Goal: Find contact information: Find contact information

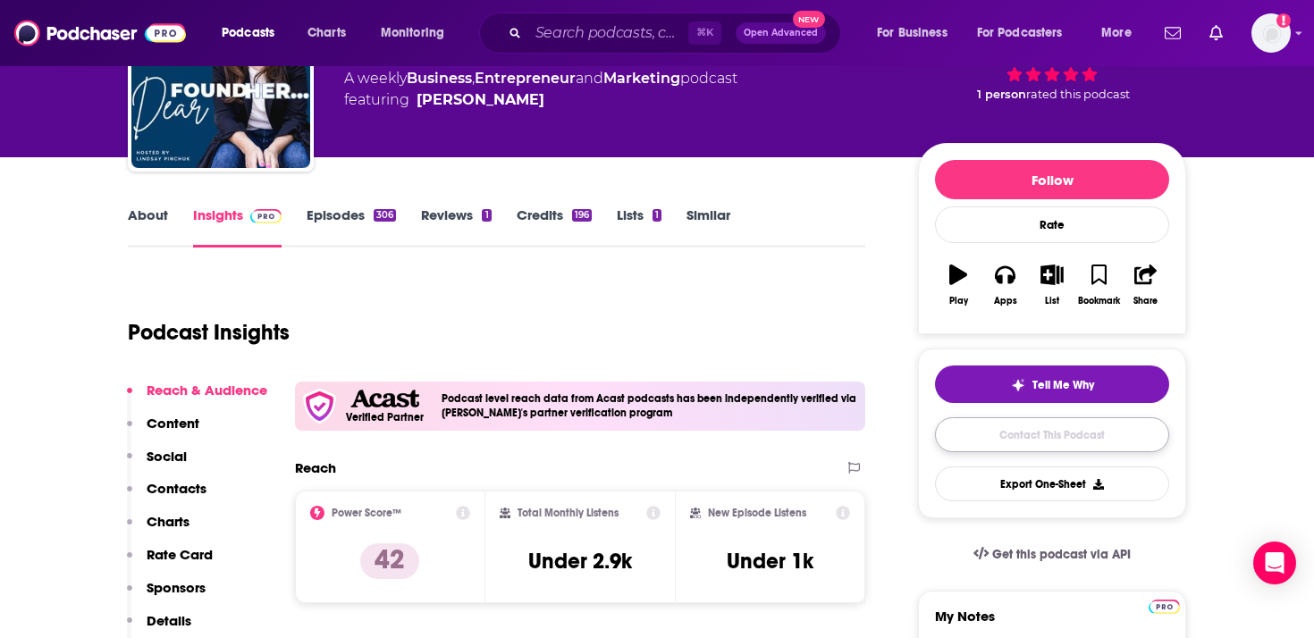
click at [991, 430] on link "Contact This Podcast" at bounding box center [1052, 434] width 234 height 35
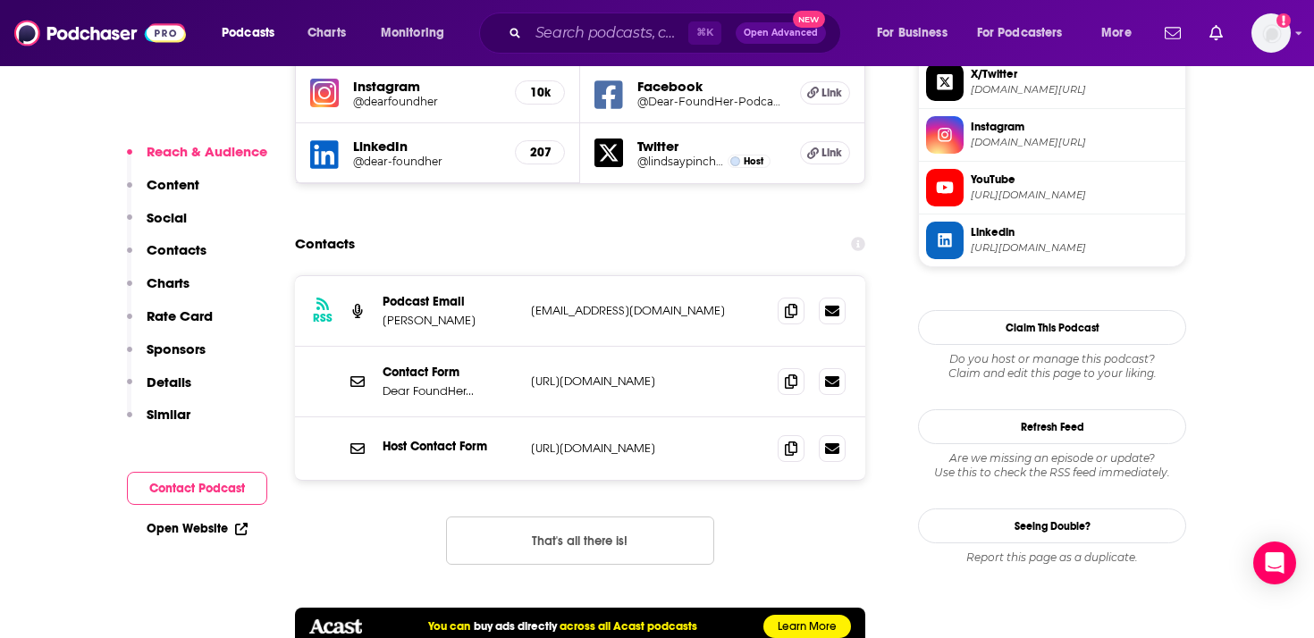
scroll to position [1760, 0]
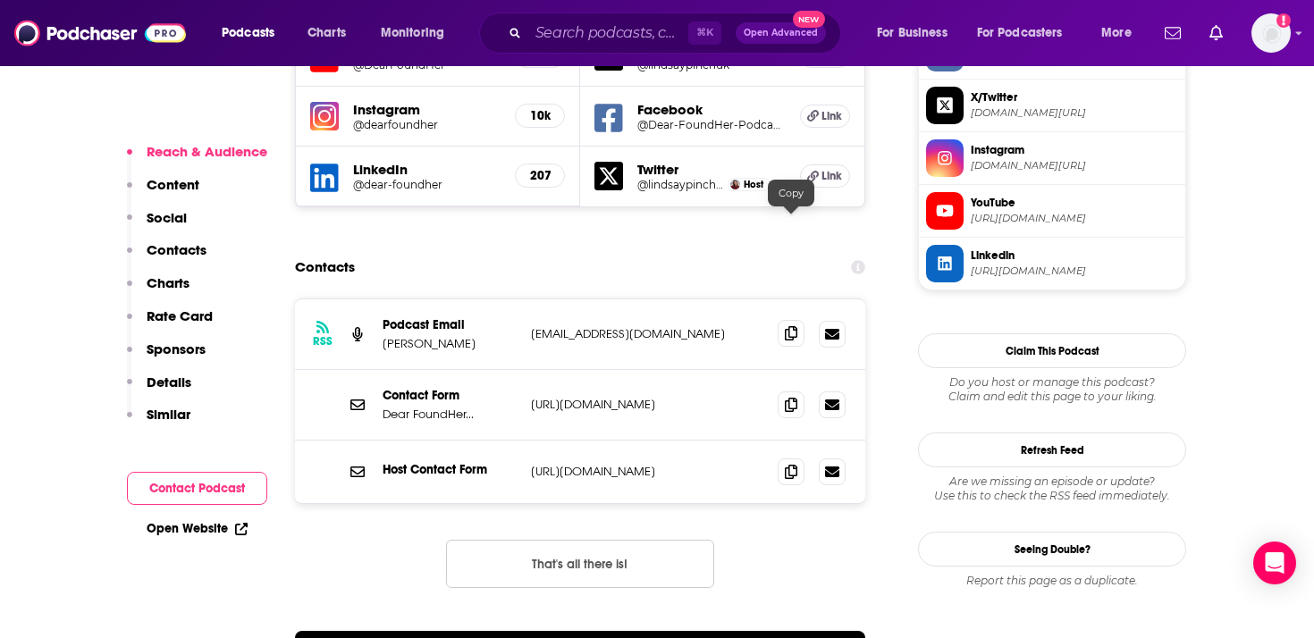
click at [785, 326] on icon at bounding box center [791, 333] width 13 height 14
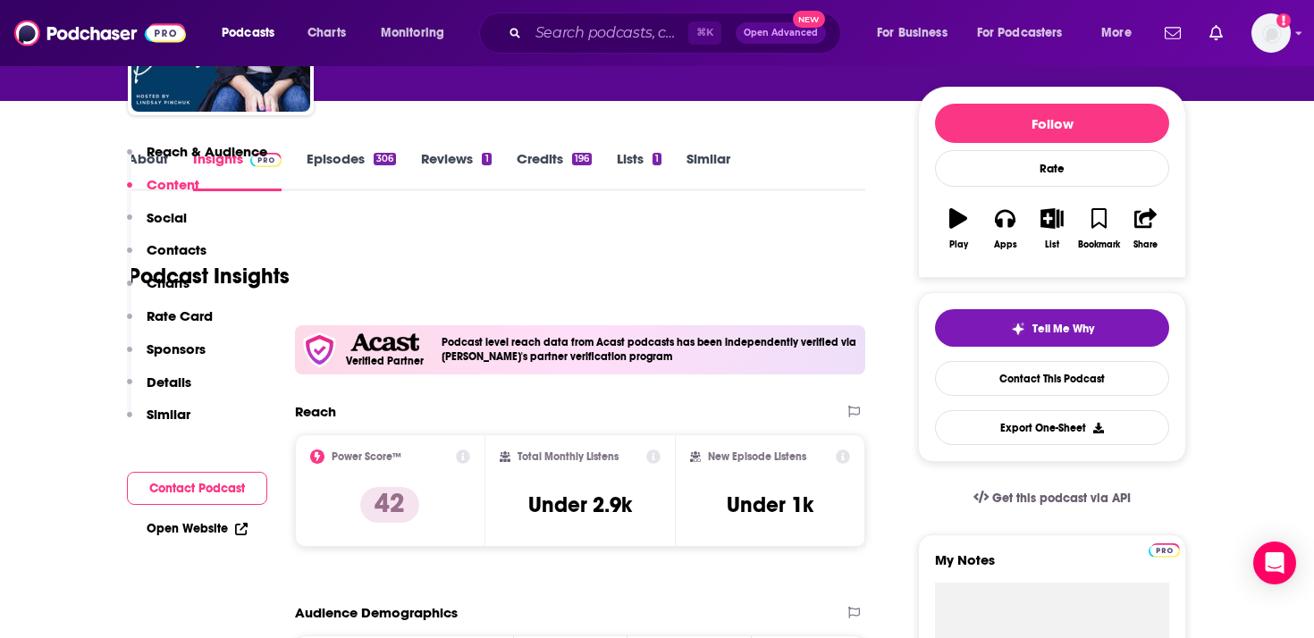
scroll to position [0, 0]
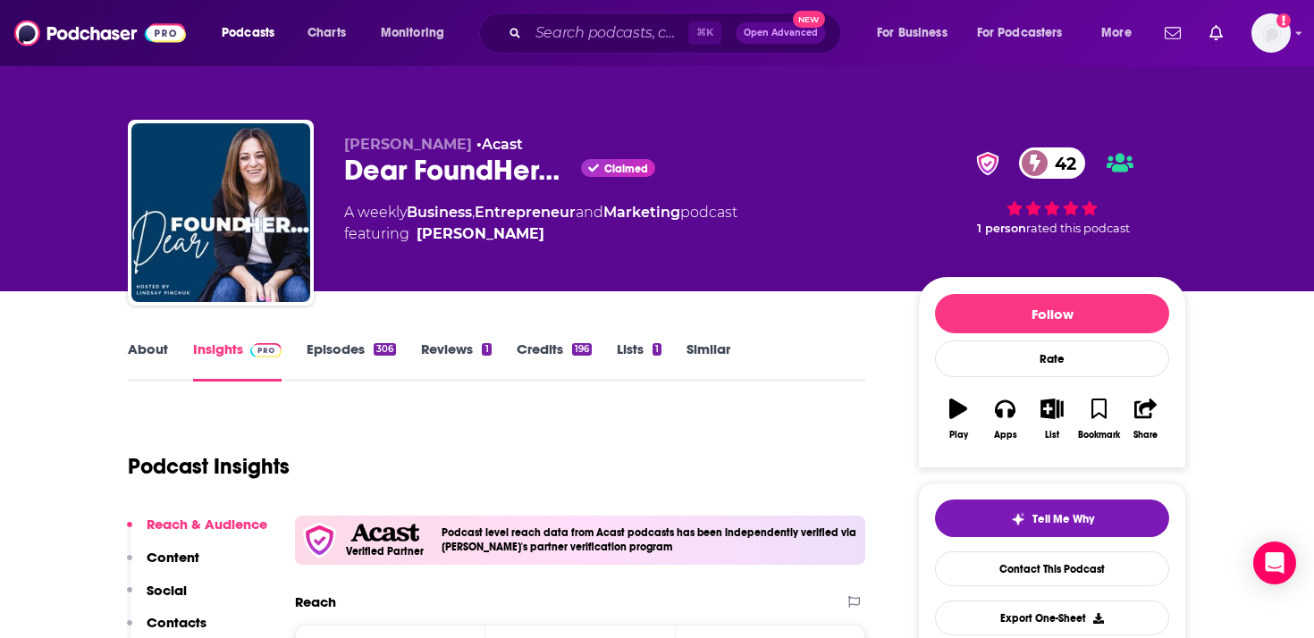
click at [159, 349] on link "About" at bounding box center [148, 361] width 40 height 41
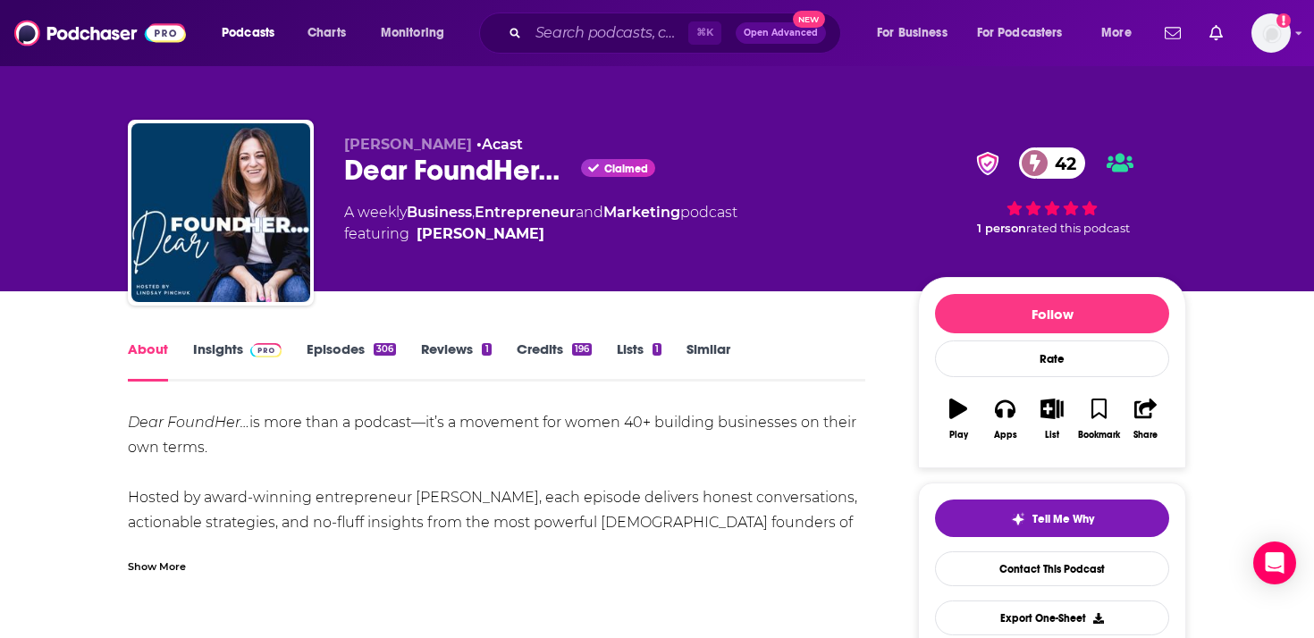
scroll to position [51, 0]
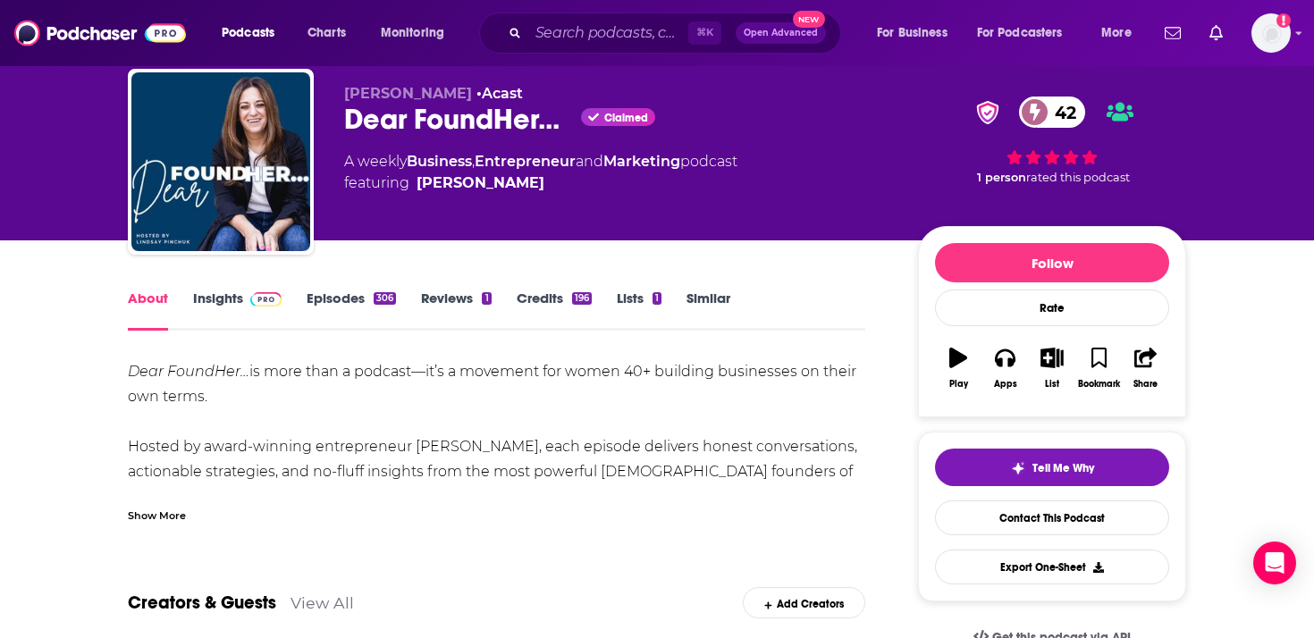
click at [174, 516] on div "Show More" at bounding box center [157, 514] width 58 height 17
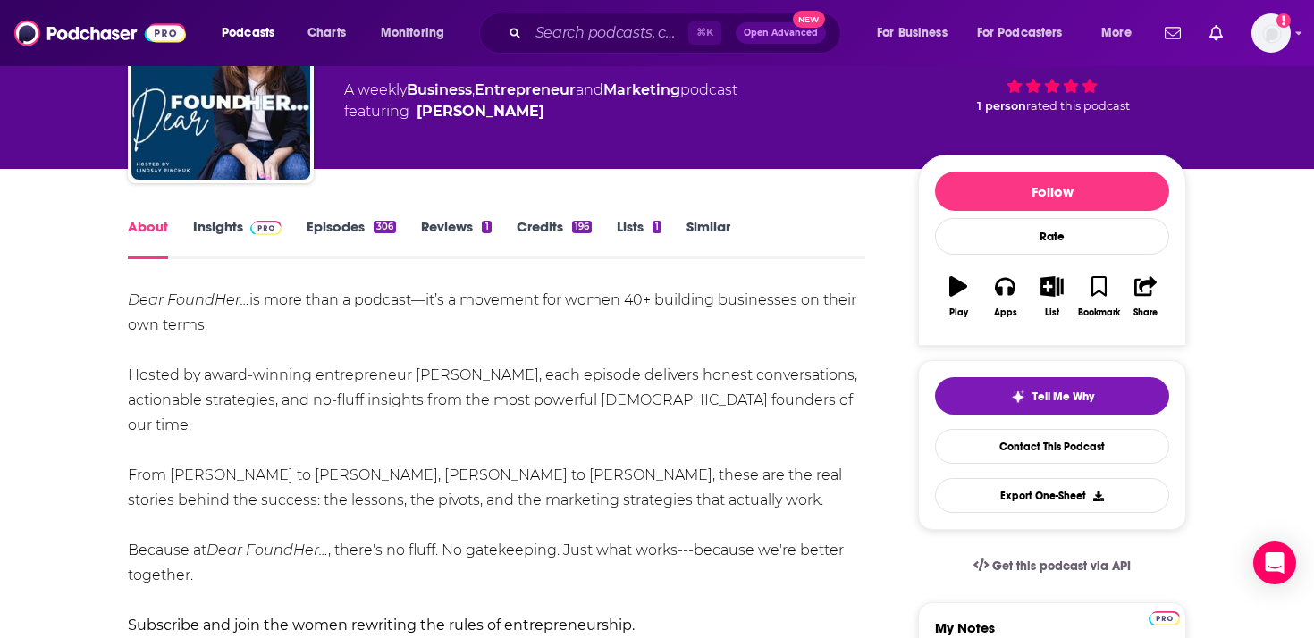
scroll to position [155, 0]
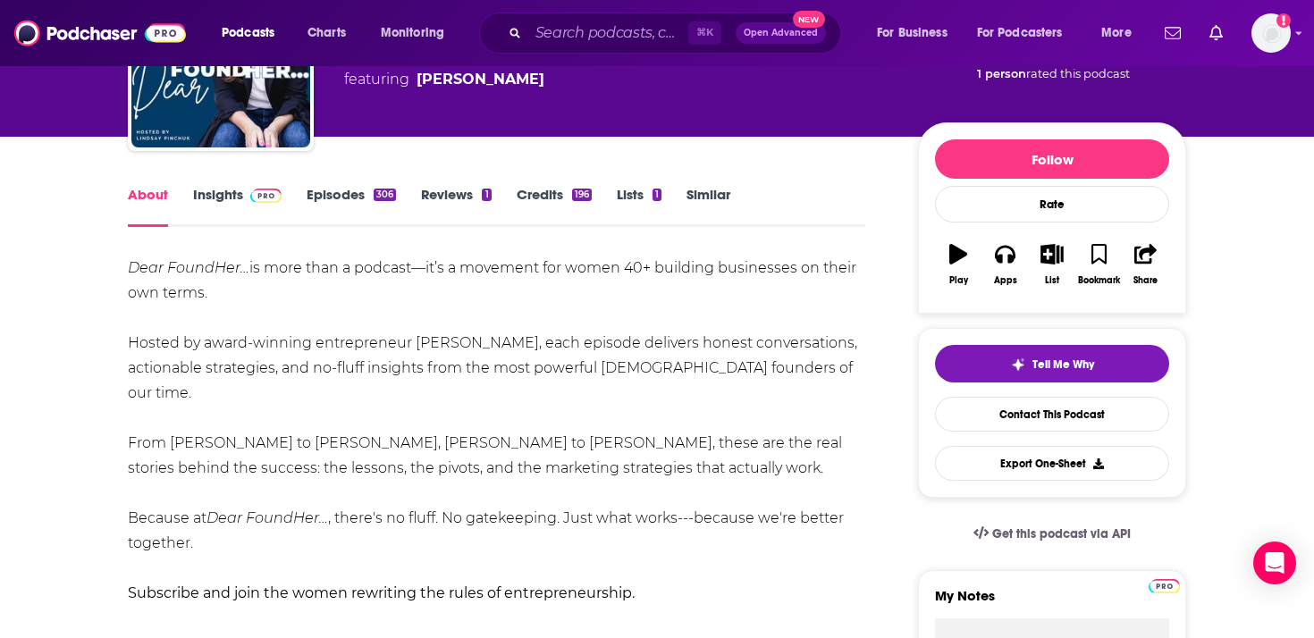
drag, startPoint x: 810, startPoint y: 448, endPoint x: 124, endPoint y: 274, distance: 707.5
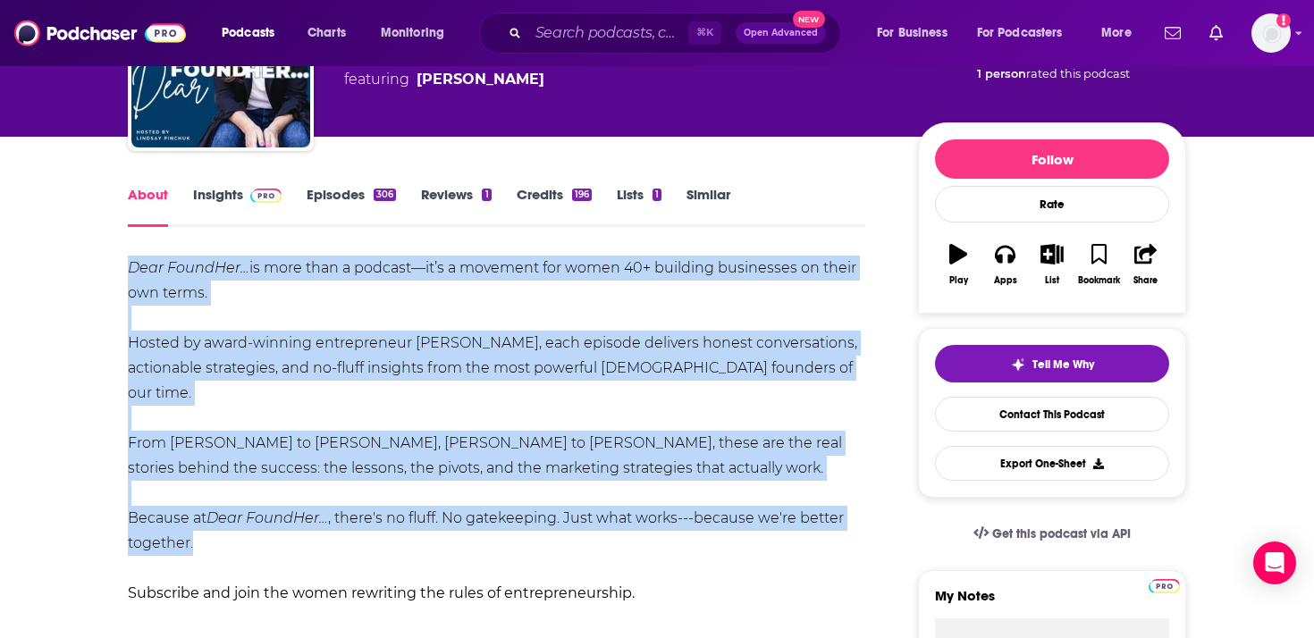
drag, startPoint x: 268, startPoint y: 521, endPoint x: 129, endPoint y: 269, distance: 288.1
click at [129, 268] on div "Dear FoundHer… is more than a podcast—it’s a movement for women 40+ building bu…" at bounding box center [497, 456] width 738 height 400
copy div "Dear FoundHer… is more than a podcast—it’s a movement for women 40+ building bu…"
click at [624, 33] on input "Search podcasts, credits, & more..." at bounding box center [608, 33] width 160 height 29
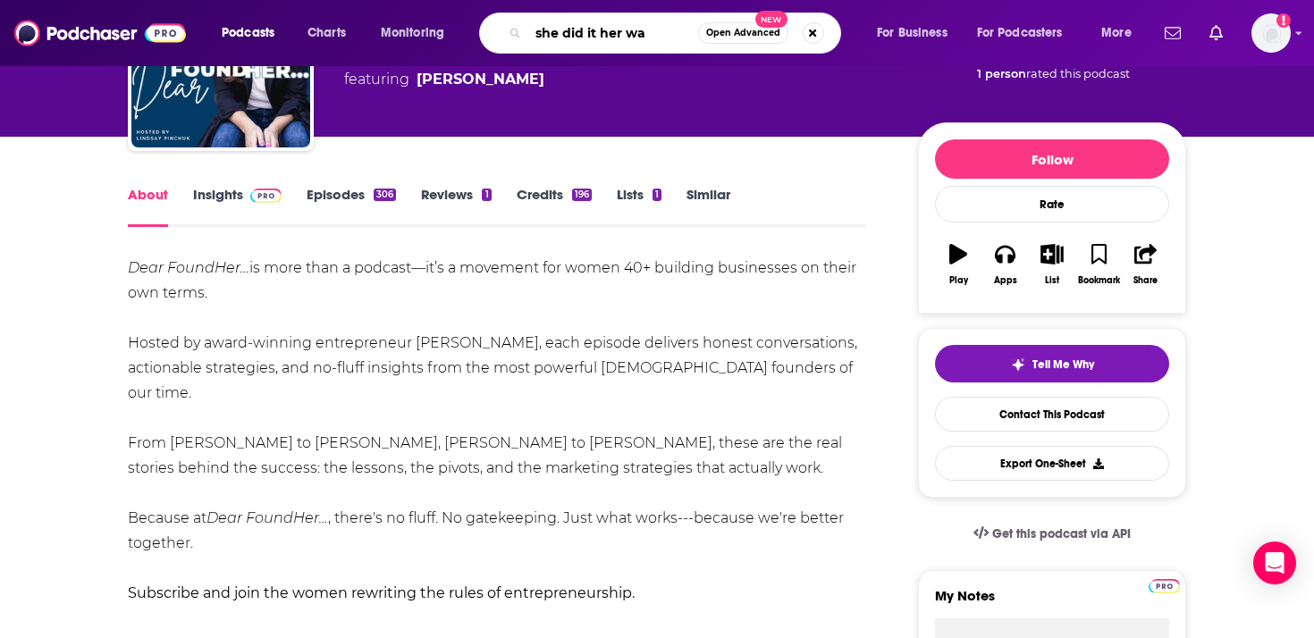
type input "she did it her way"
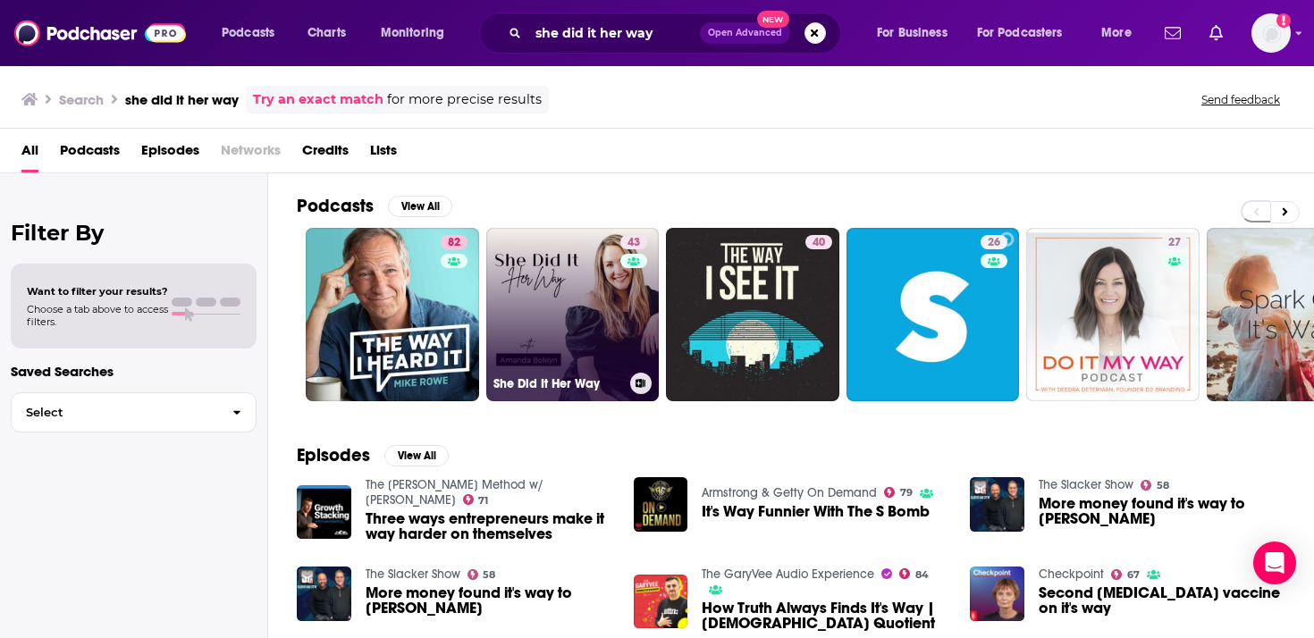
click at [570, 321] on link "[STREET_ADDRESS]" at bounding box center [572, 314] width 173 height 173
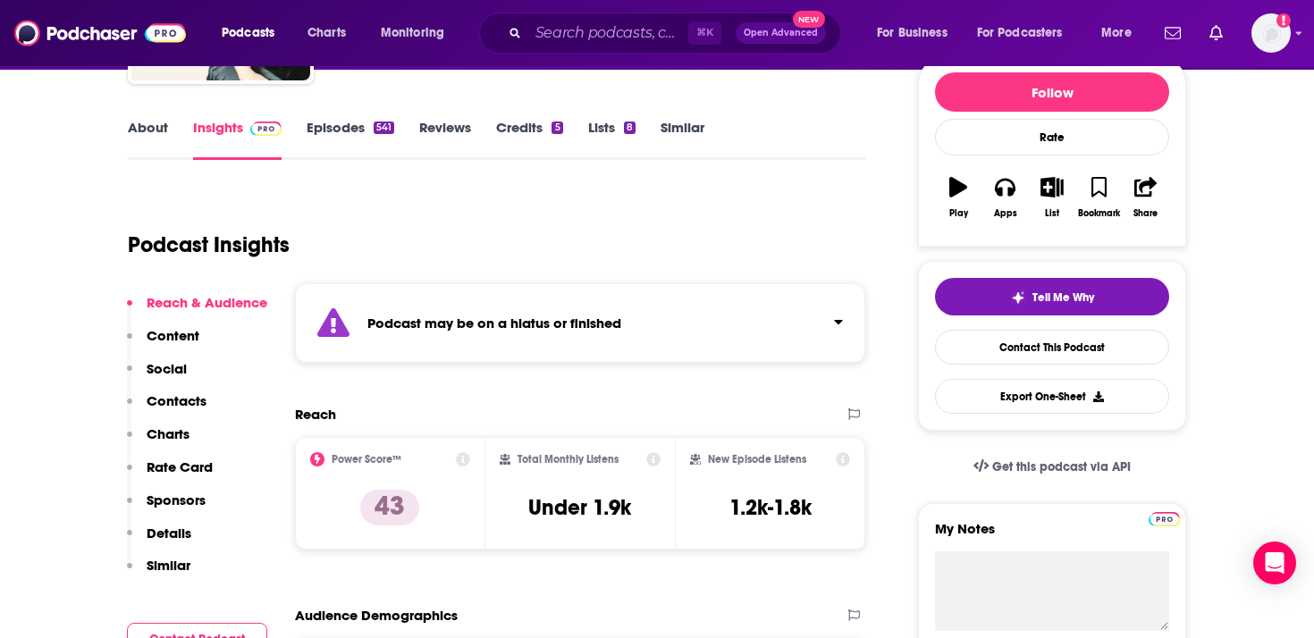
scroll to position [221, 0]
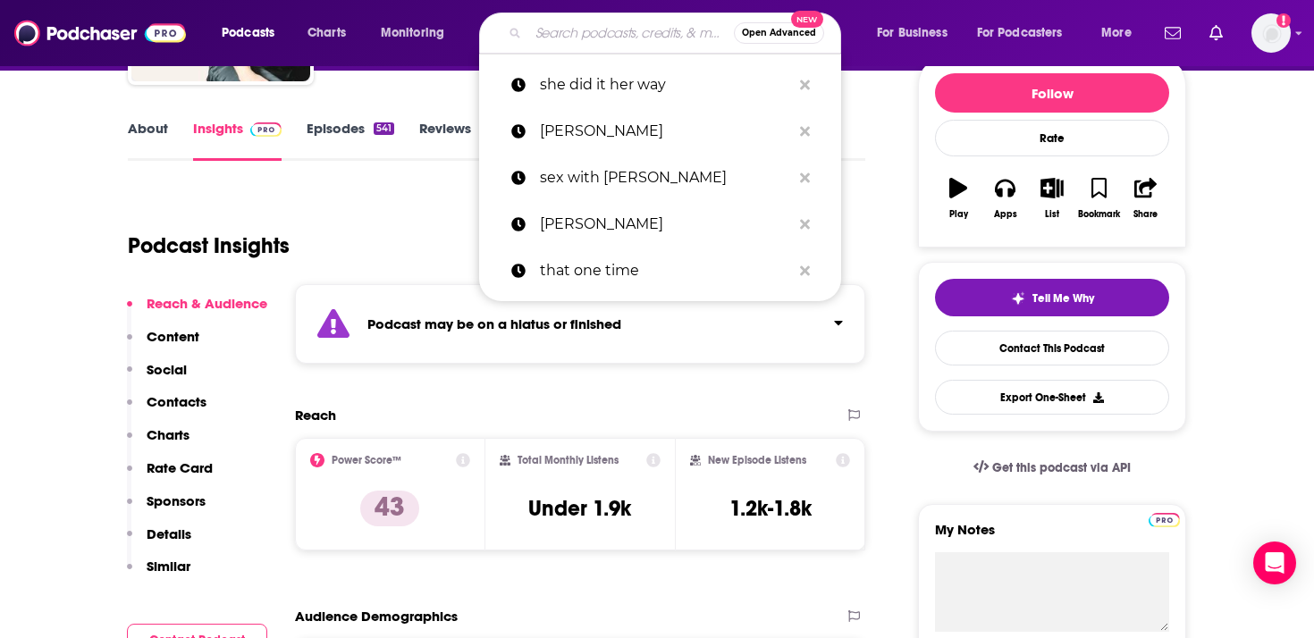
click at [646, 39] on input "Search podcasts, credits, & more..." at bounding box center [631, 33] width 206 height 29
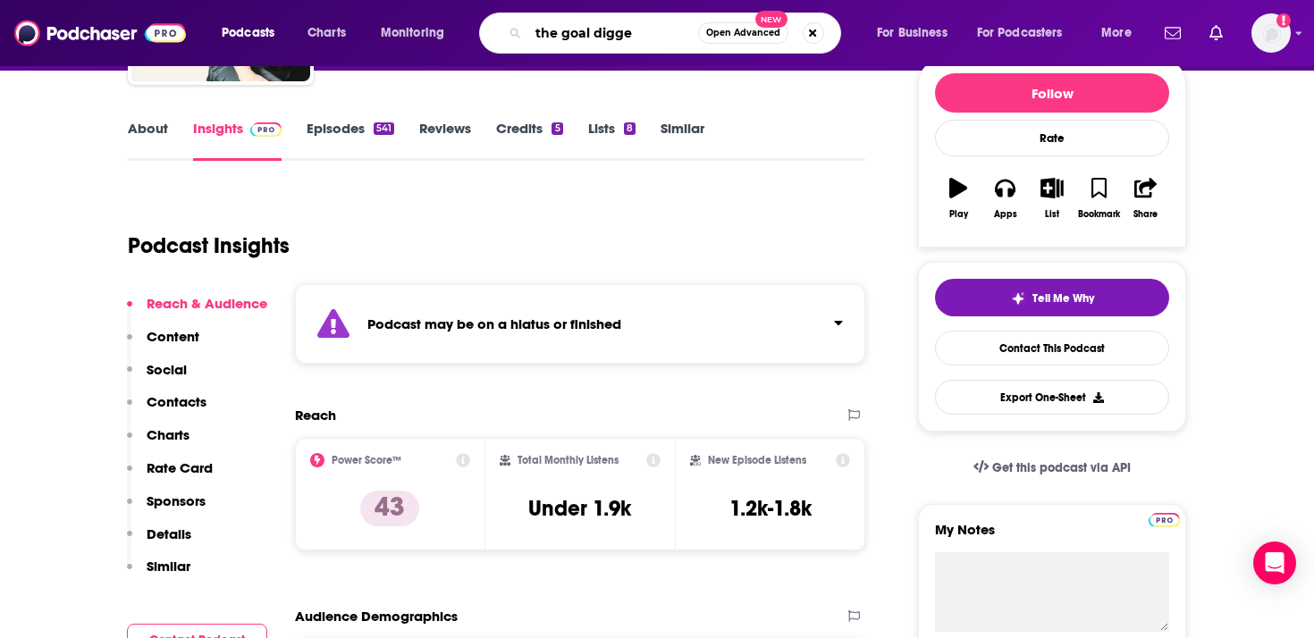
type input "the goal digger"
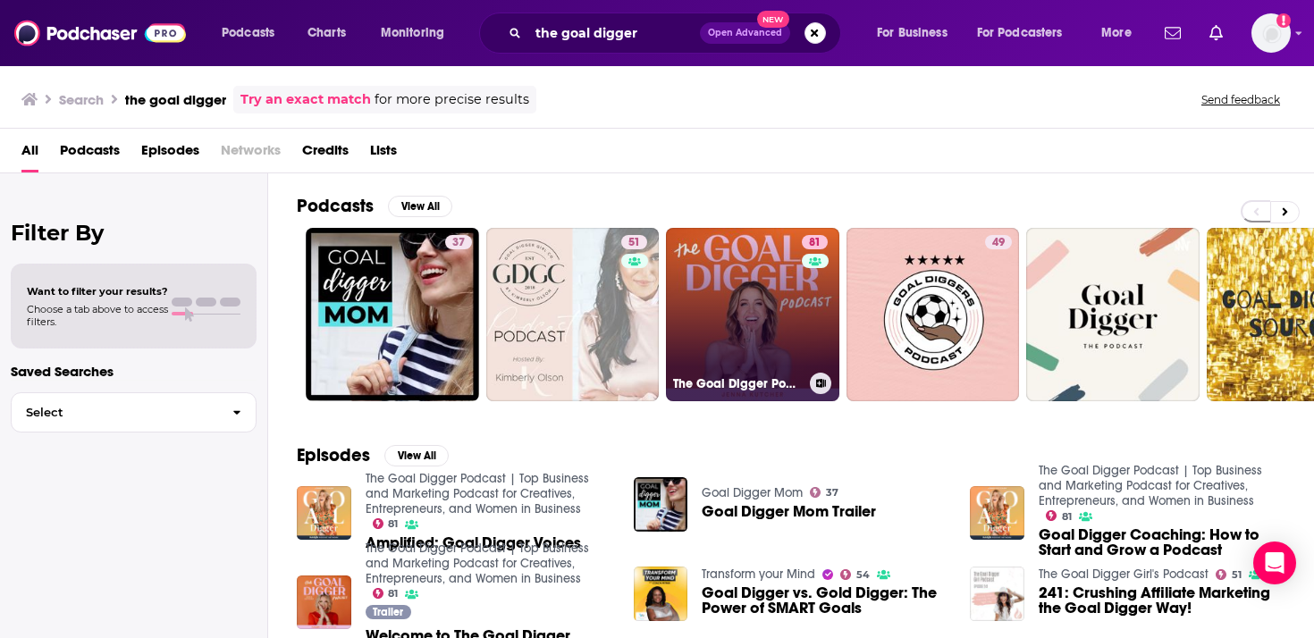
click at [734, 313] on link "81 The Goal Digger Podcast | Top Business and Marketing Podcast for Creatives, …" at bounding box center [752, 314] width 173 height 173
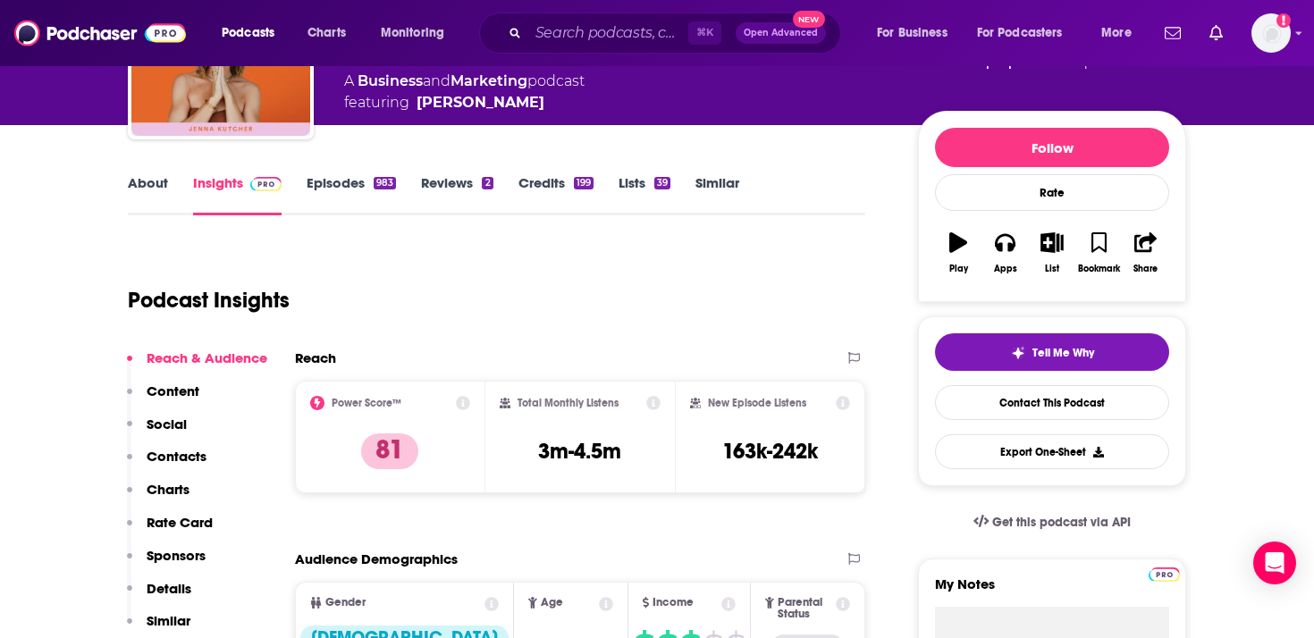
scroll to position [180, 0]
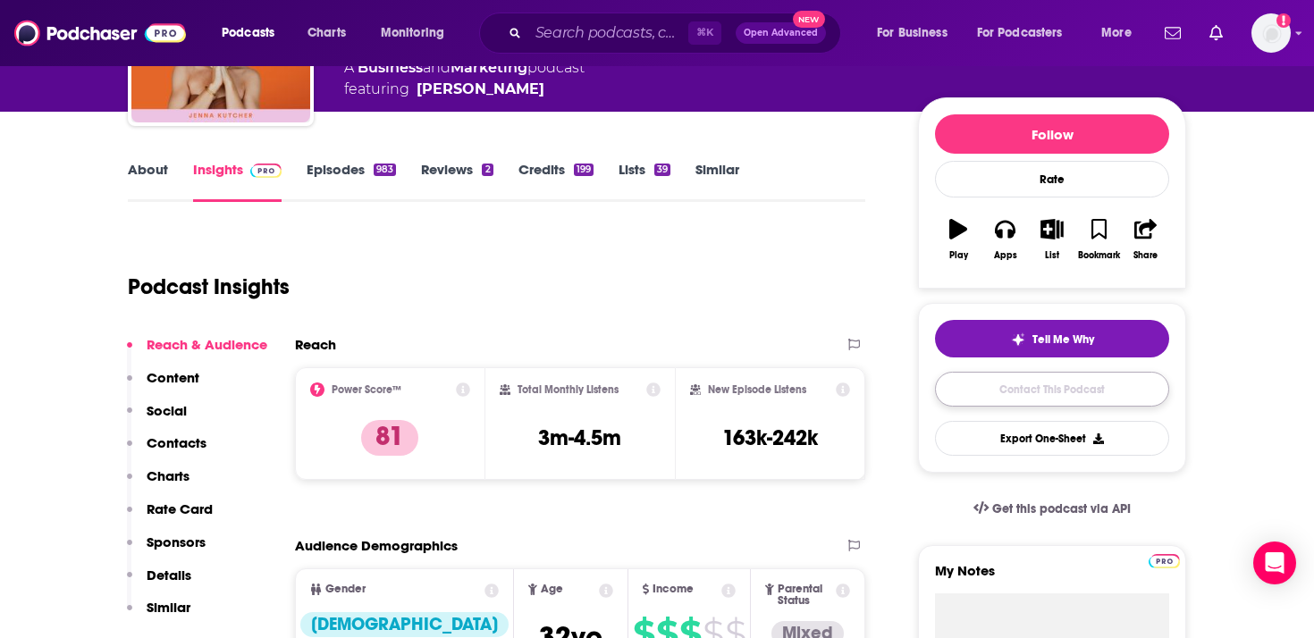
click at [1023, 394] on link "Contact This Podcast" at bounding box center [1052, 389] width 234 height 35
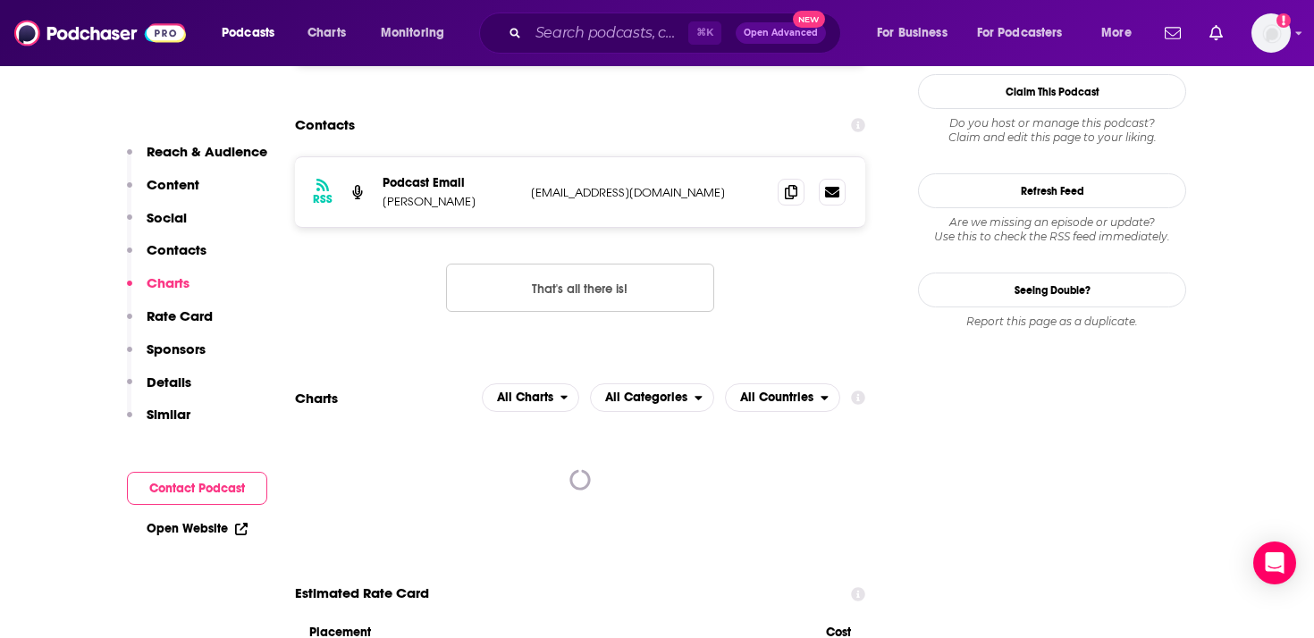
scroll to position [1718, 0]
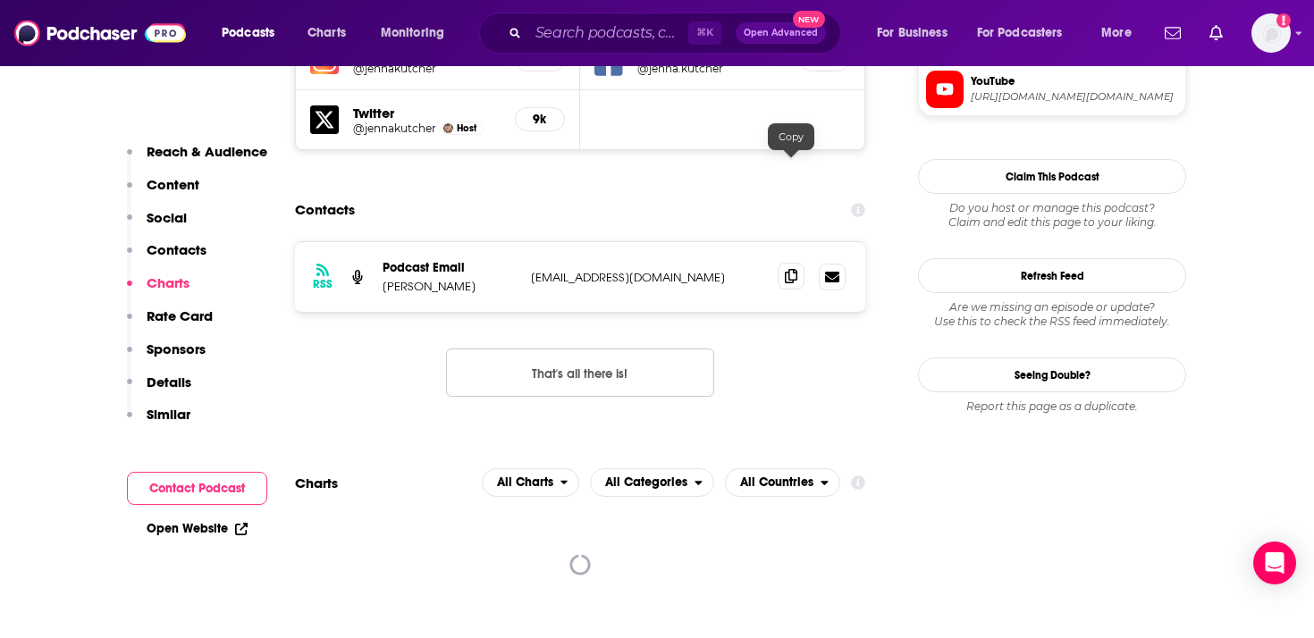
click at [792, 269] on icon at bounding box center [791, 276] width 13 height 14
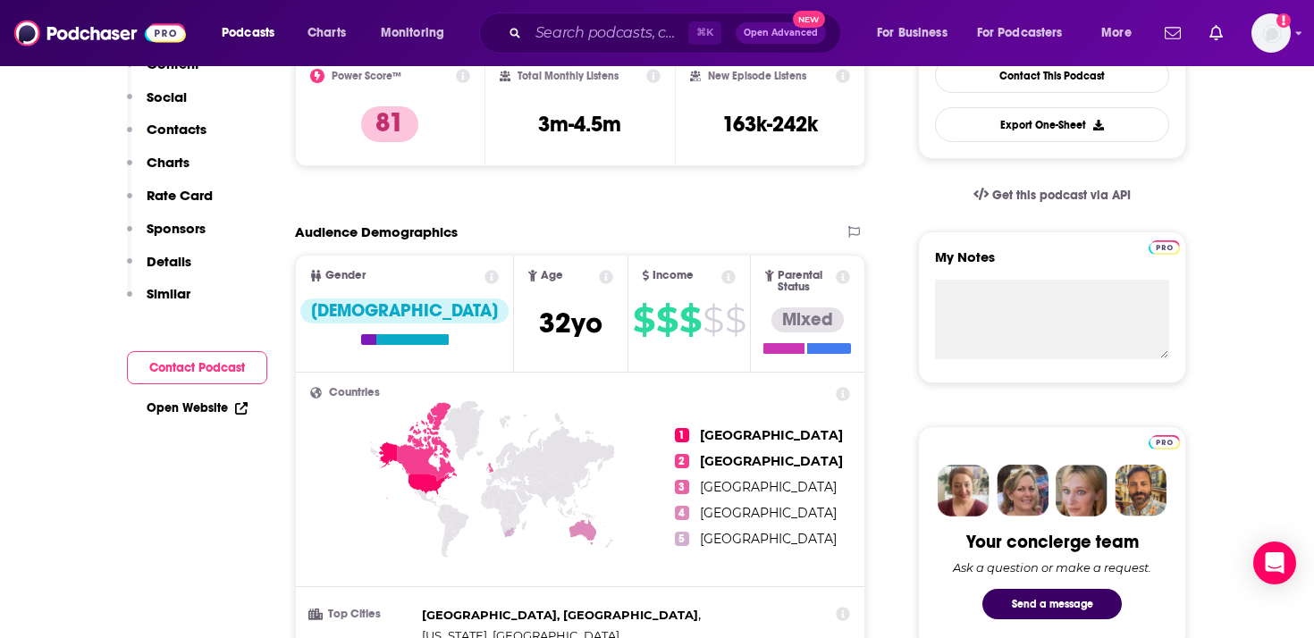
scroll to position [0, 0]
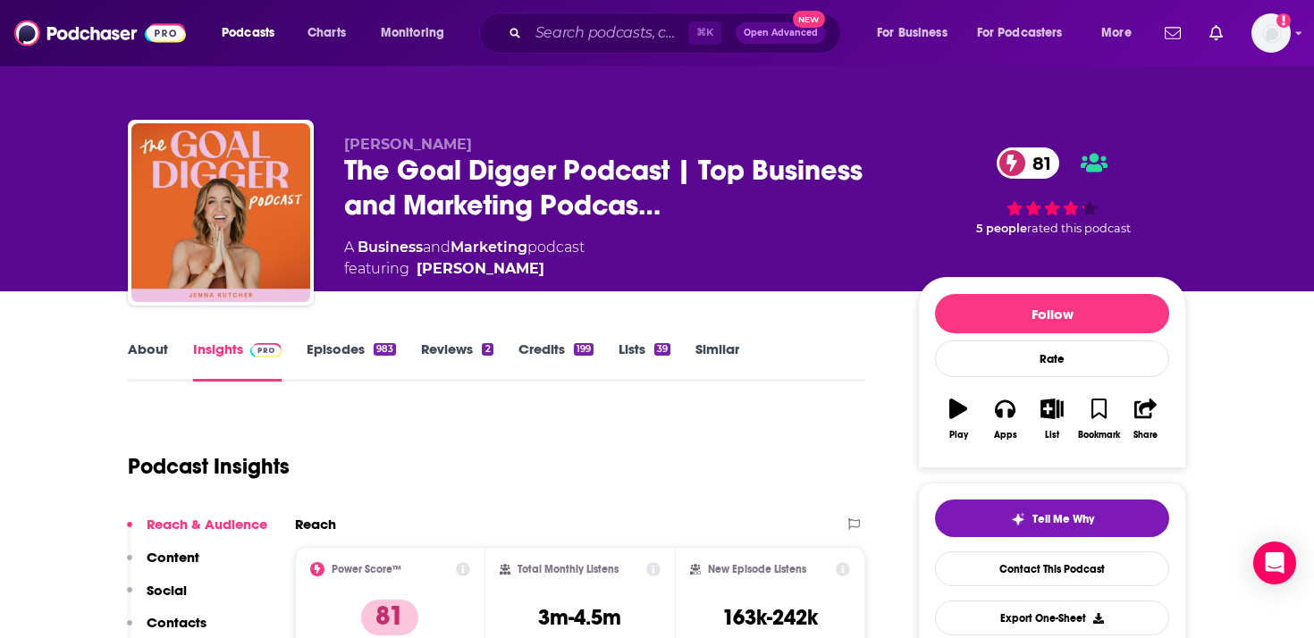
click at [155, 343] on link "About" at bounding box center [148, 361] width 40 height 41
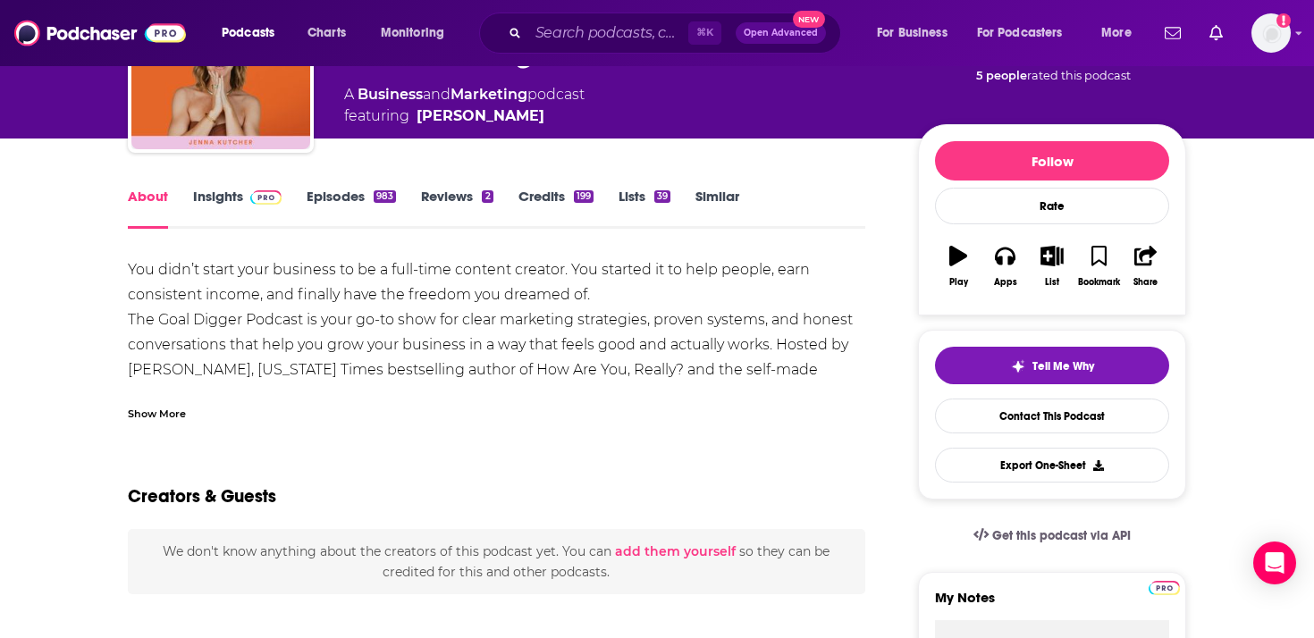
scroll to position [209, 0]
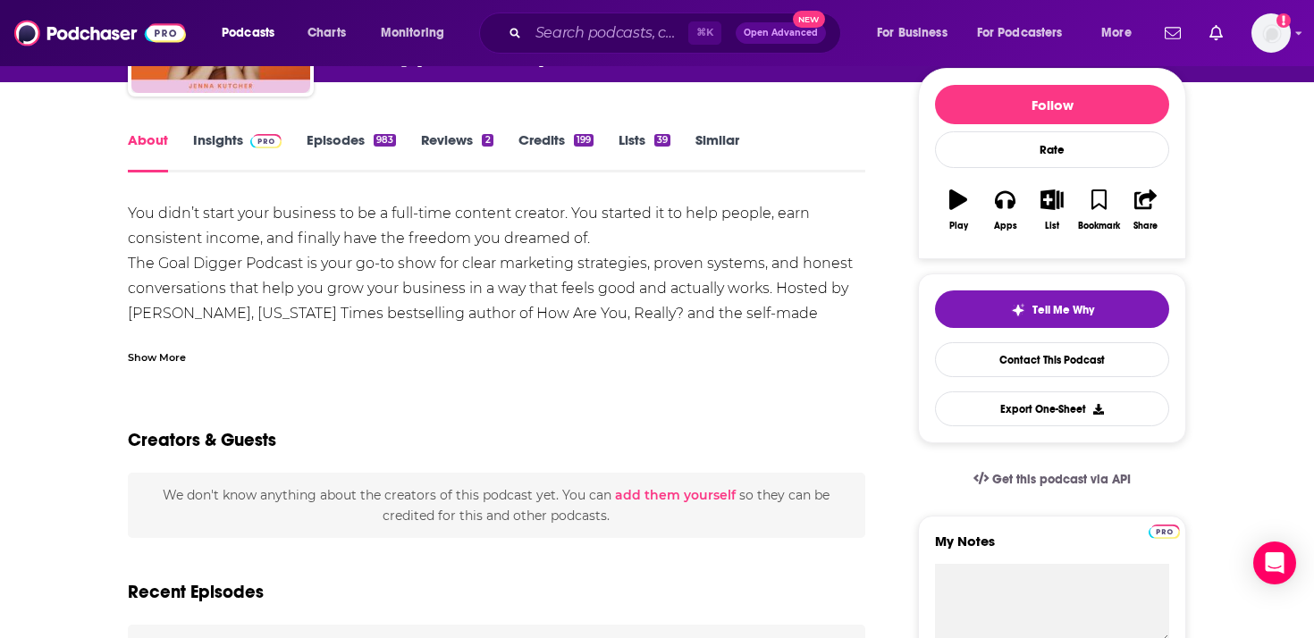
click at [162, 356] on div "Show More" at bounding box center [157, 356] width 58 height 17
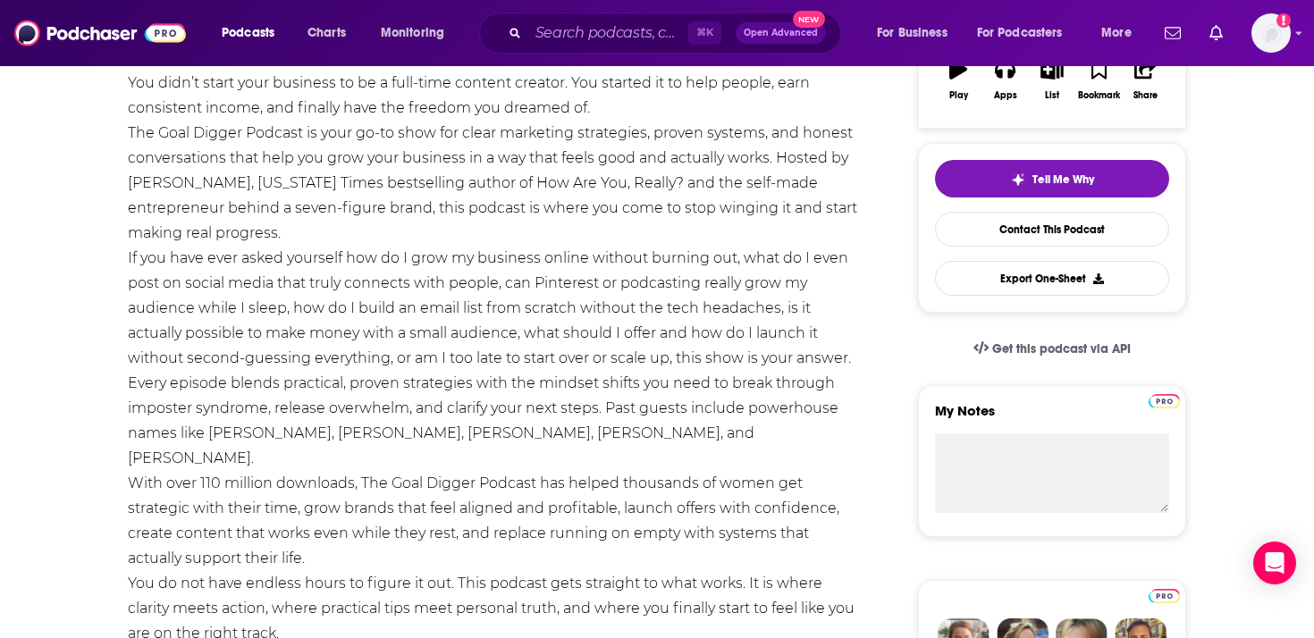
scroll to position [392, 0]
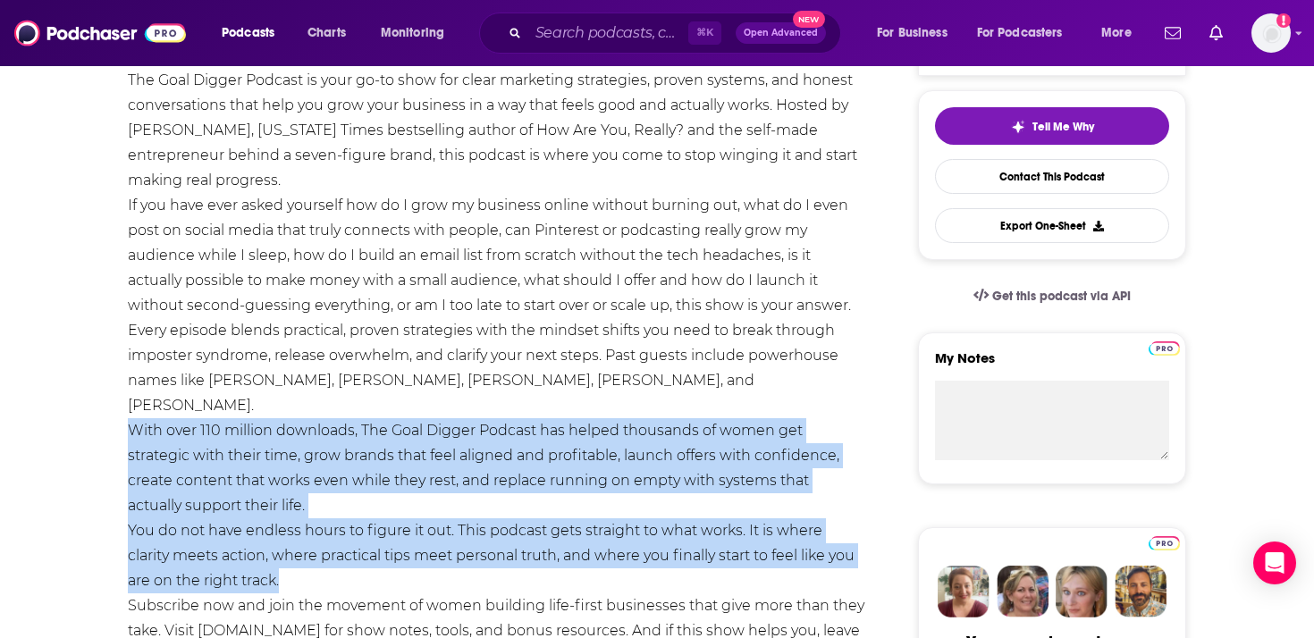
drag, startPoint x: 289, startPoint y: 556, endPoint x: 114, endPoint y: 408, distance: 228.9
copy div "With over 110 million downloads, The Goal Digger Podcast has helped thousands o…"
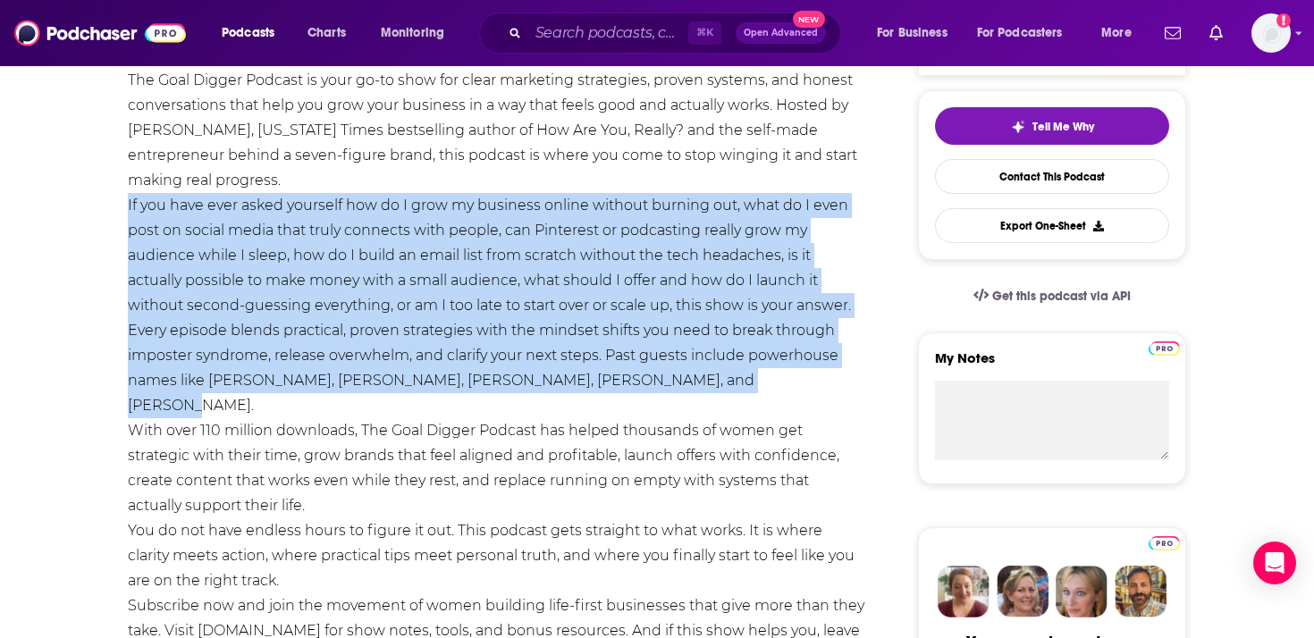
drag, startPoint x: 760, startPoint y: 386, endPoint x: 114, endPoint y: 199, distance: 671.9
copy div "If you have ever asked yourself how do I grow my business online without burnin…"
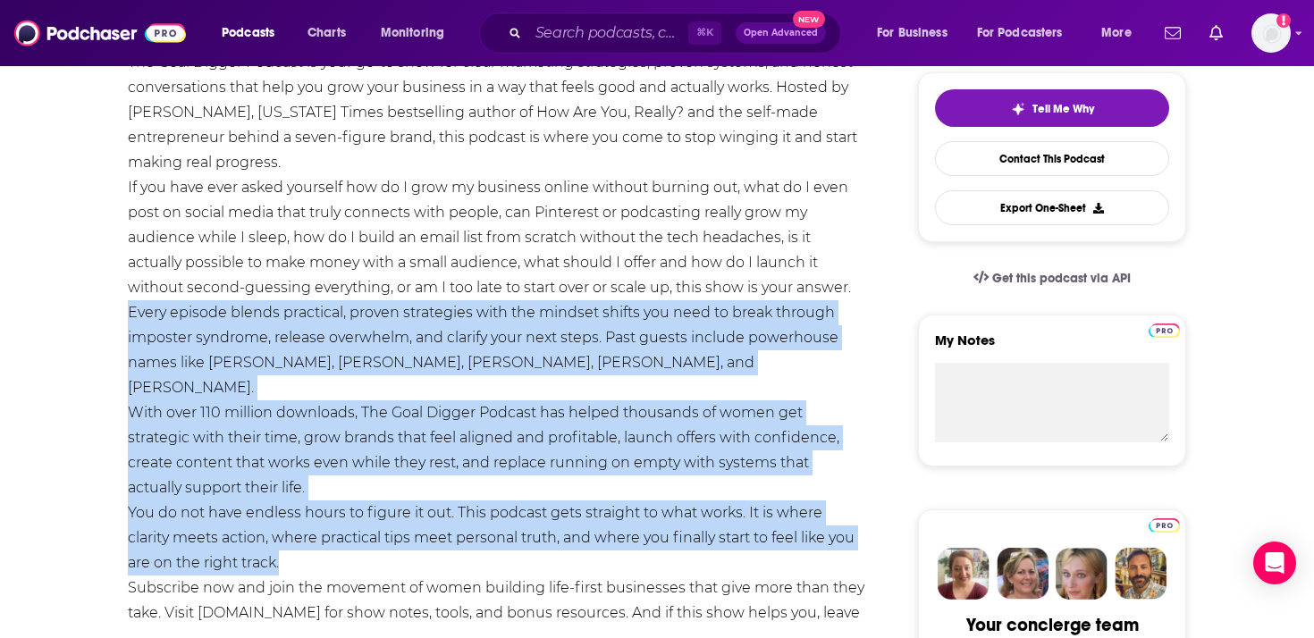
drag, startPoint x: 298, startPoint y: 537, endPoint x: 125, endPoint y: 314, distance: 282.3
copy div "Every episode blends practical, proven strategies with the mindset shifts you n…"
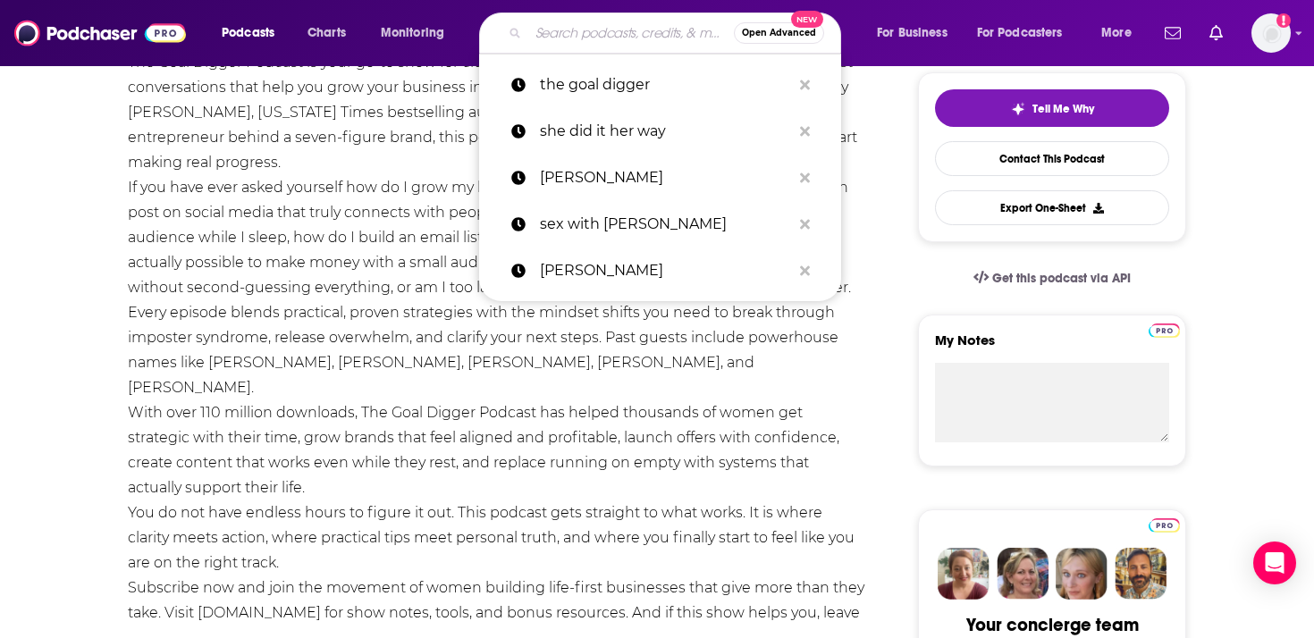
click at [640, 32] on input "Search podcasts, credits, & more..." at bounding box center [631, 33] width 206 height 29
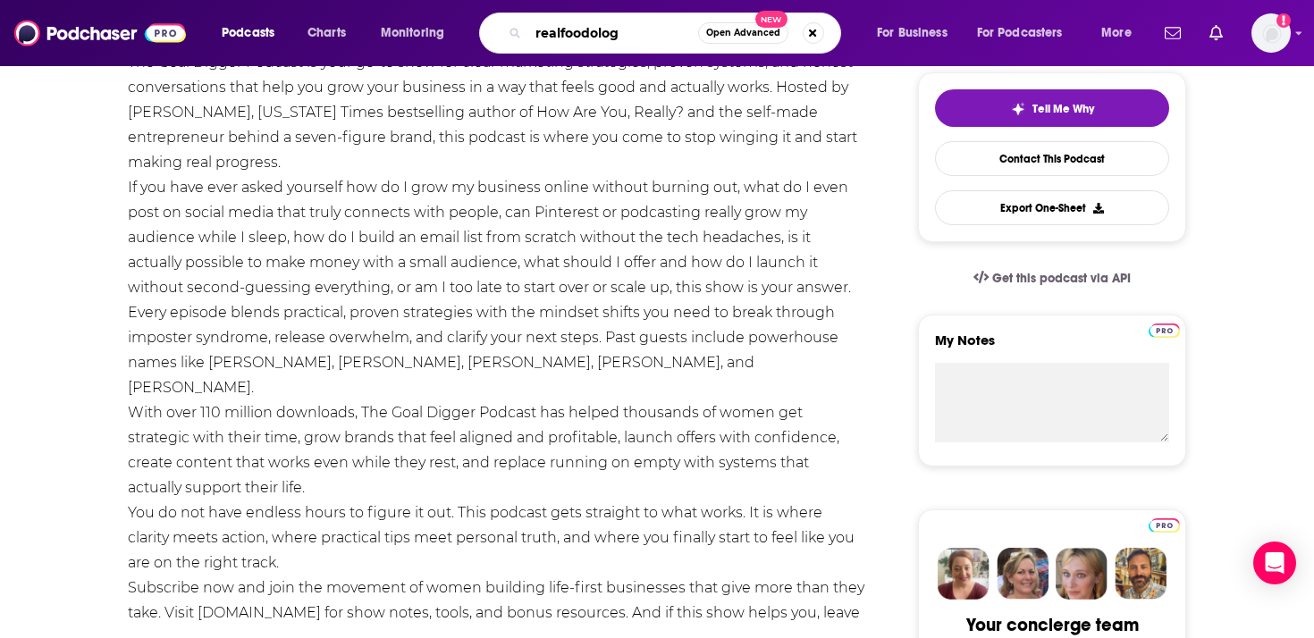
type input "realfoodology"
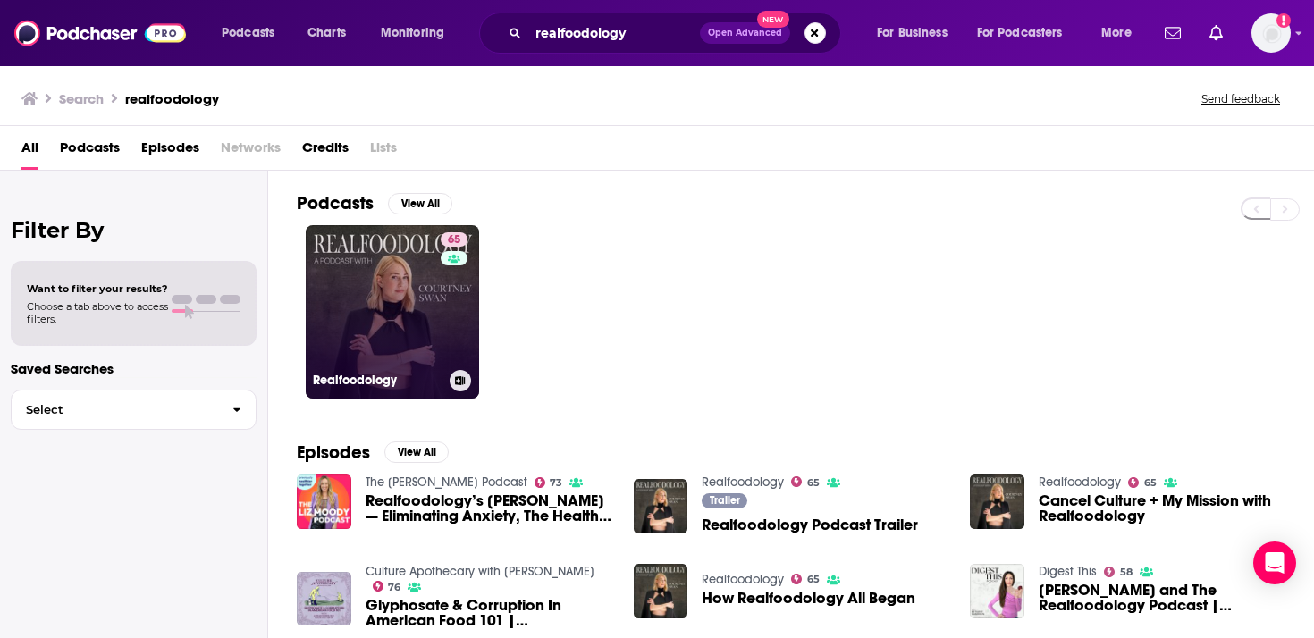
click at [423, 325] on link "65 Realfoodology" at bounding box center [392, 311] width 173 height 173
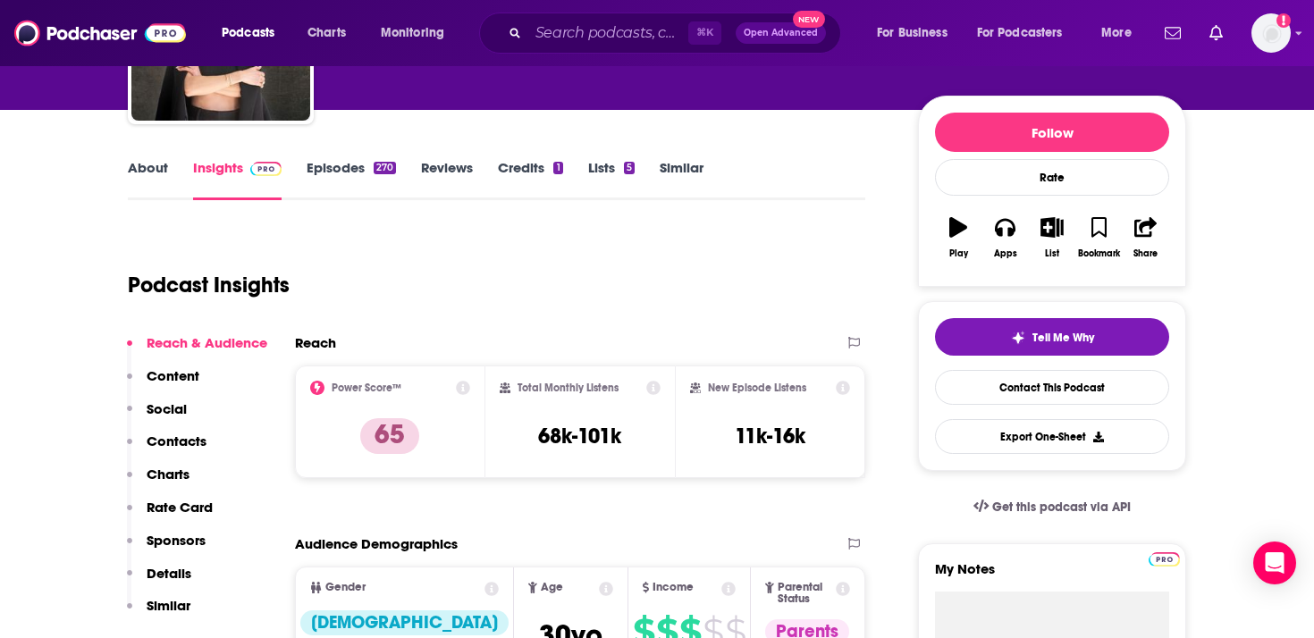
scroll to position [182, 0]
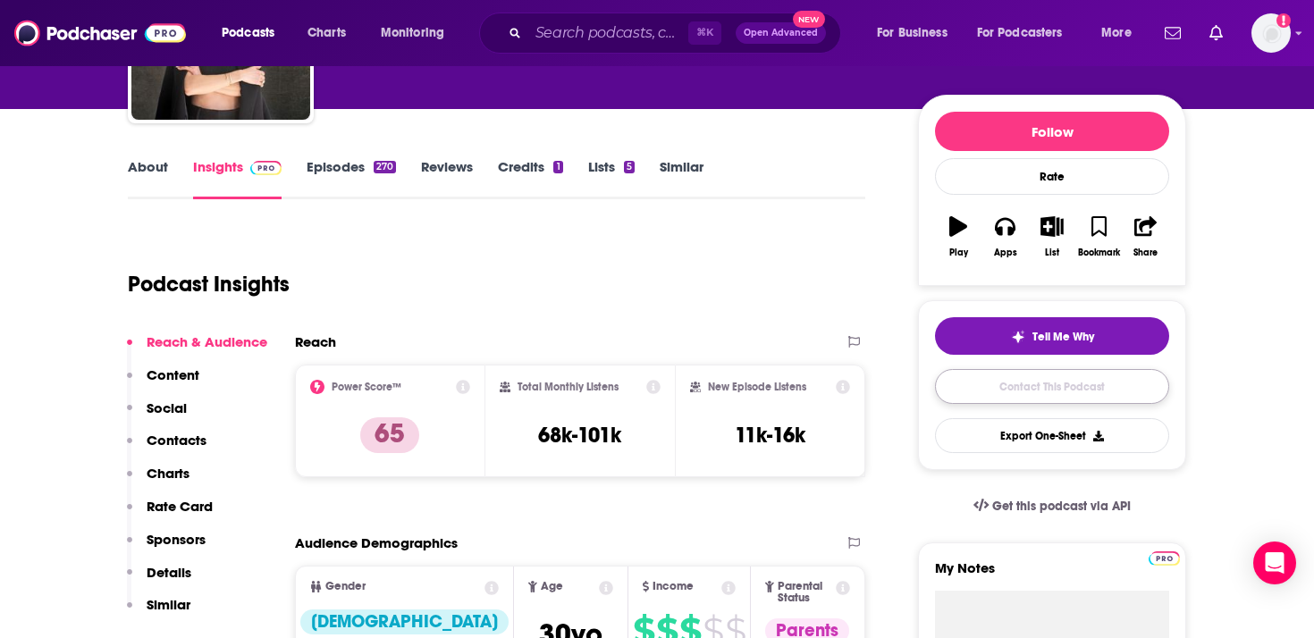
click at [1024, 382] on link "Contact This Podcast" at bounding box center [1052, 386] width 234 height 35
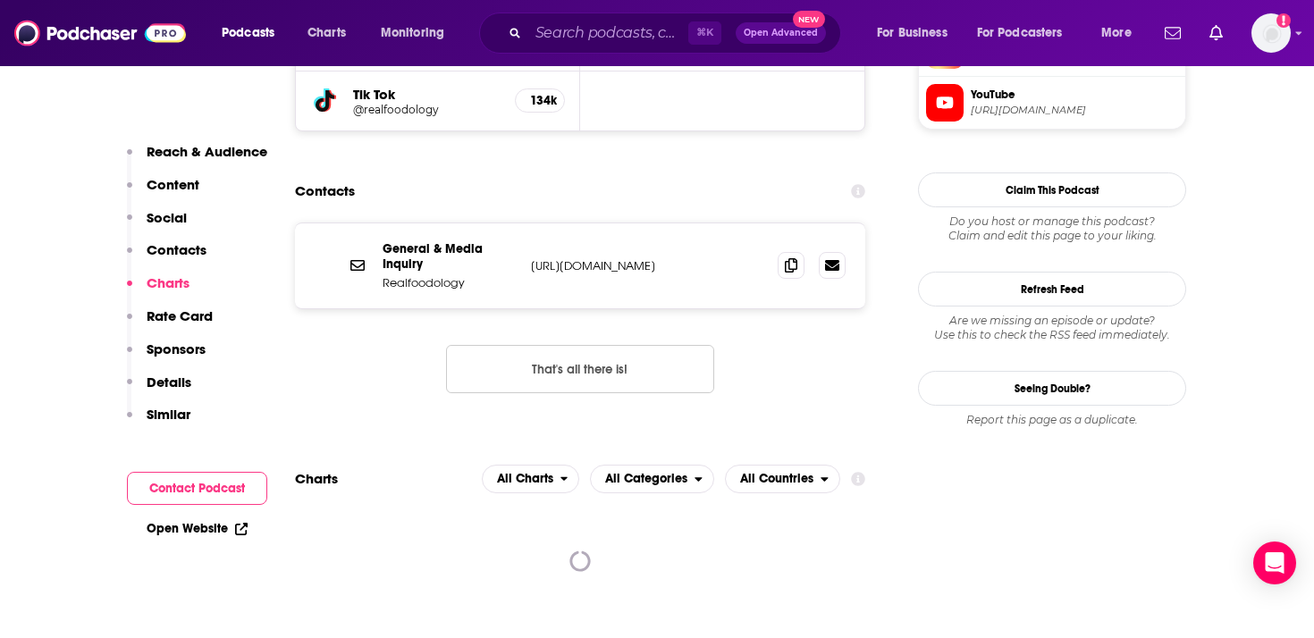
scroll to position [1750, 0]
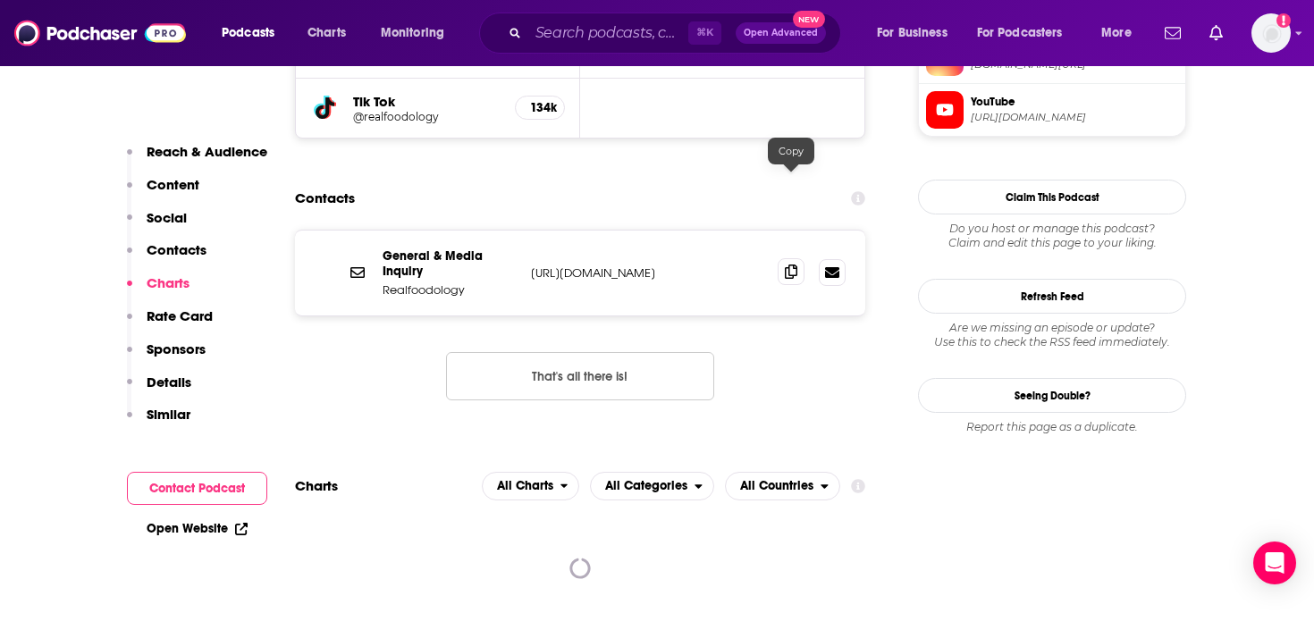
click at [790, 265] on icon at bounding box center [791, 272] width 13 height 14
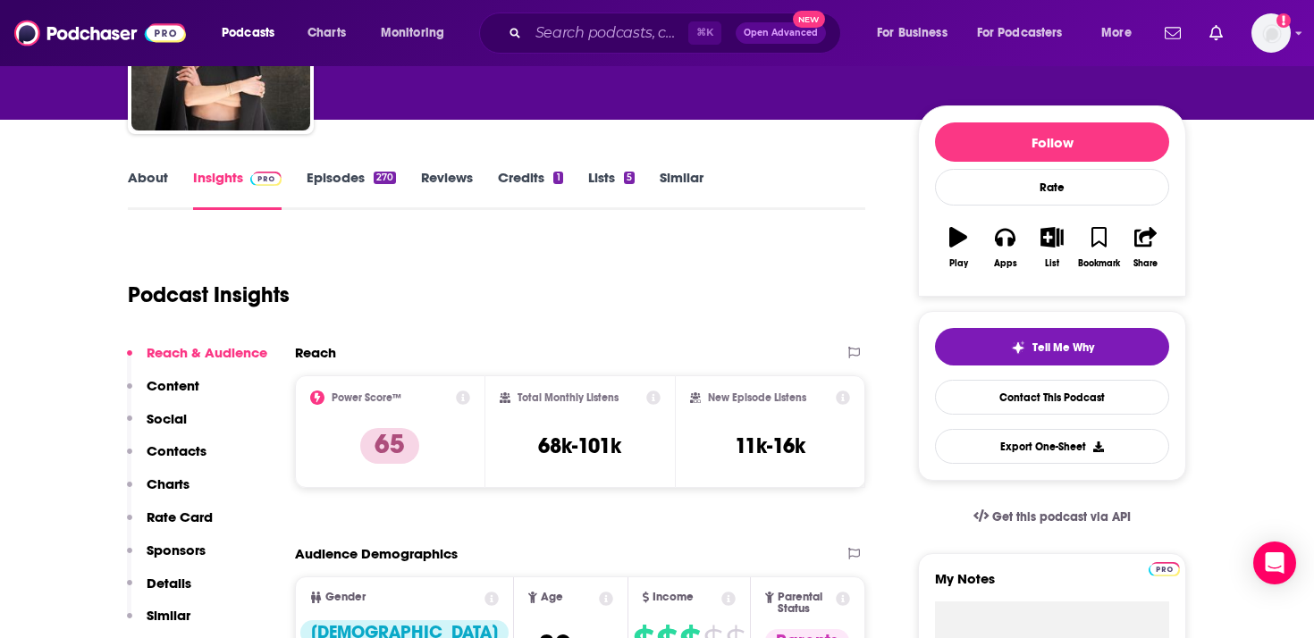
scroll to position [0, 0]
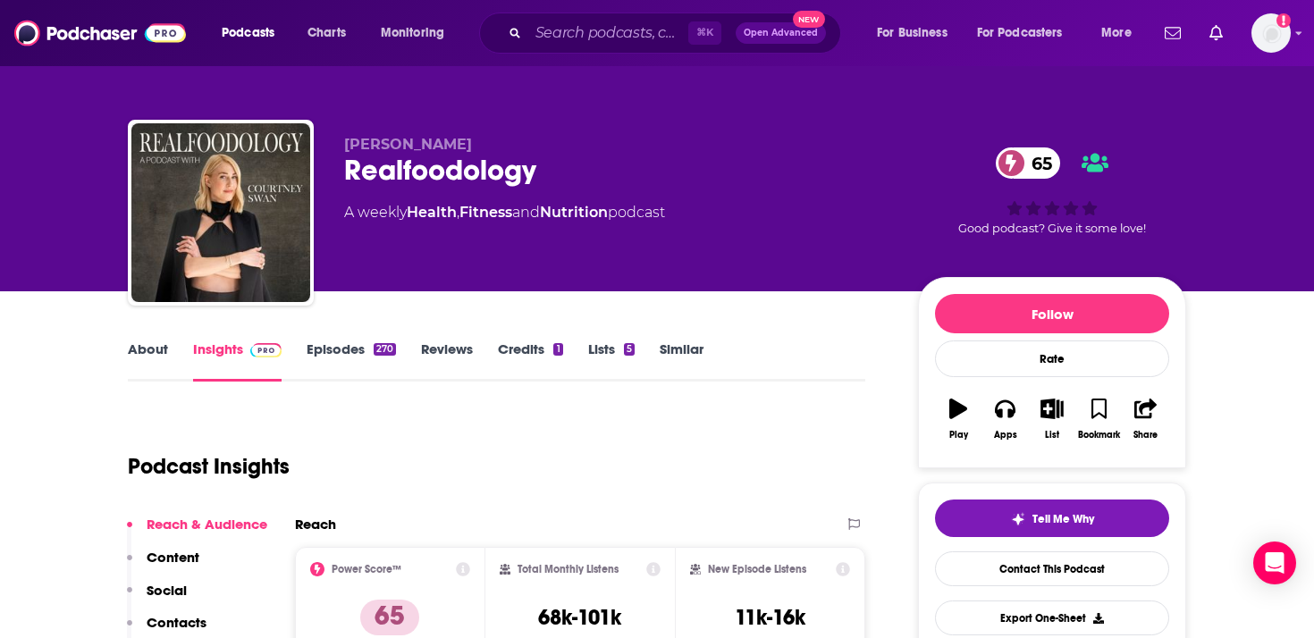
click at [145, 347] on link "About" at bounding box center [148, 361] width 40 height 41
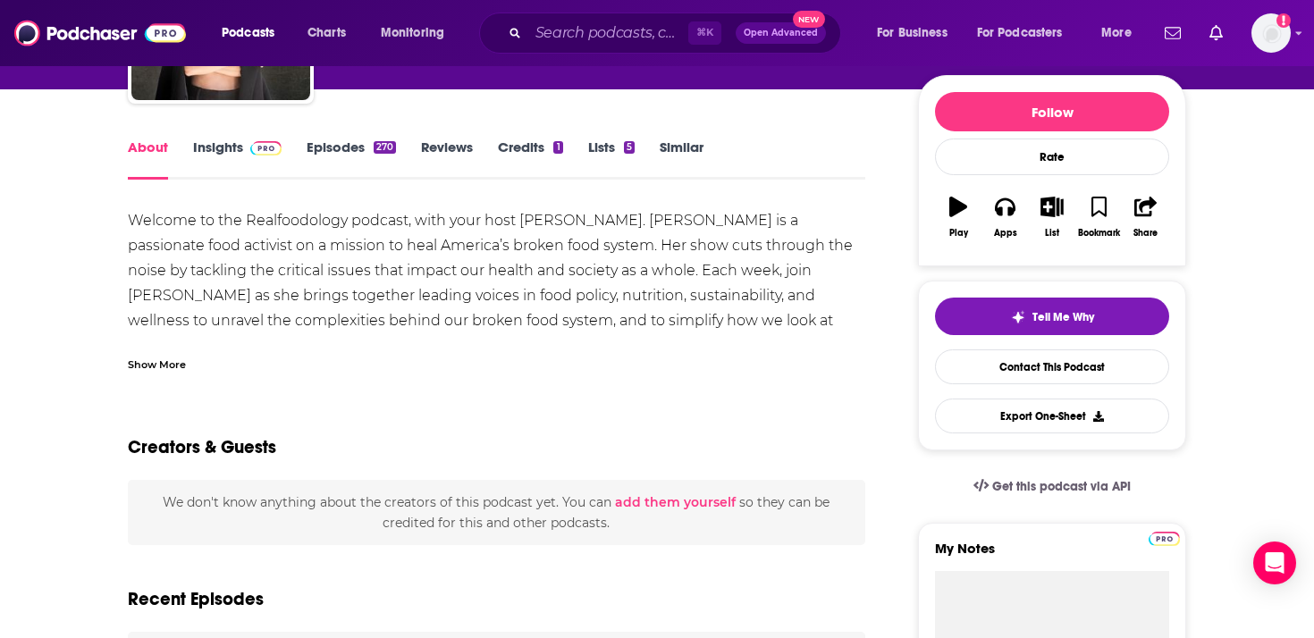
scroll to position [223, 0]
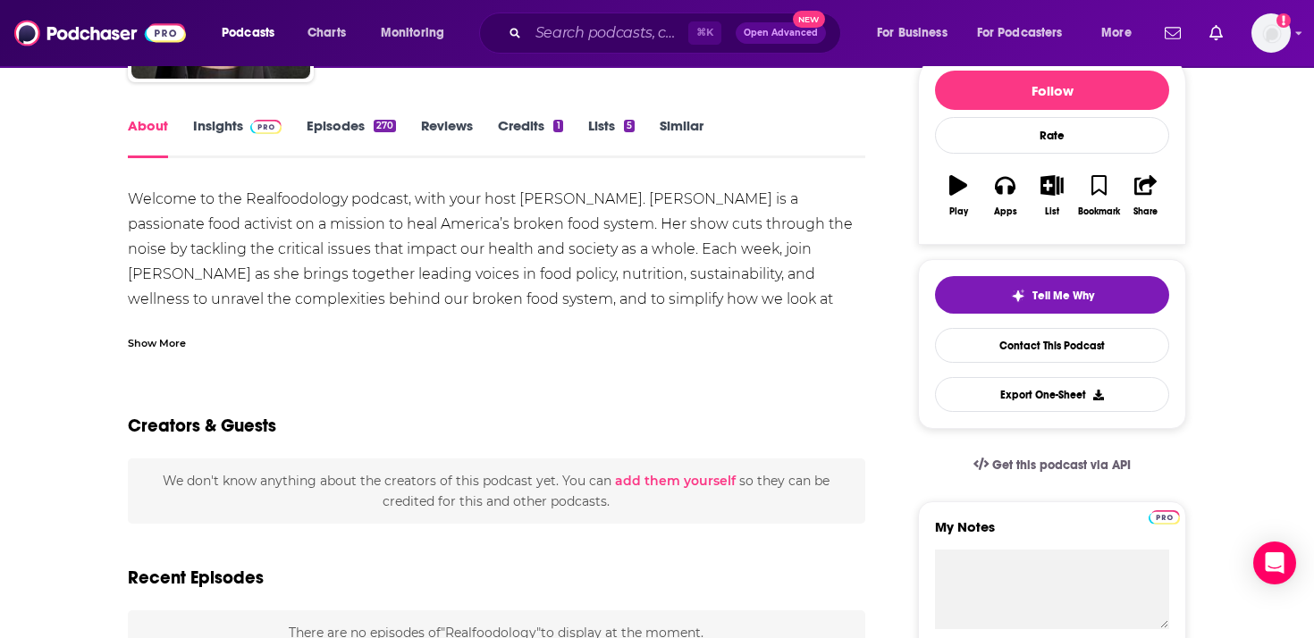
click at [157, 346] on div "Show More" at bounding box center [157, 341] width 58 height 17
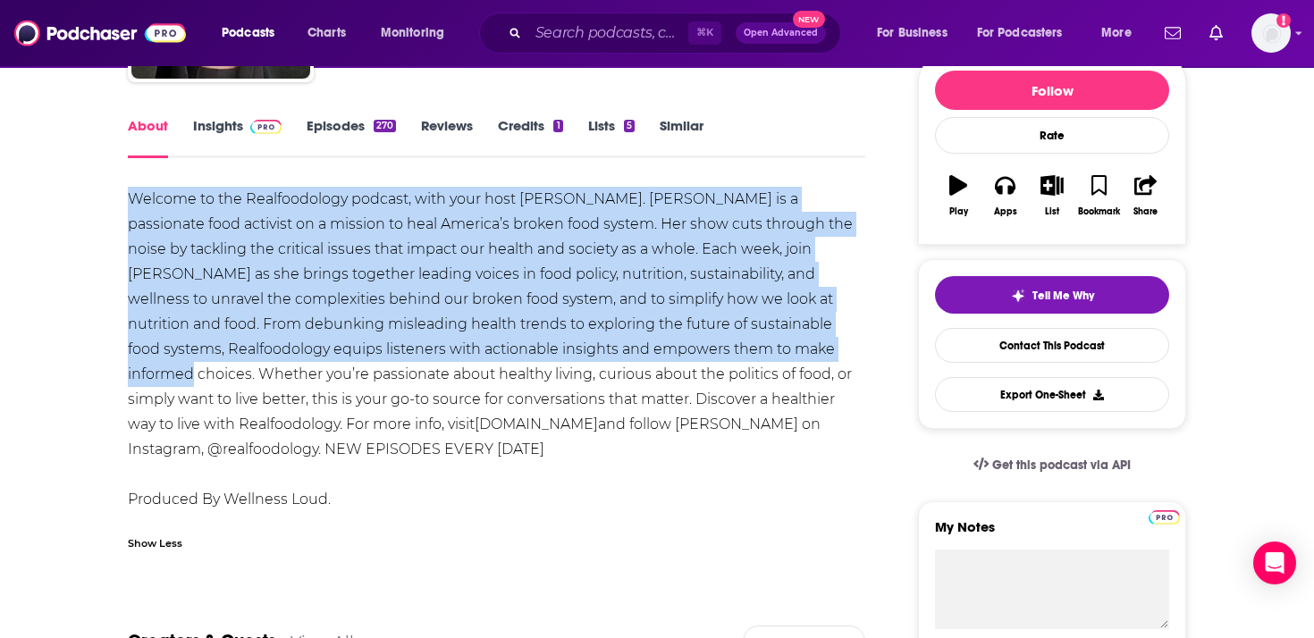
drag, startPoint x: 708, startPoint y: 355, endPoint x: 104, endPoint y: 195, distance: 625.2
copy div "Welcome to the Realfoodology podcast, with your host [PERSON_NAME]. [PERSON_NAM…"
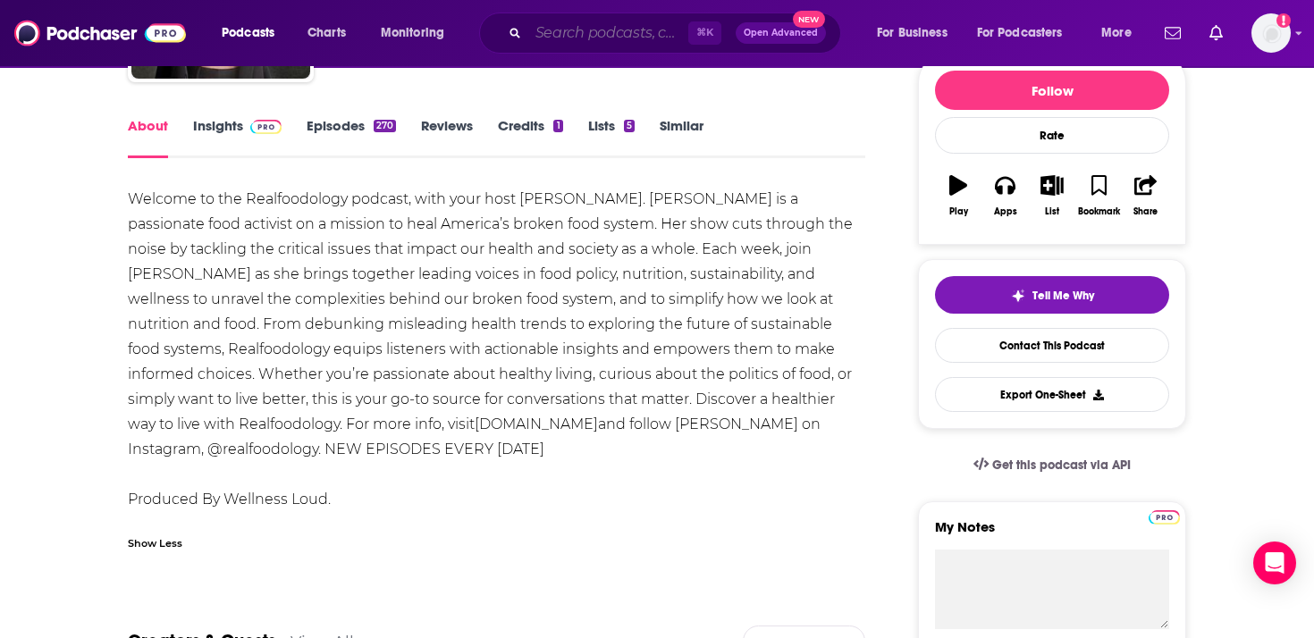
click at [650, 28] on input "Search podcasts, credits, & more..." at bounding box center [608, 33] width 160 height 29
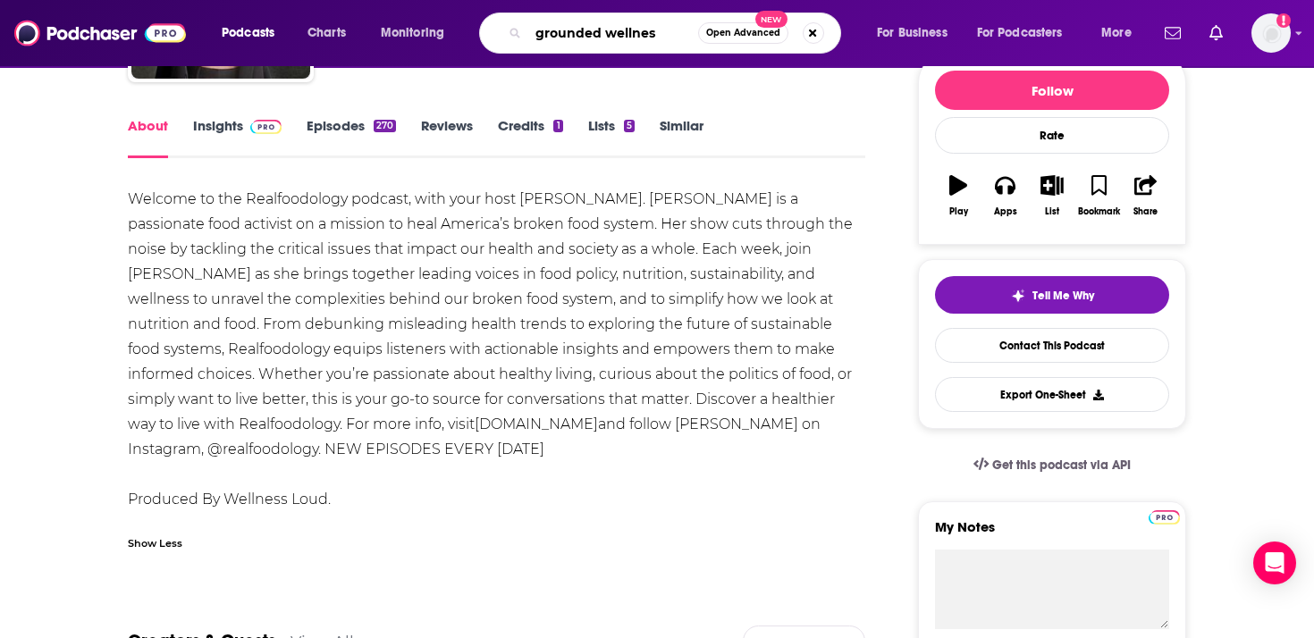
type input "grounded wellness"
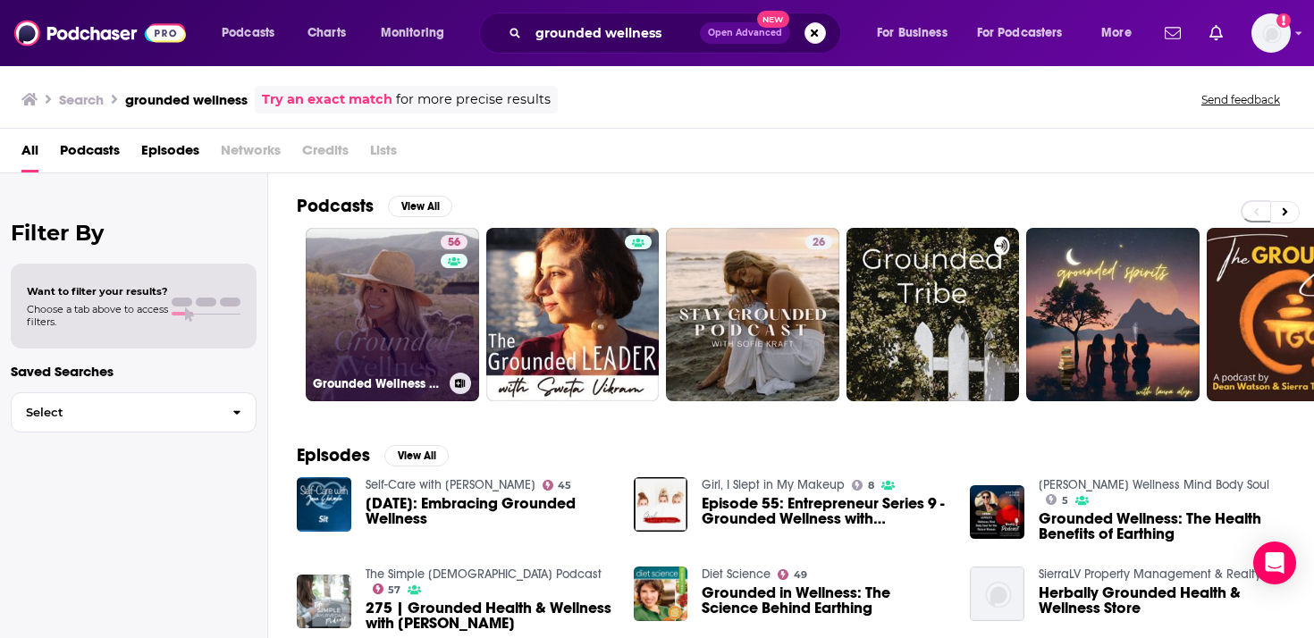
click at [405, 315] on link "56 Grounded Wellness by Primally Pure" at bounding box center [392, 314] width 173 height 173
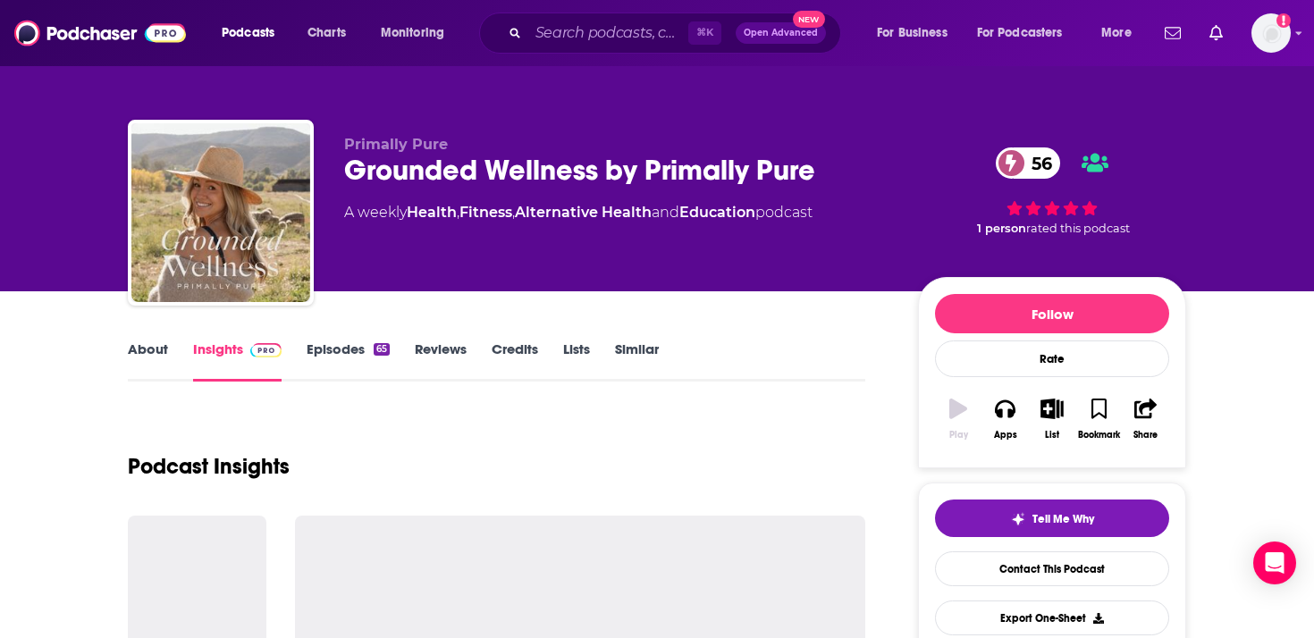
scroll to position [199, 0]
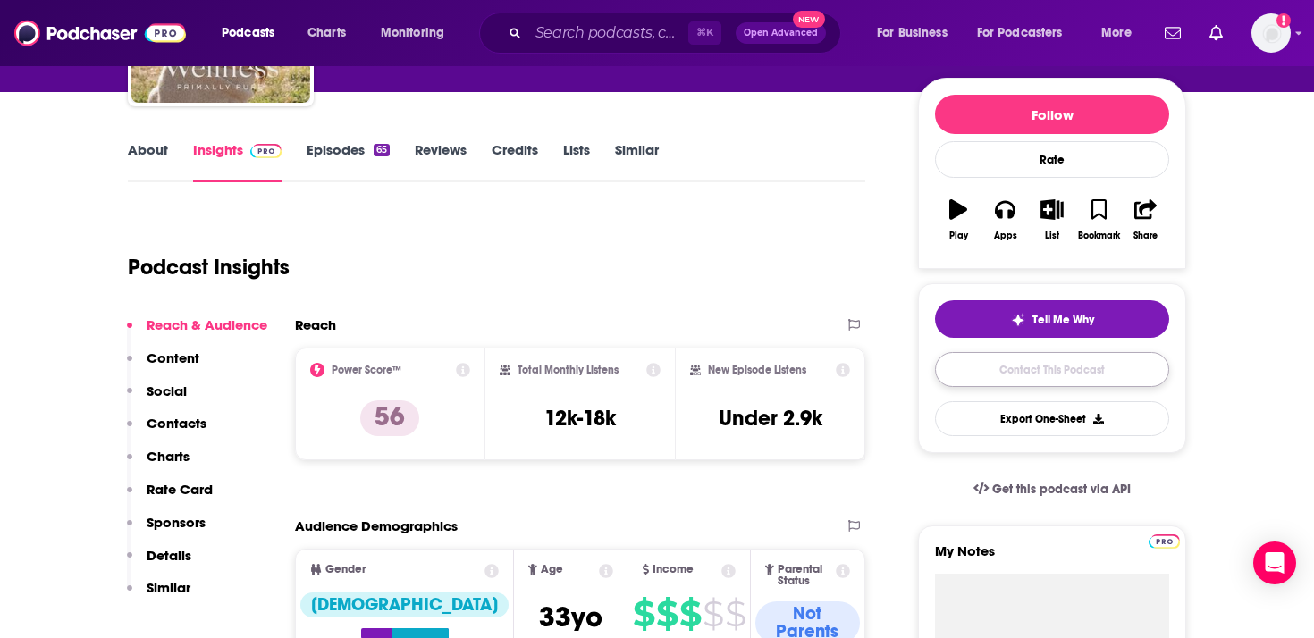
click at [1083, 369] on link "Contact This Podcast" at bounding box center [1052, 369] width 234 height 35
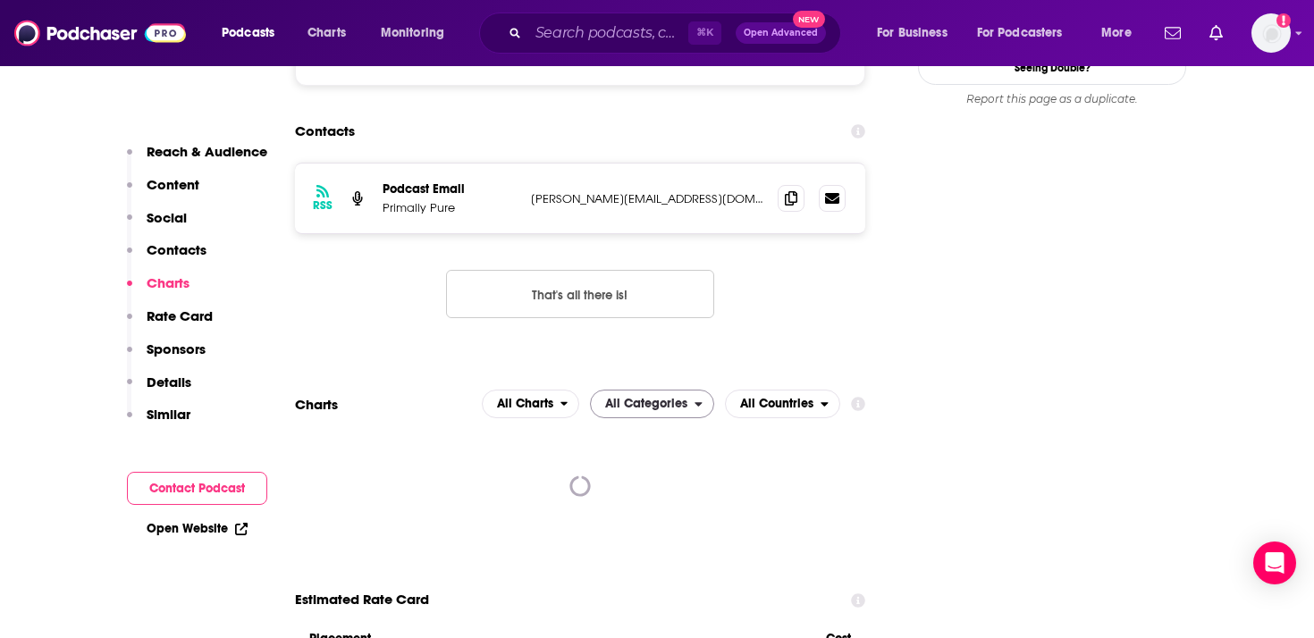
scroll to position [1623, 0]
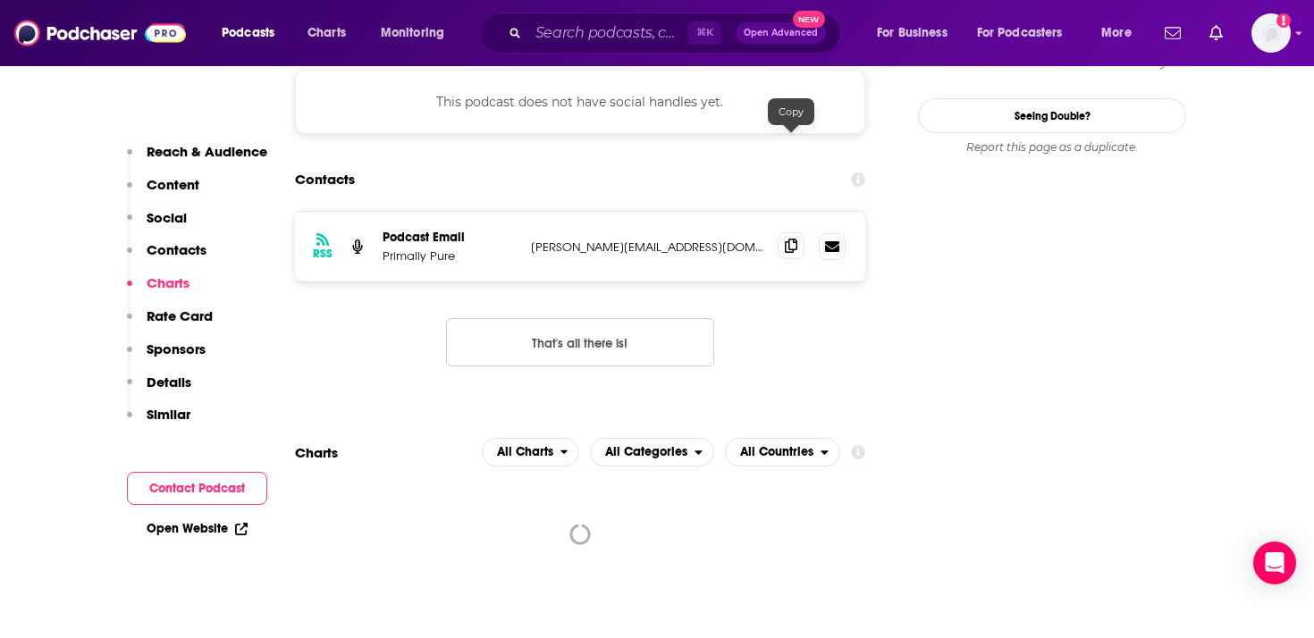
click at [786, 239] on icon at bounding box center [791, 246] width 13 height 14
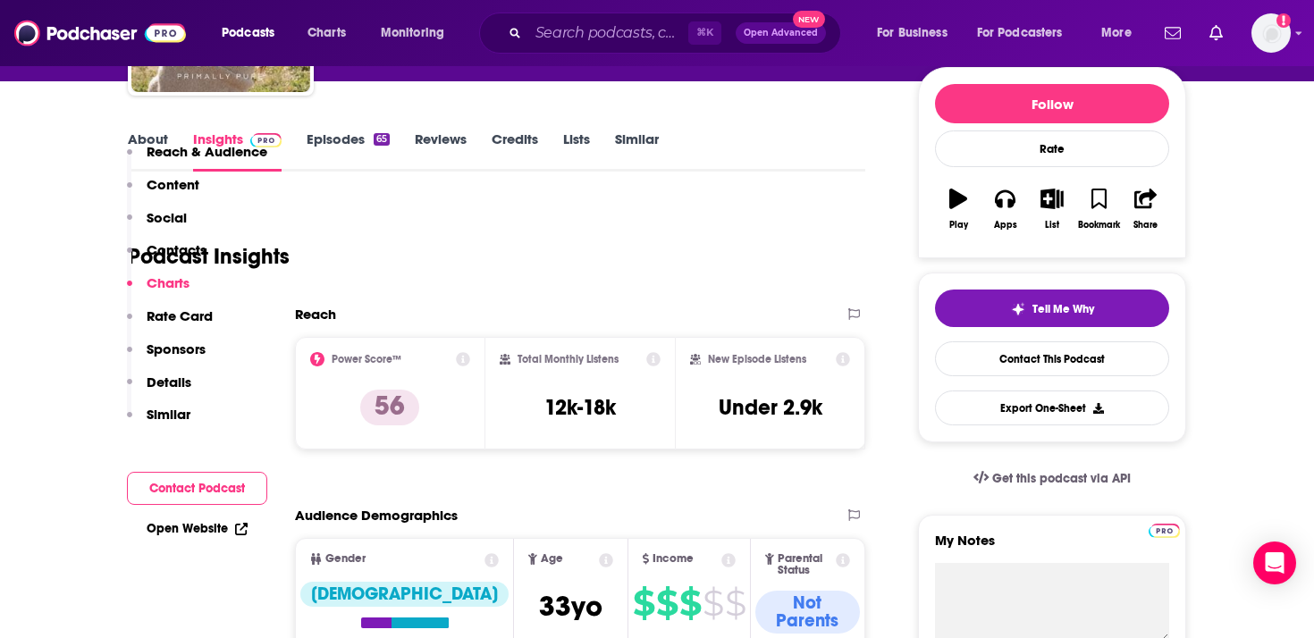
scroll to position [0, 0]
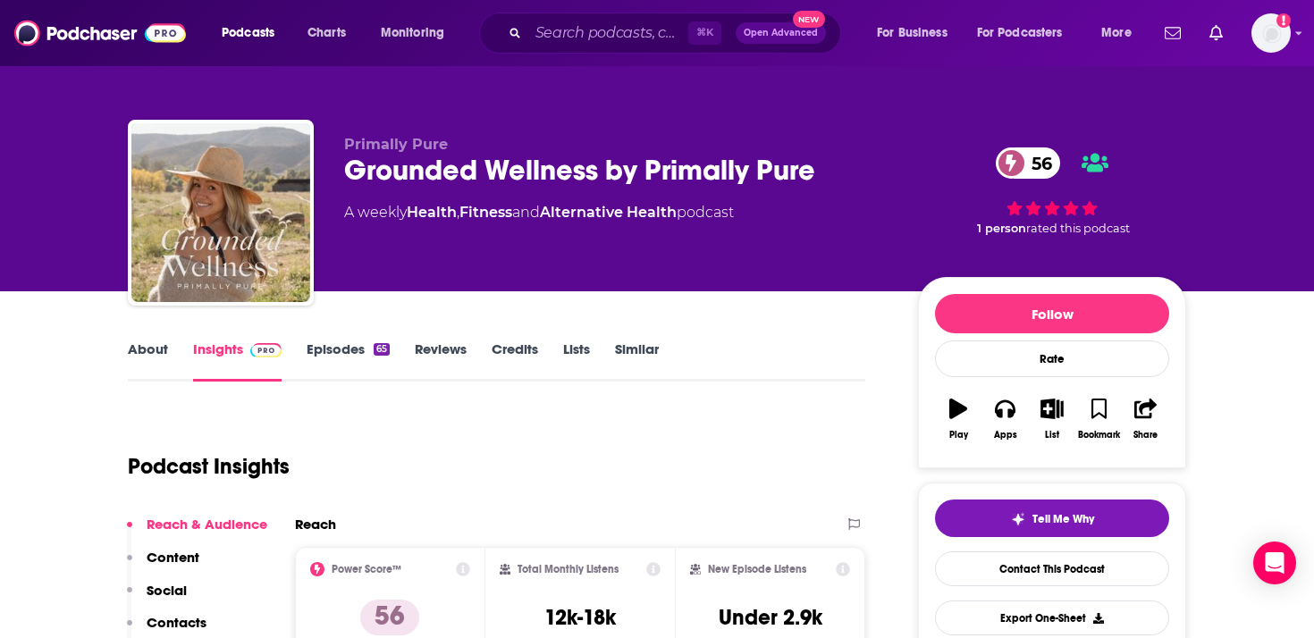
click at [133, 353] on link "About" at bounding box center [148, 361] width 40 height 41
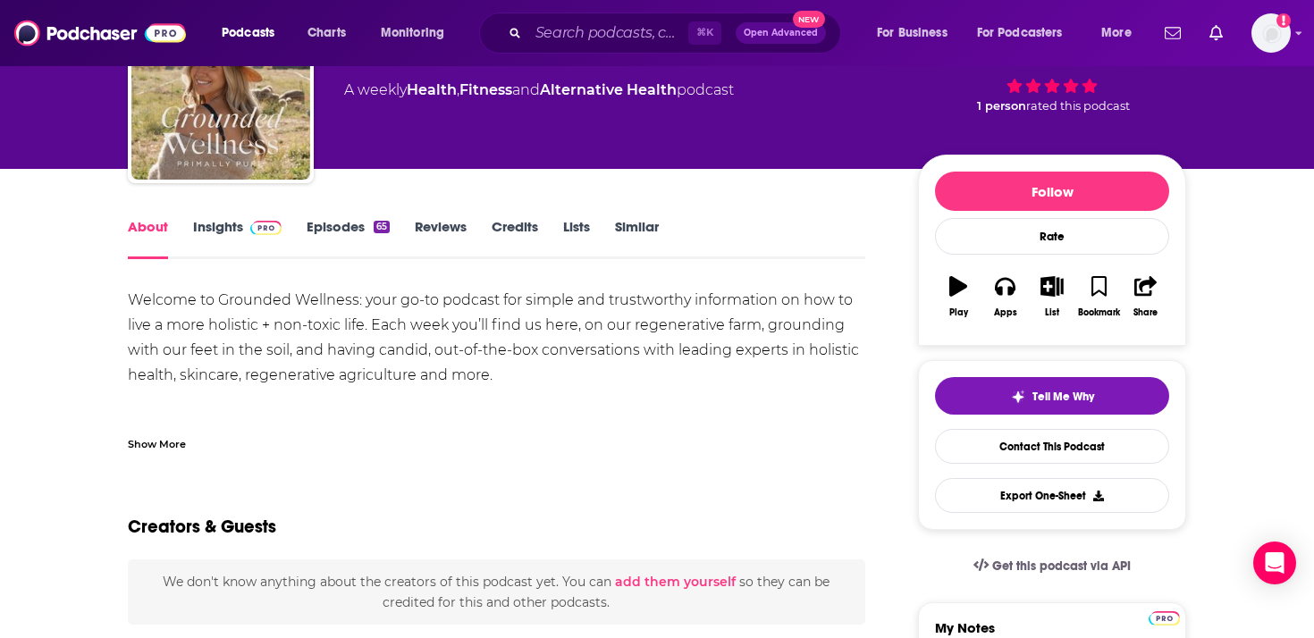
scroll to position [124, 0]
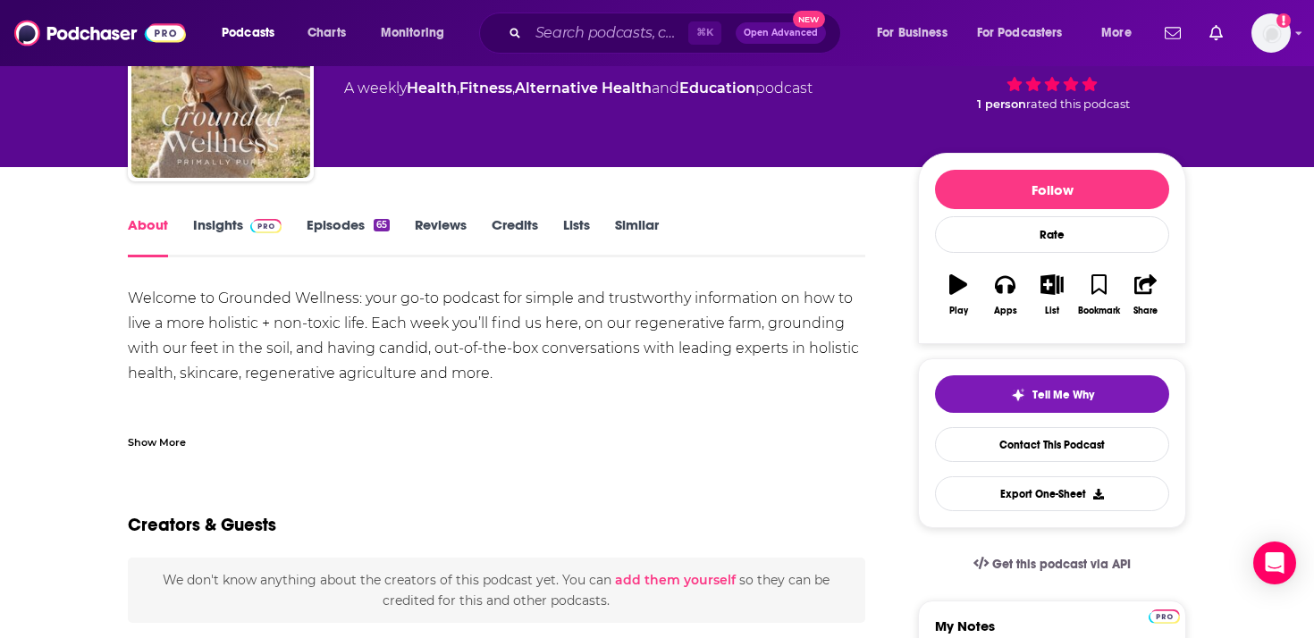
click at [130, 444] on div "Show More" at bounding box center [157, 441] width 58 height 17
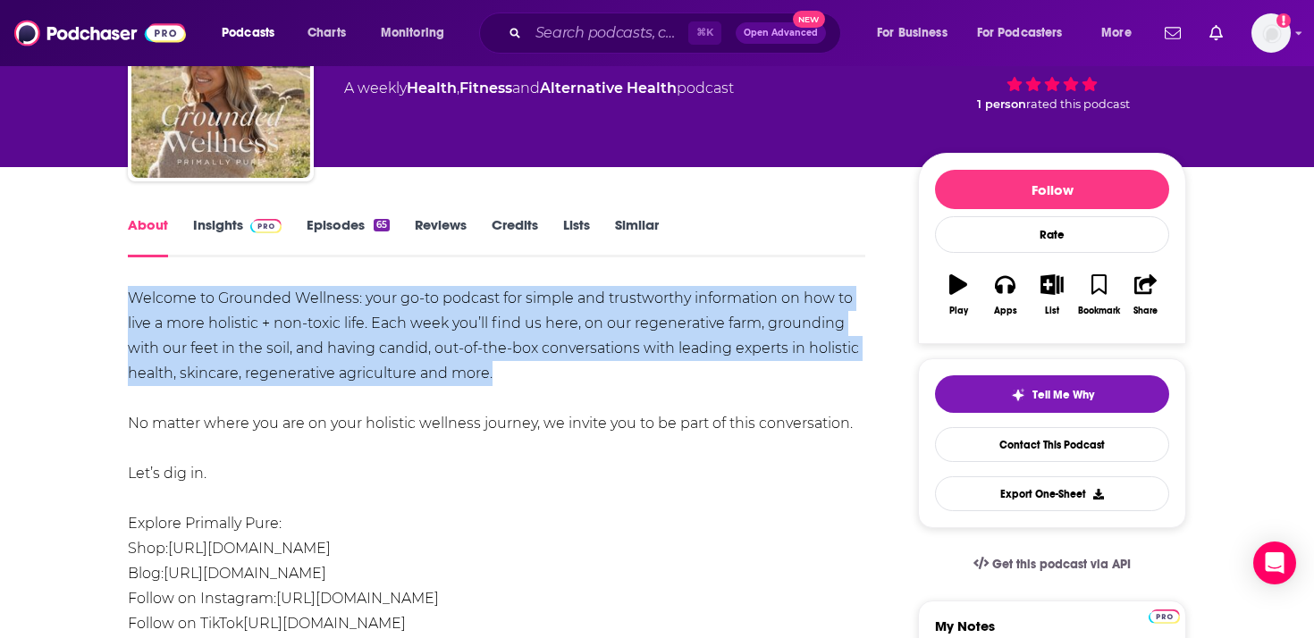
drag, startPoint x: 514, startPoint y: 373, endPoint x: 104, endPoint y: 305, distance: 415.9
copy div "Welcome to Grounded Wellness: your go-to podcast for simple and trustworthy inf…"
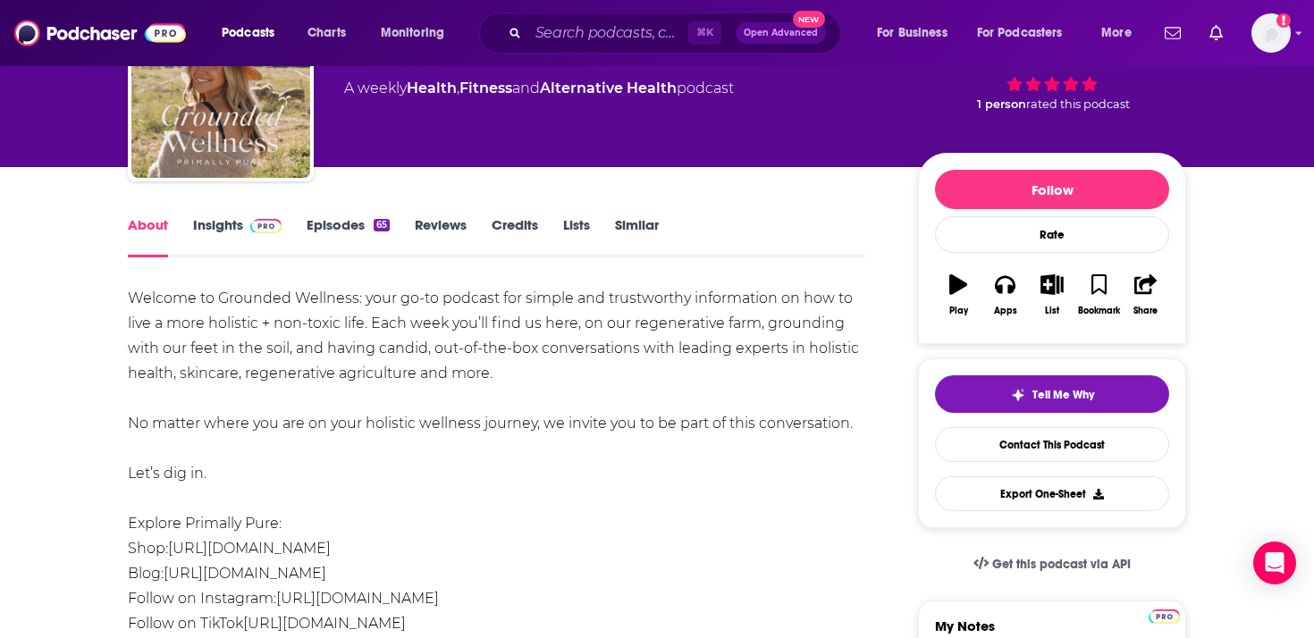
click at [502, 323] on div "Welcome to Grounded Wellness: your go-to podcast for simple and trustworthy inf…" at bounding box center [497, 461] width 738 height 350
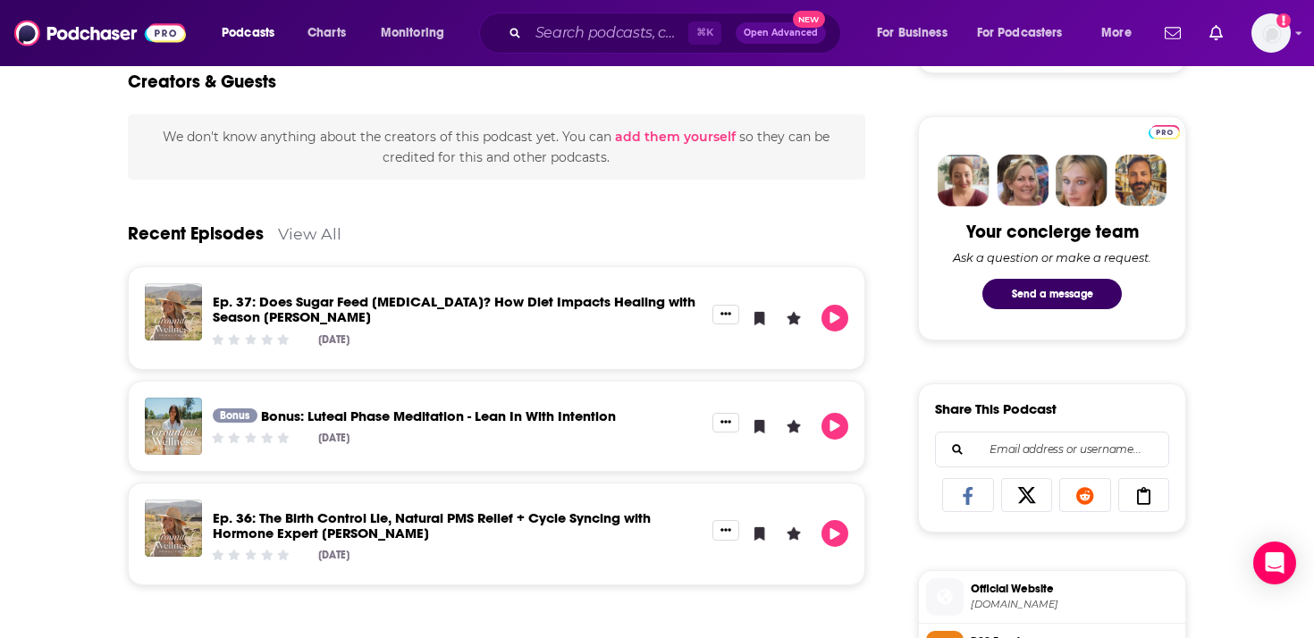
scroll to position [0, 0]
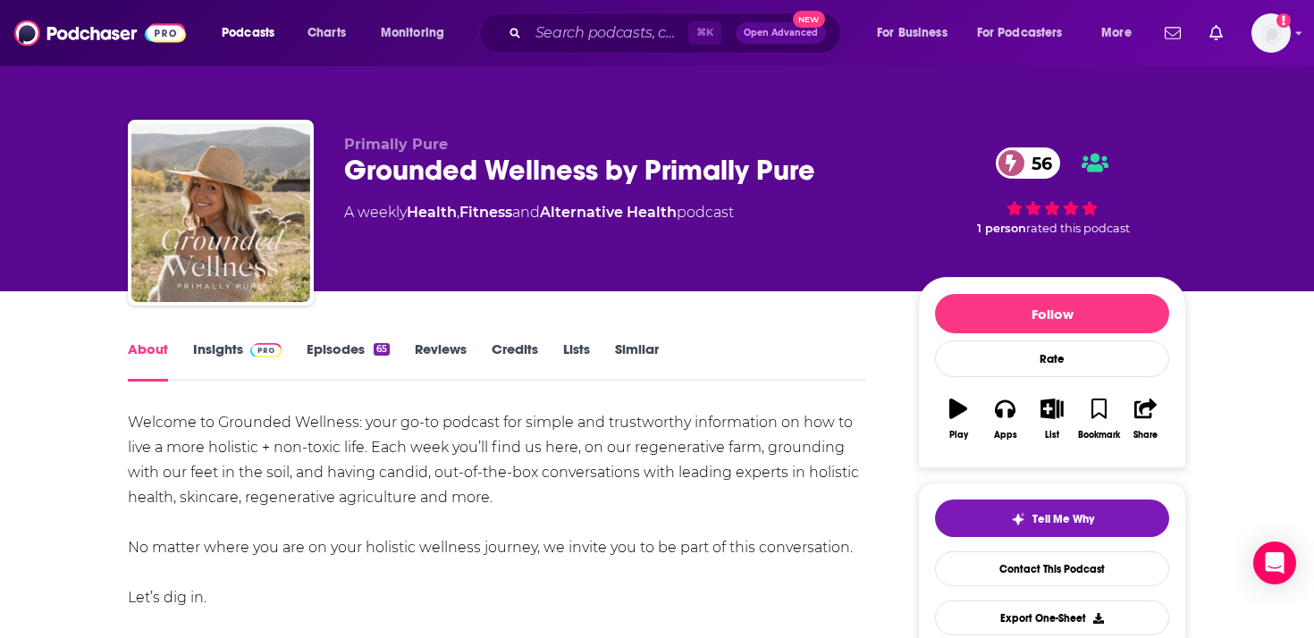
click at [216, 344] on link "Insights" at bounding box center [237, 361] width 89 height 41
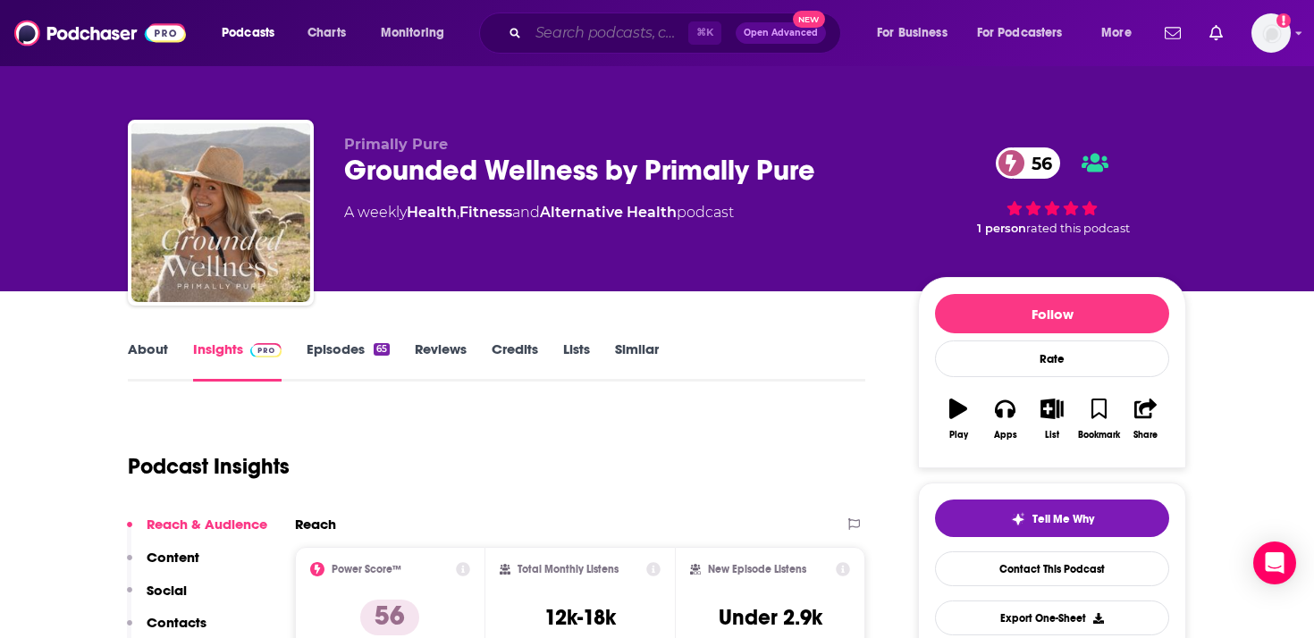
click at [653, 34] on input "Search podcasts, credits, & more..." at bounding box center [608, 33] width 160 height 29
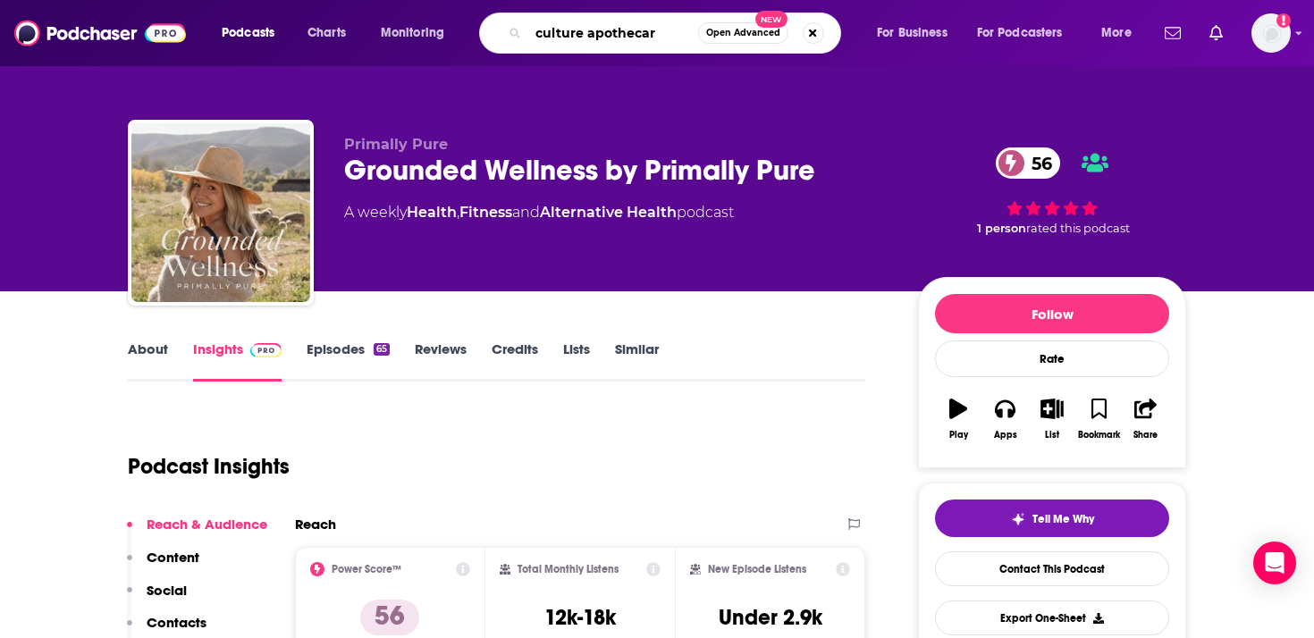
type input "culture apothecary"
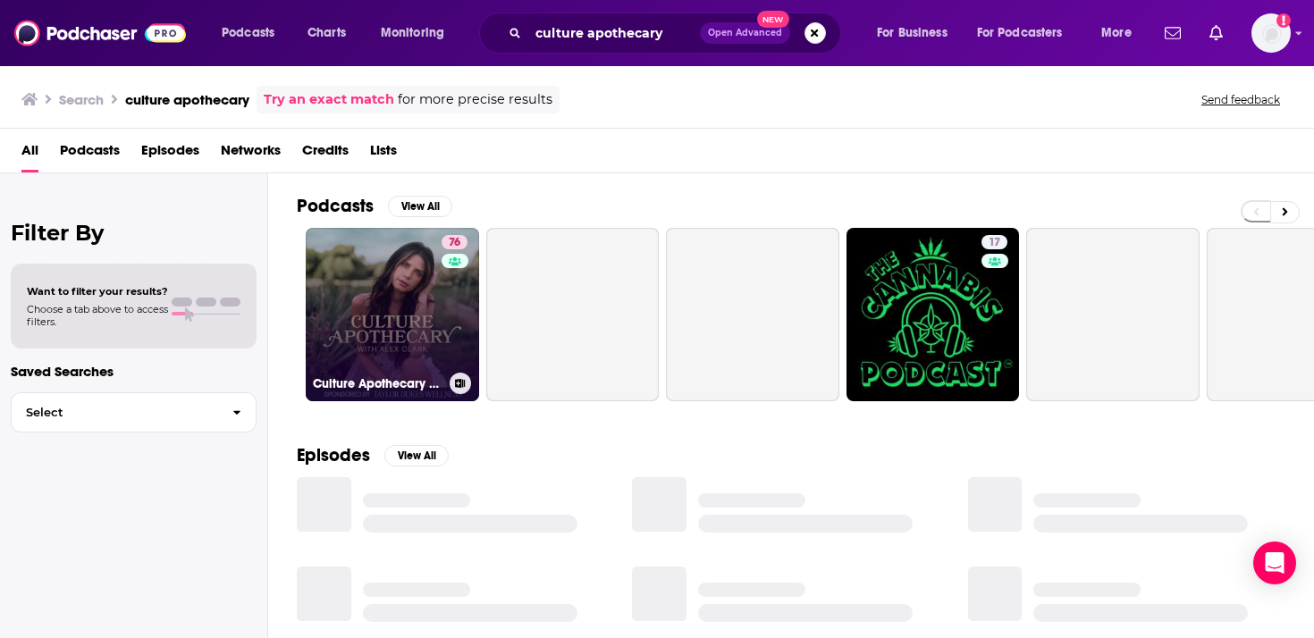
click at [396, 322] on link "76 Culture Apothecary with [PERSON_NAME]" at bounding box center [392, 314] width 173 height 173
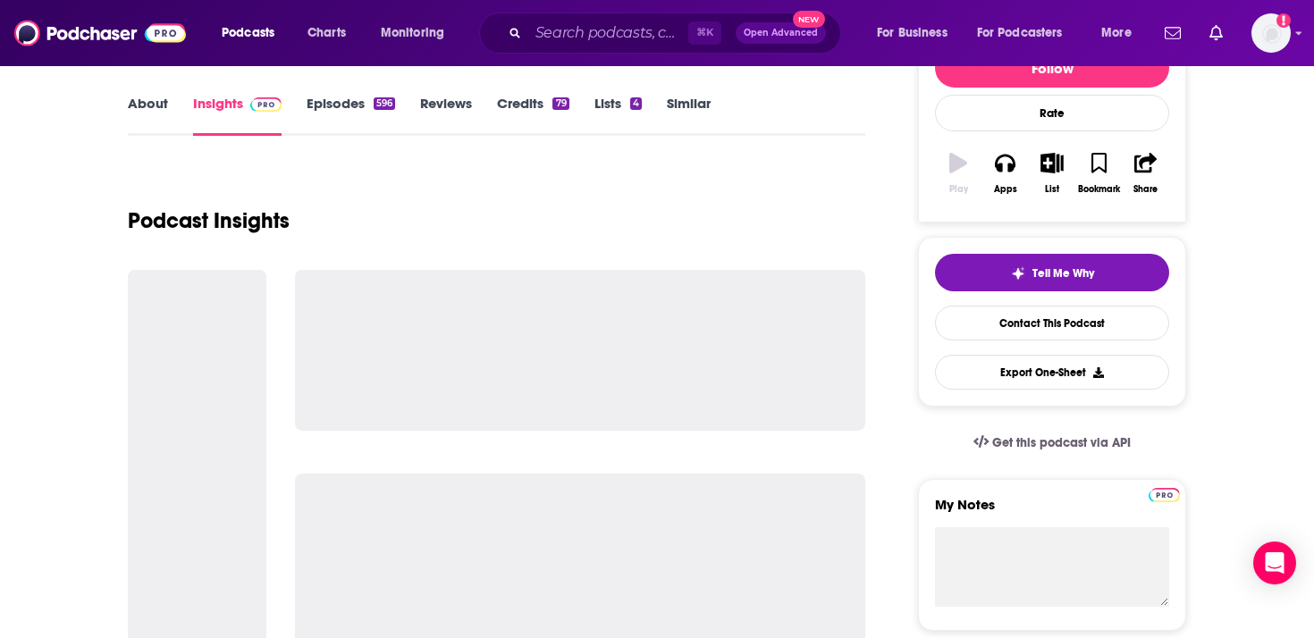
scroll to position [248, 0]
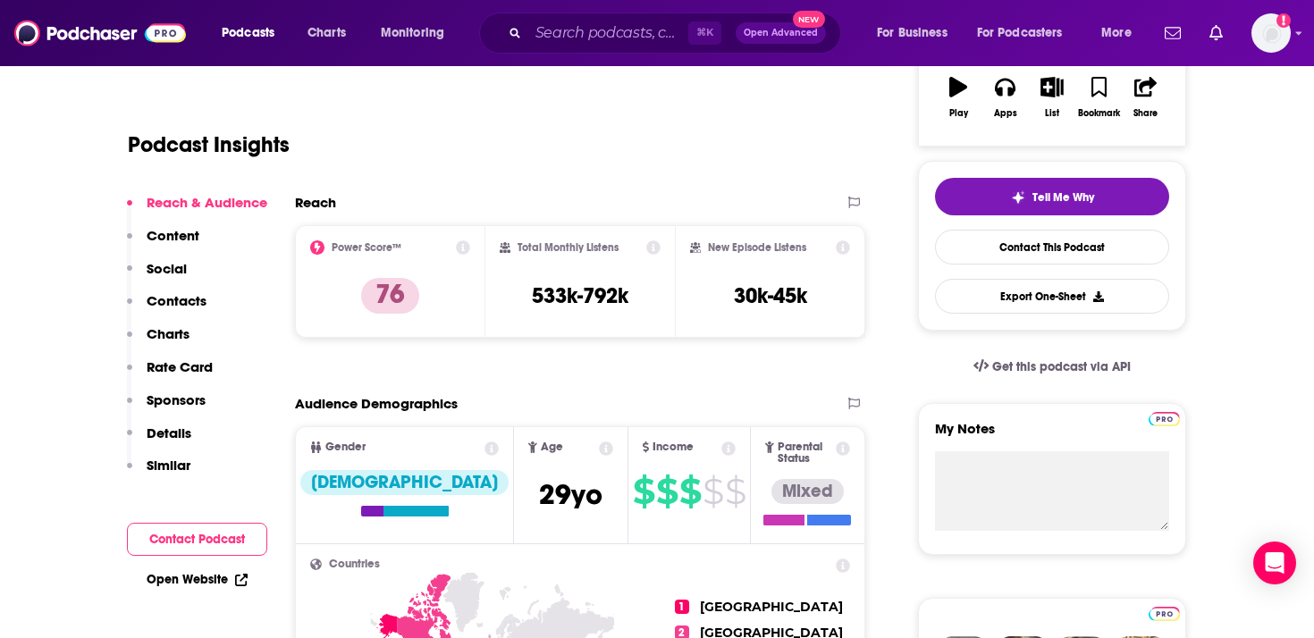
scroll to position [323, 0]
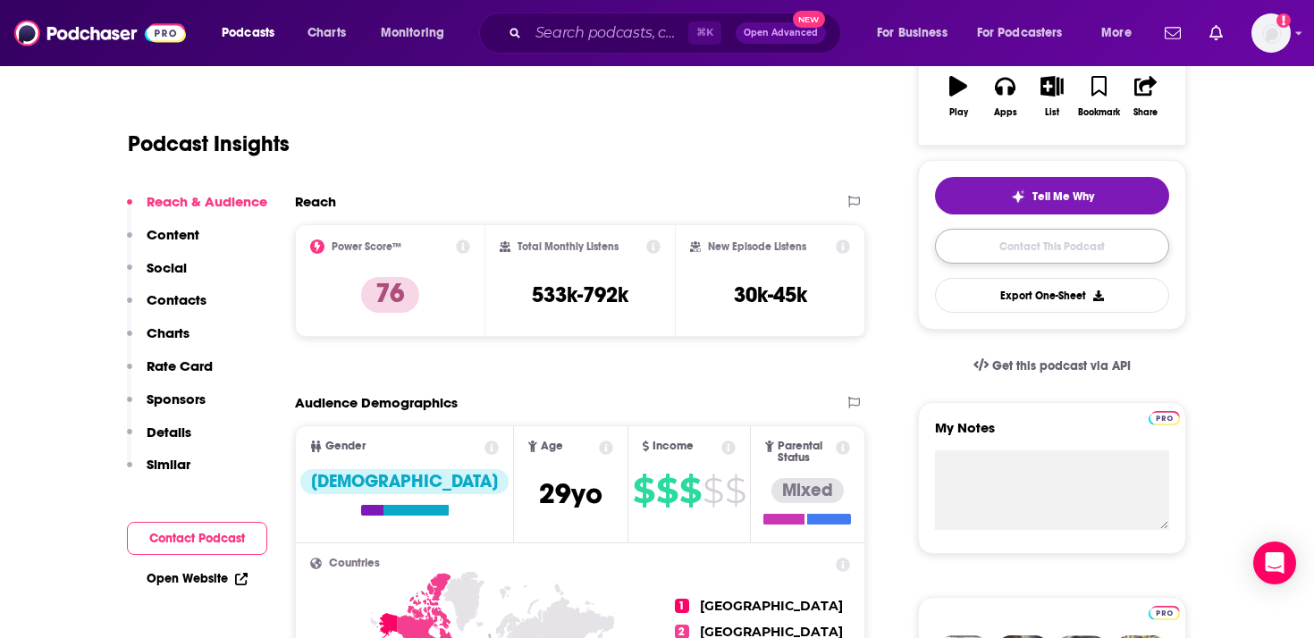
click at [1016, 242] on link "Contact This Podcast" at bounding box center [1052, 246] width 234 height 35
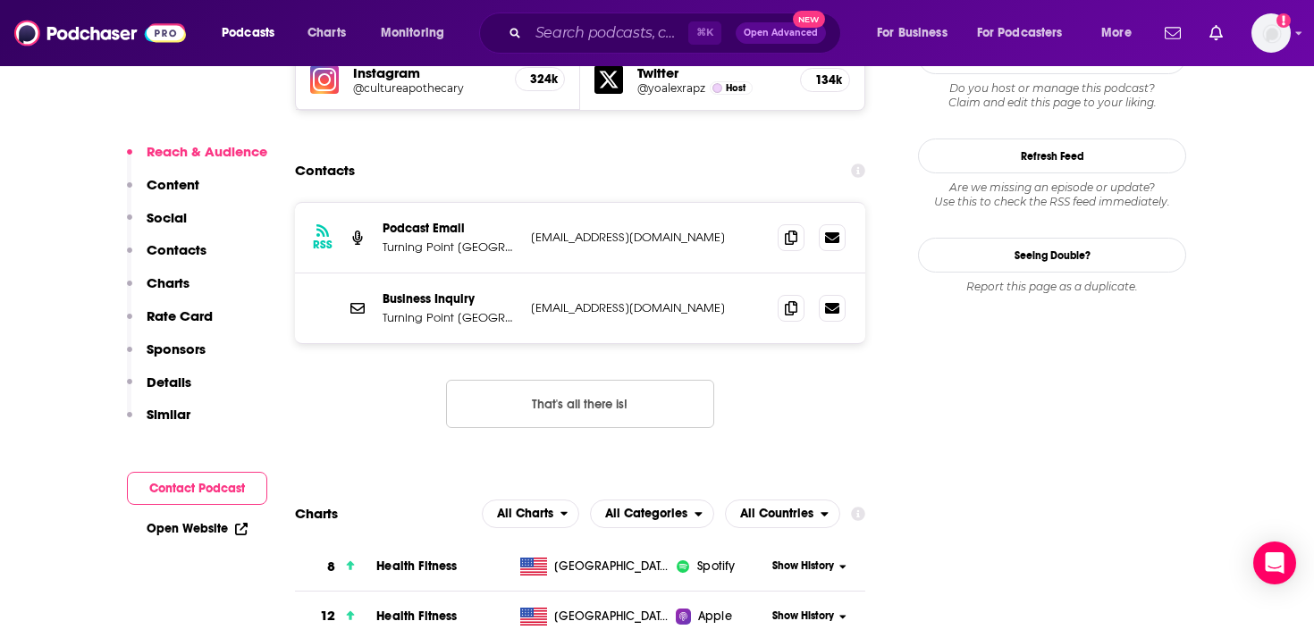
scroll to position [1668, 0]
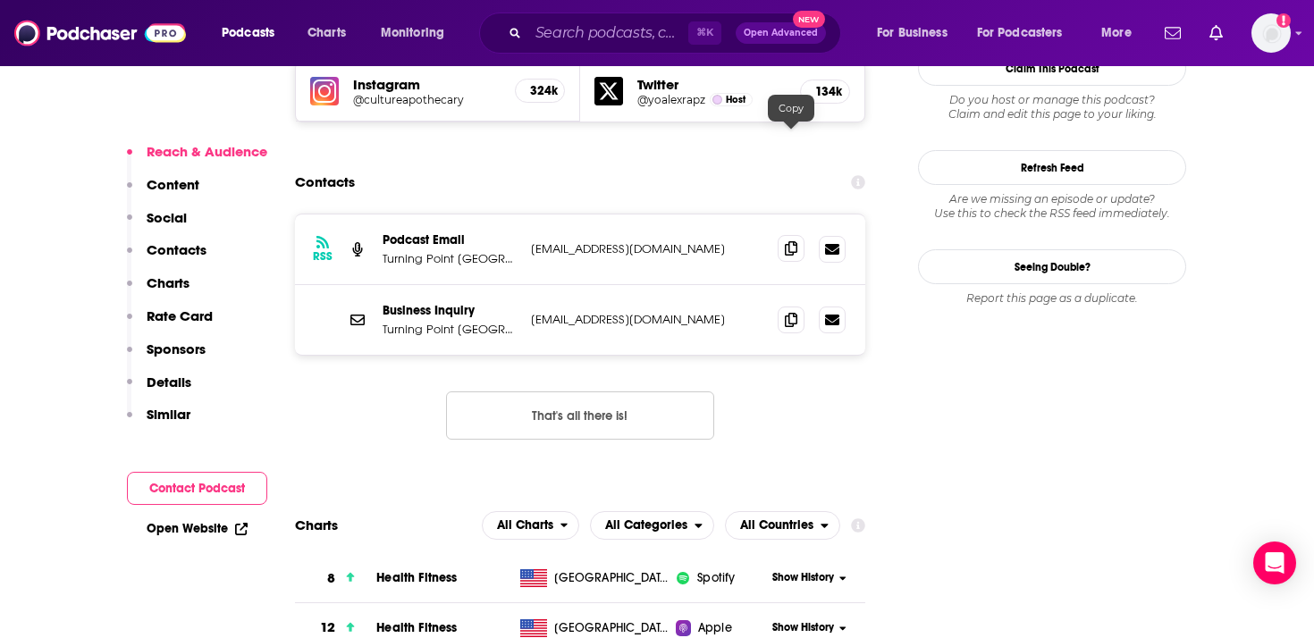
click at [782, 235] on span at bounding box center [791, 248] width 27 height 27
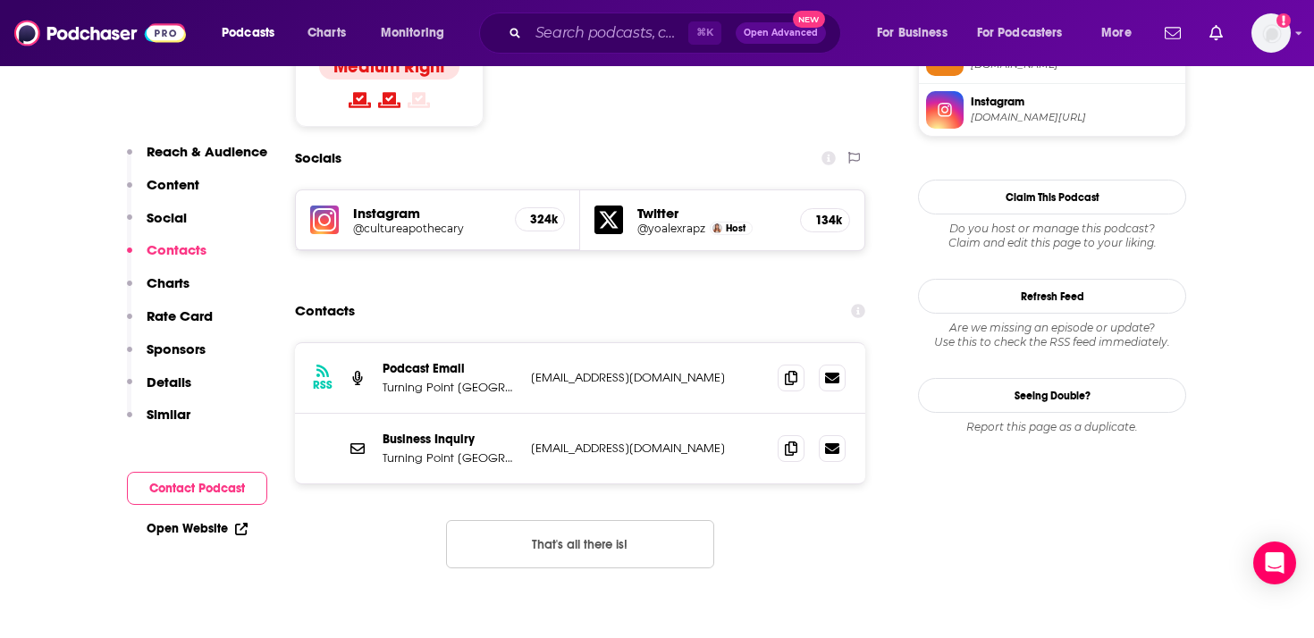
scroll to position [1564, 0]
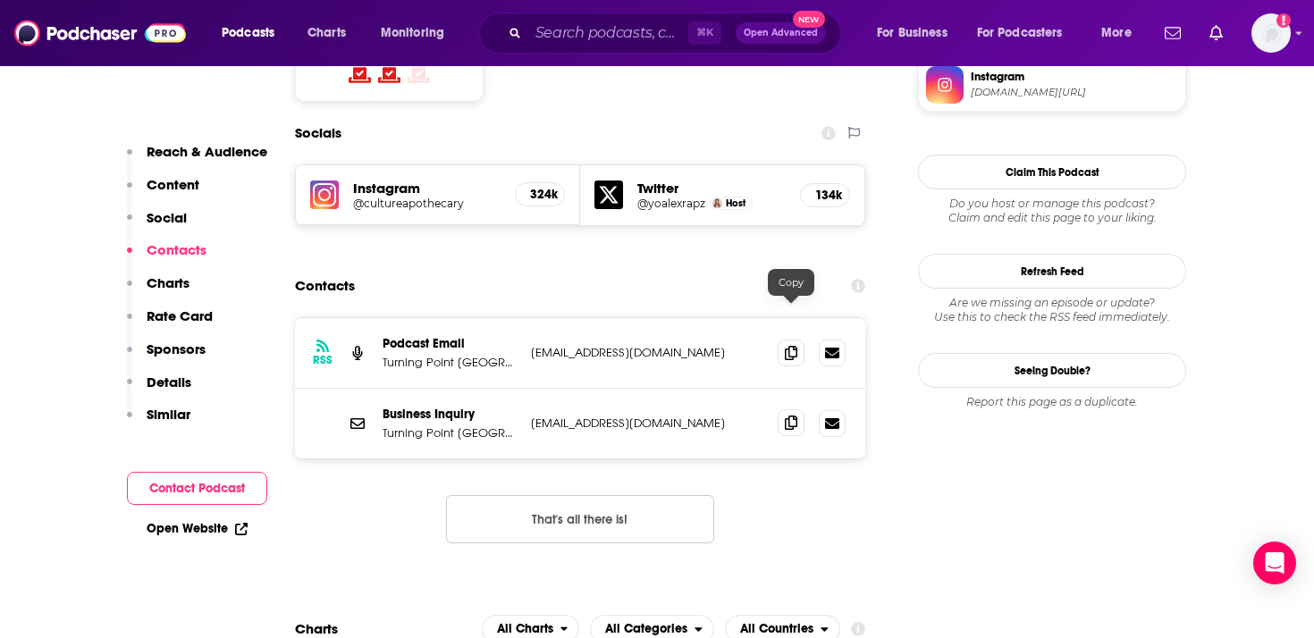
click at [793, 416] on icon at bounding box center [791, 423] width 13 height 14
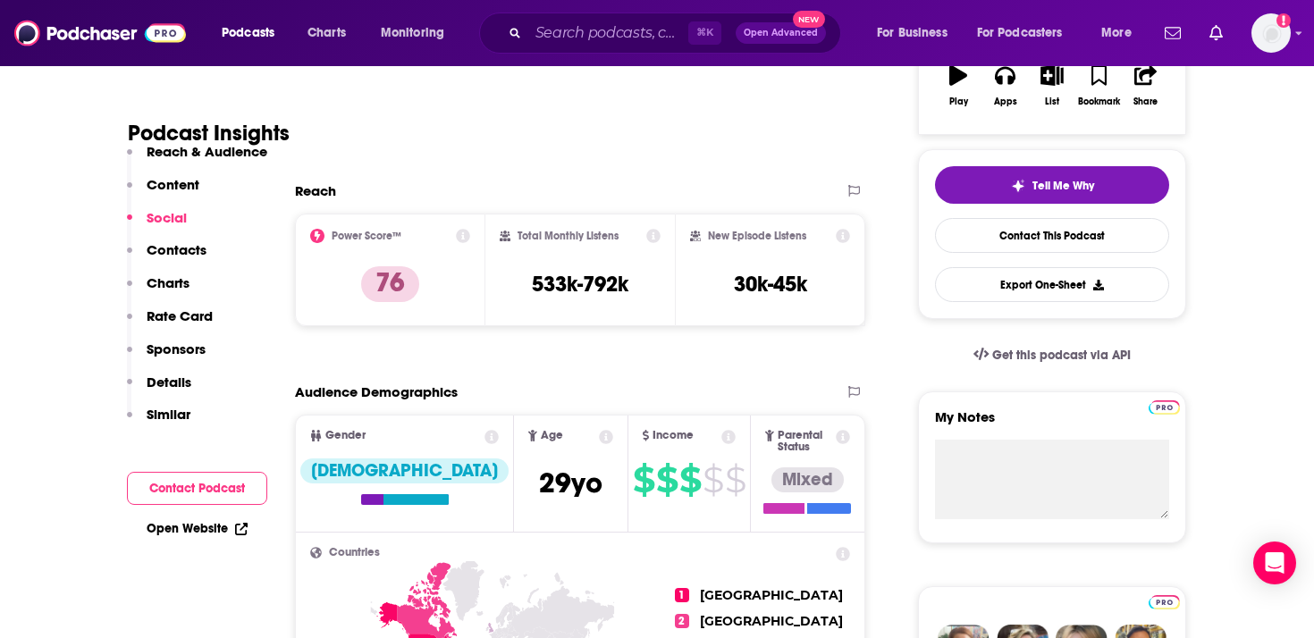
scroll to position [0, 0]
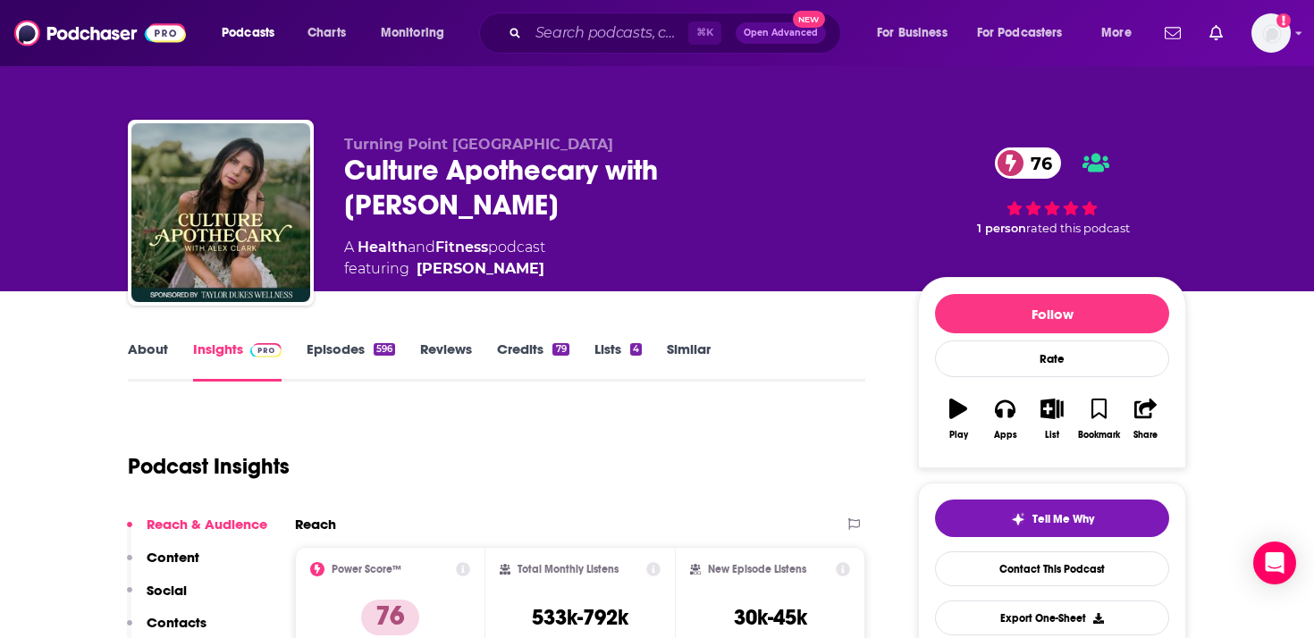
click at [588, 457] on div "Podcast Insights" at bounding box center [489, 455] width 723 height 91
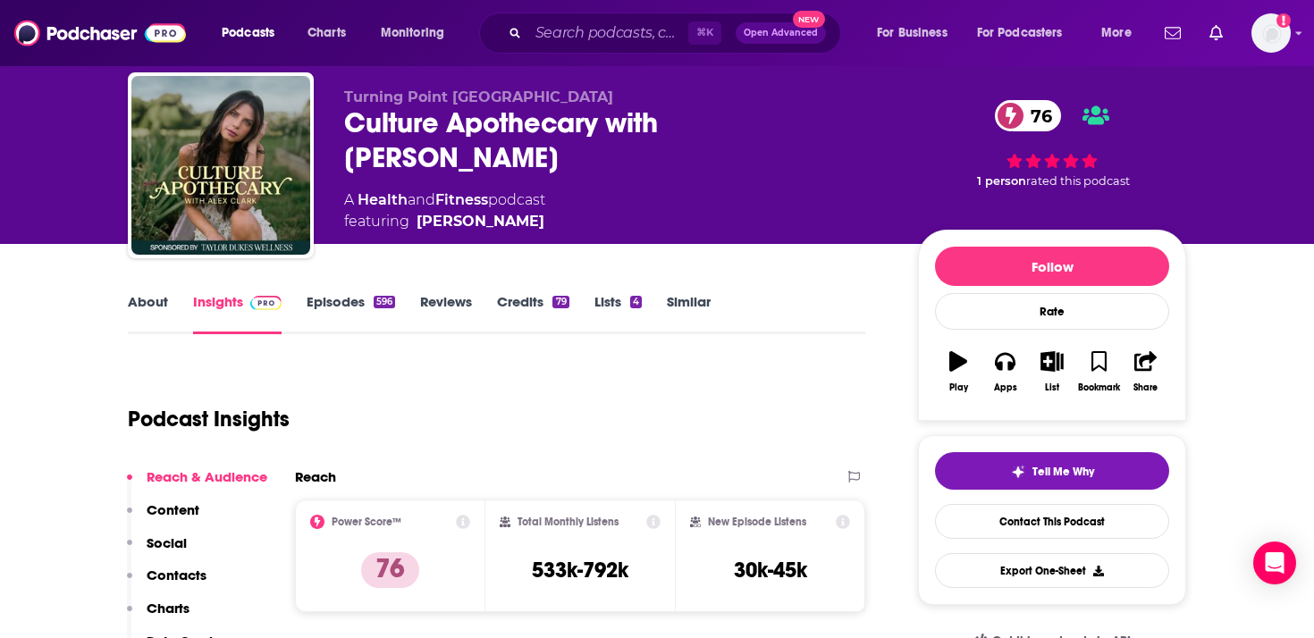
scroll to position [28, 0]
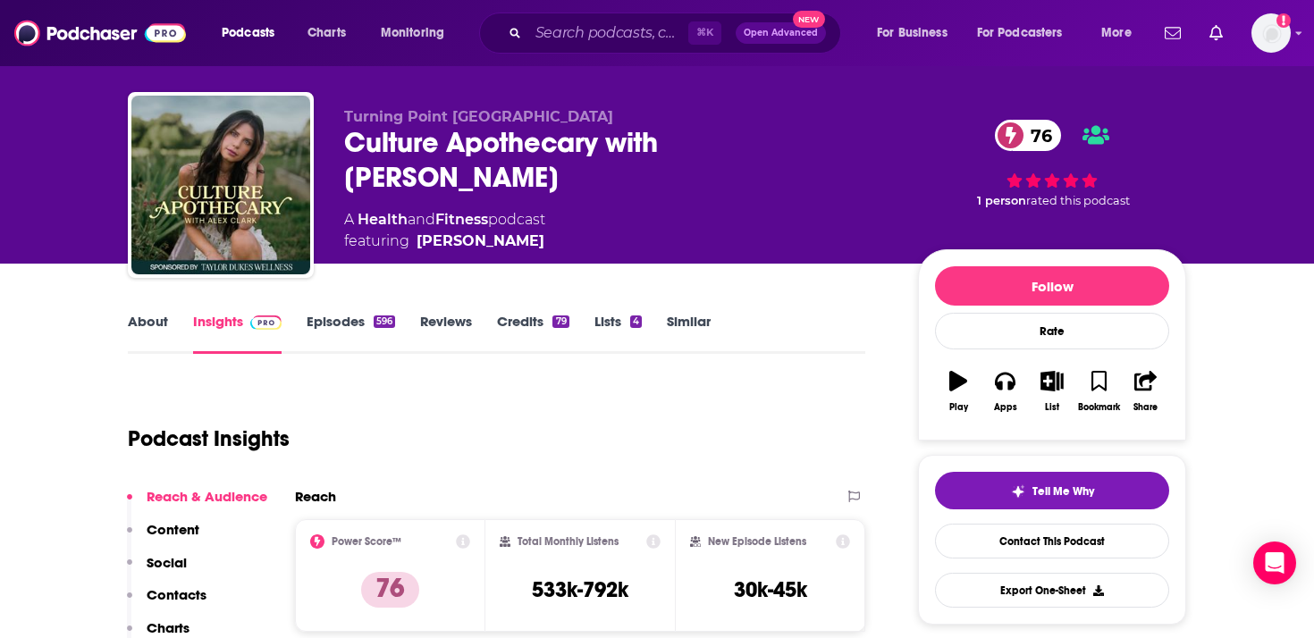
click at [151, 323] on link "About" at bounding box center [148, 333] width 40 height 41
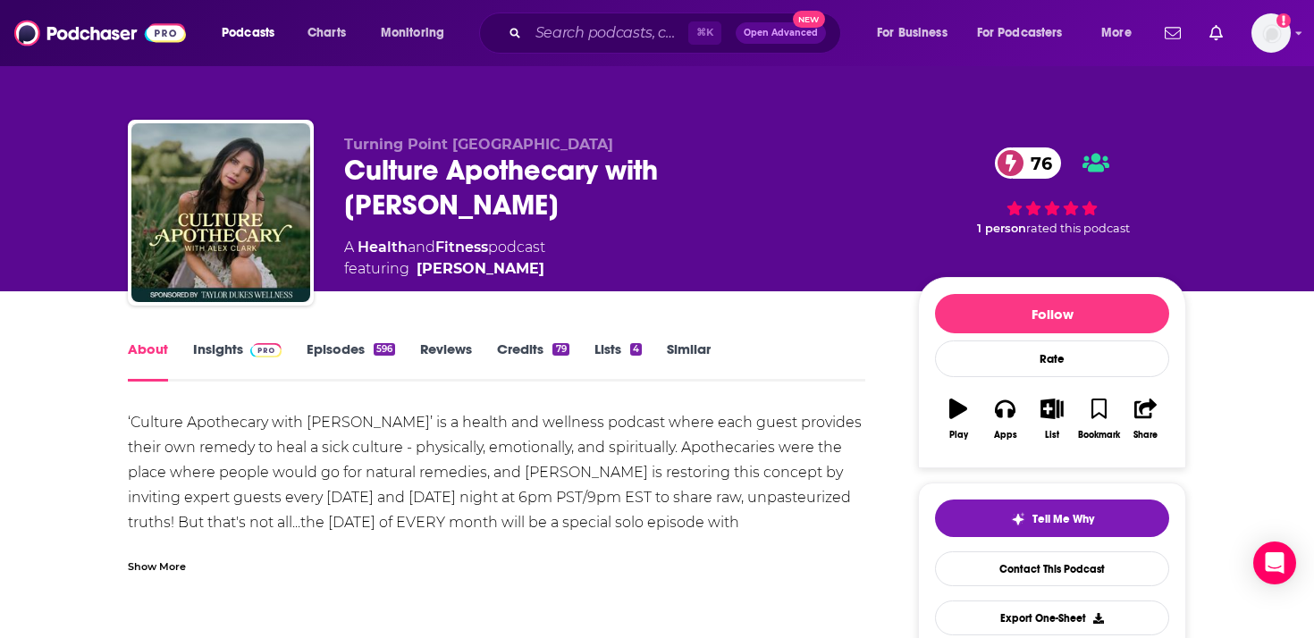
click at [173, 573] on div "Show More" at bounding box center [157, 565] width 58 height 17
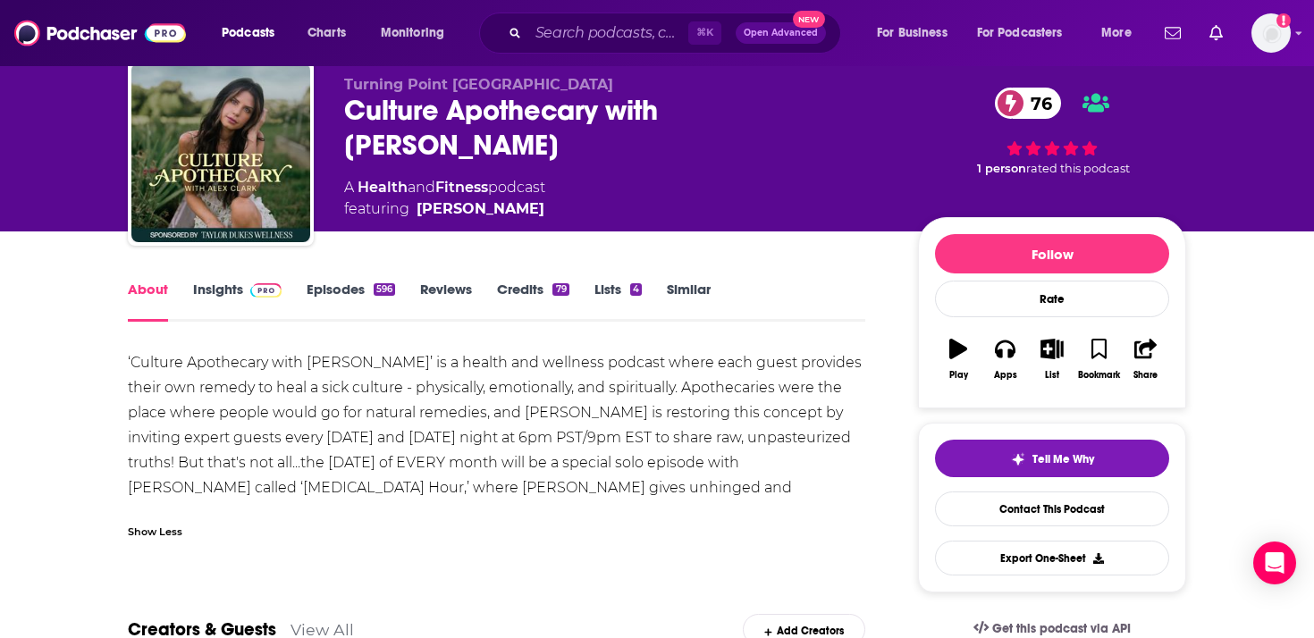
scroll to position [67, 0]
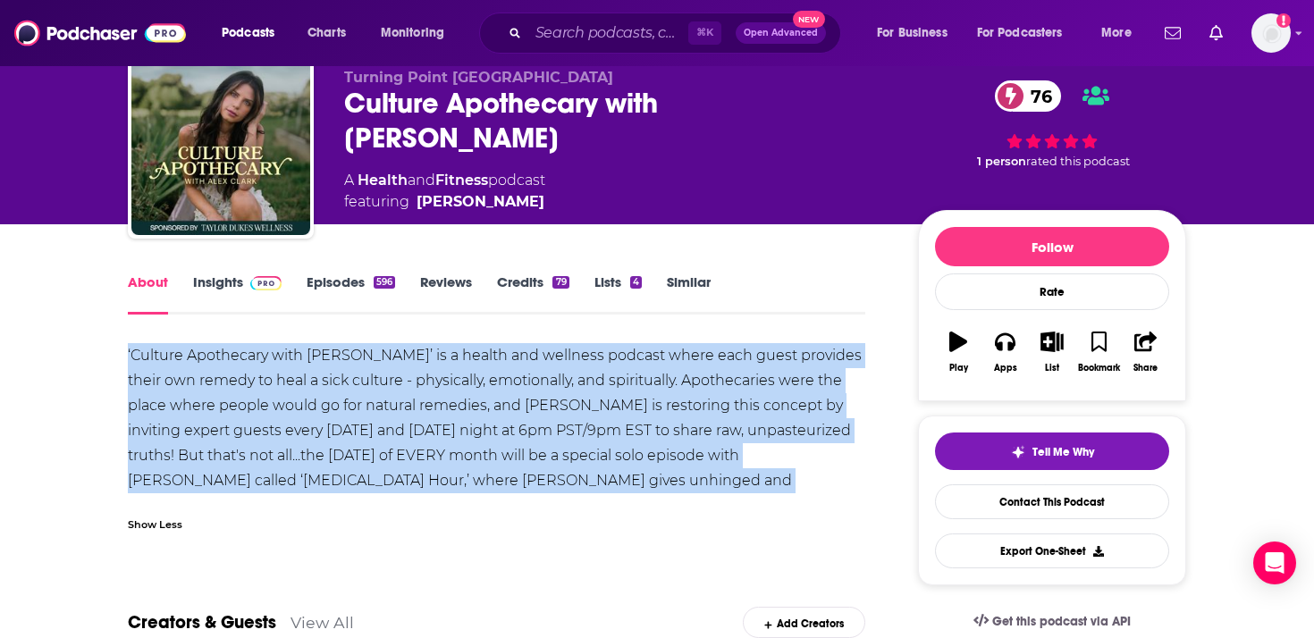
drag, startPoint x: 743, startPoint y: 484, endPoint x: 58, endPoint y: 351, distance: 697.4
copy div "‘Culture Apothecary with [PERSON_NAME]’ is a health and wellness podcast where …"
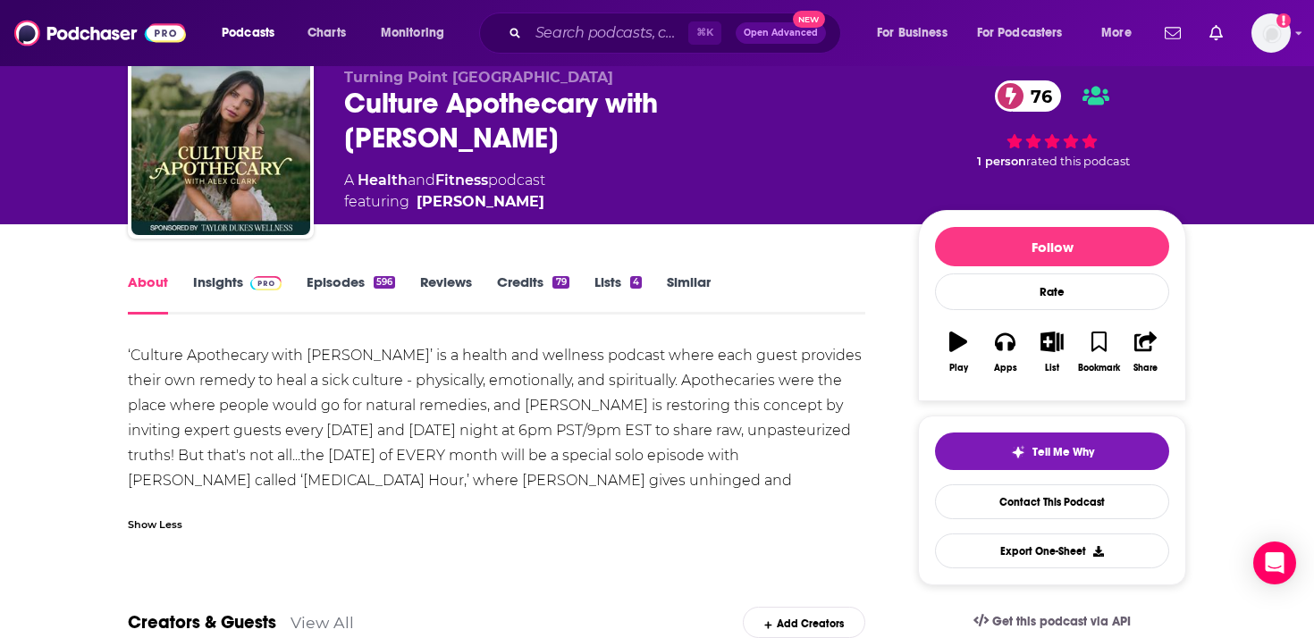
click at [587, 47] on div "⌘ K Open Advanced New" at bounding box center [660, 33] width 362 height 41
click at [601, 28] on input "Search podcasts, credits, & more..." at bounding box center [608, 33] width 160 height 29
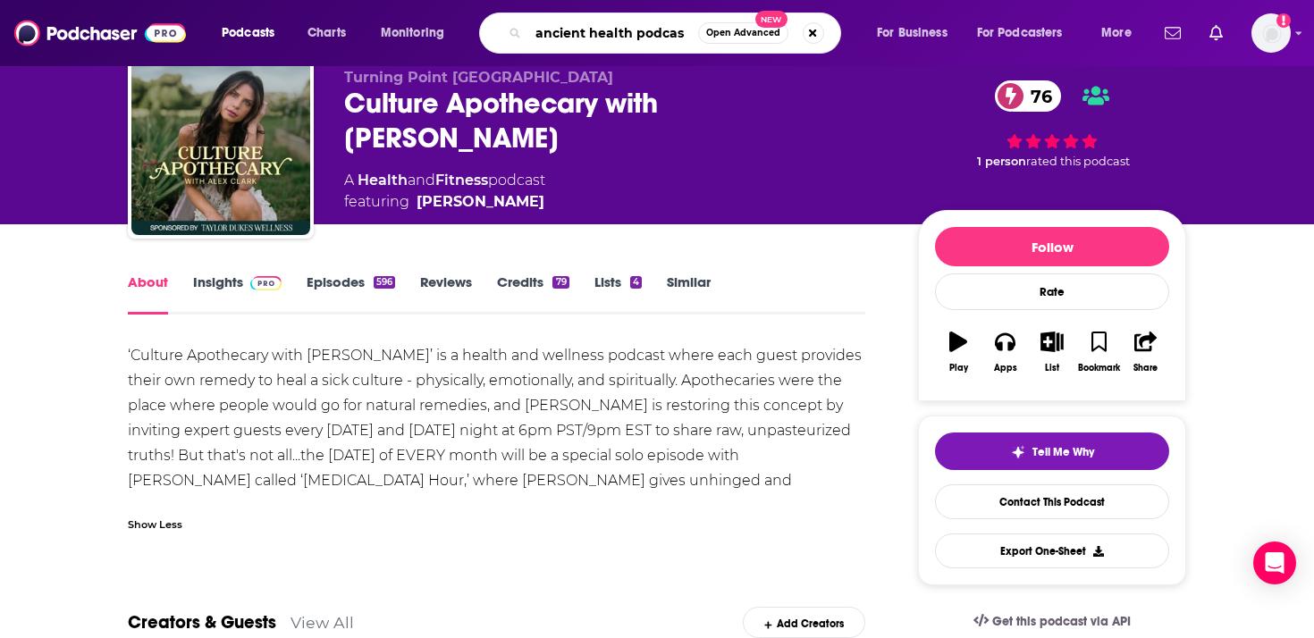
type input "ancient health podcast"
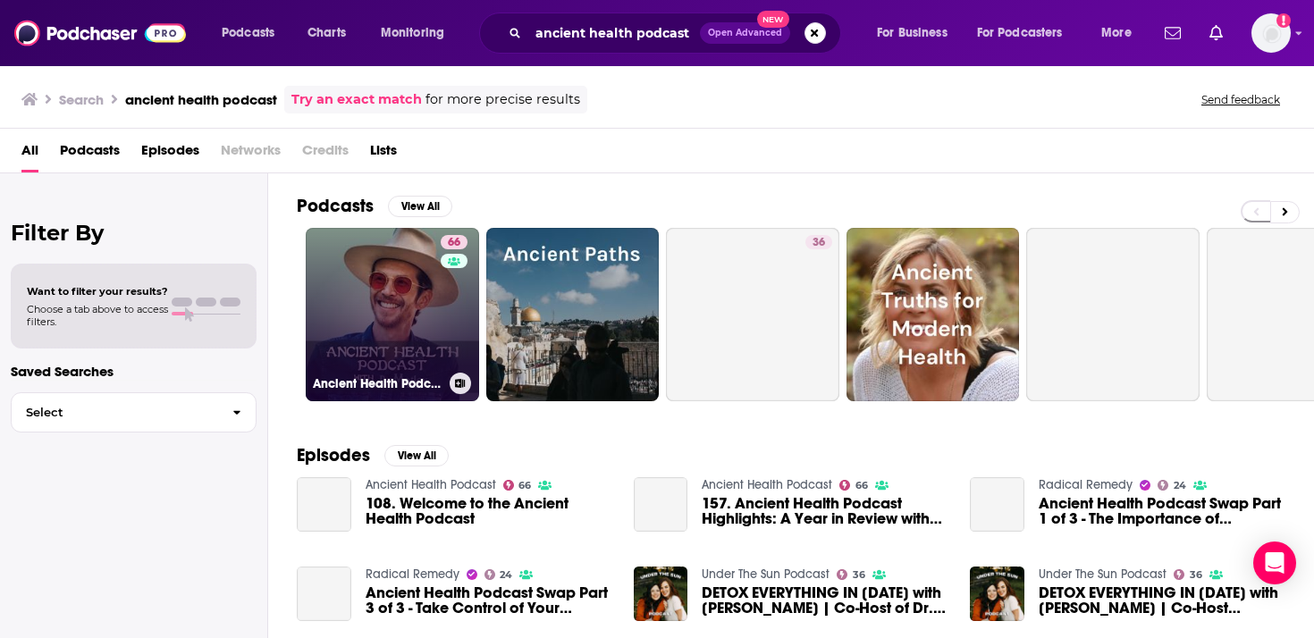
click at [382, 307] on link "66 Ancient Health Podcast" at bounding box center [392, 314] width 173 height 173
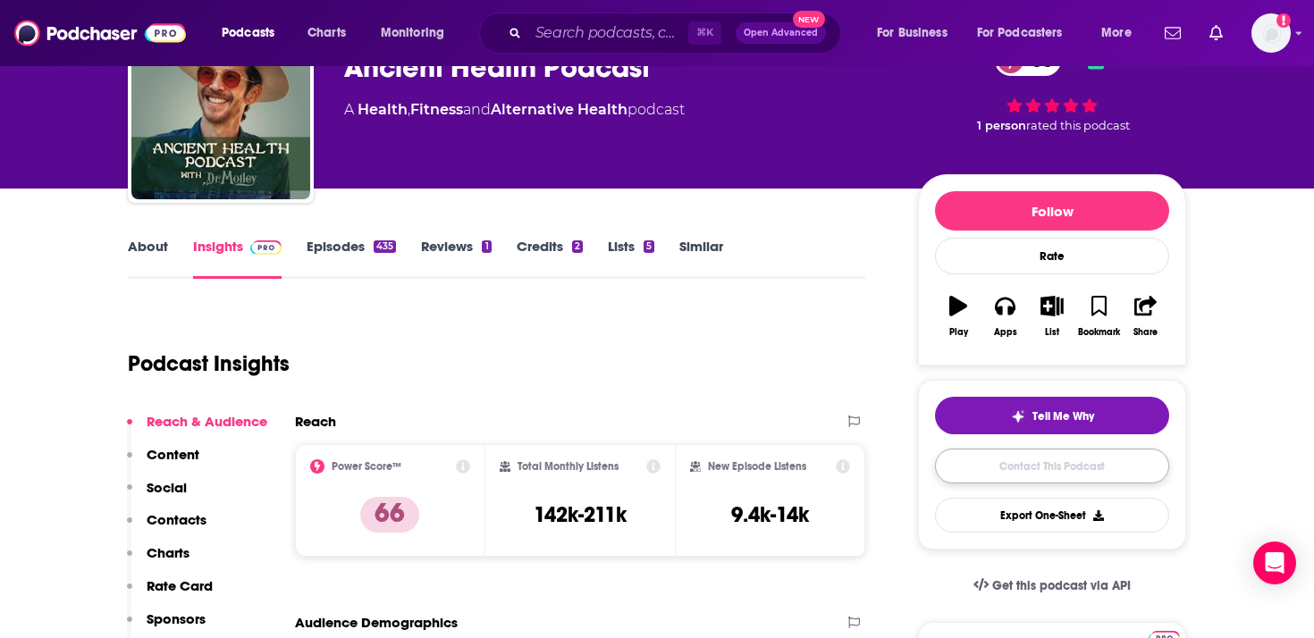
click at [1003, 463] on link "Contact This Podcast" at bounding box center [1052, 466] width 234 height 35
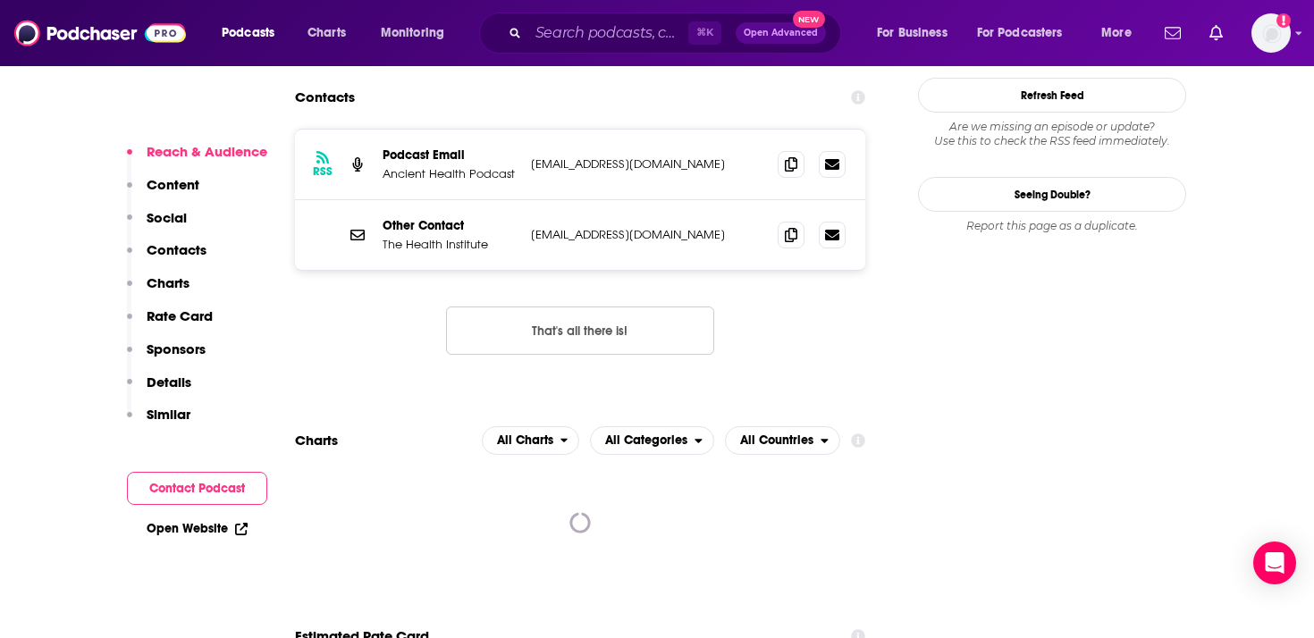
scroll to position [1625, 0]
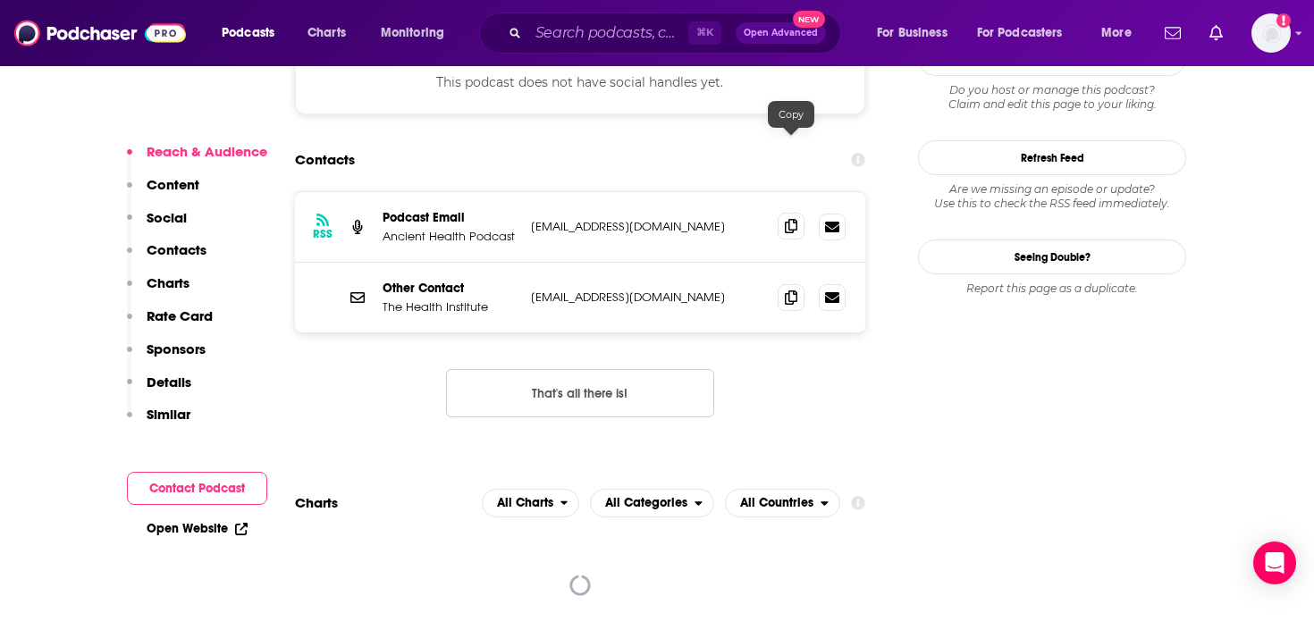
click at [791, 219] on icon at bounding box center [791, 226] width 13 height 14
click at [587, 369] on button "That's all there is!" at bounding box center [580, 393] width 268 height 48
click at [788, 290] on icon at bounding box center [791, 297] width 13 height 14
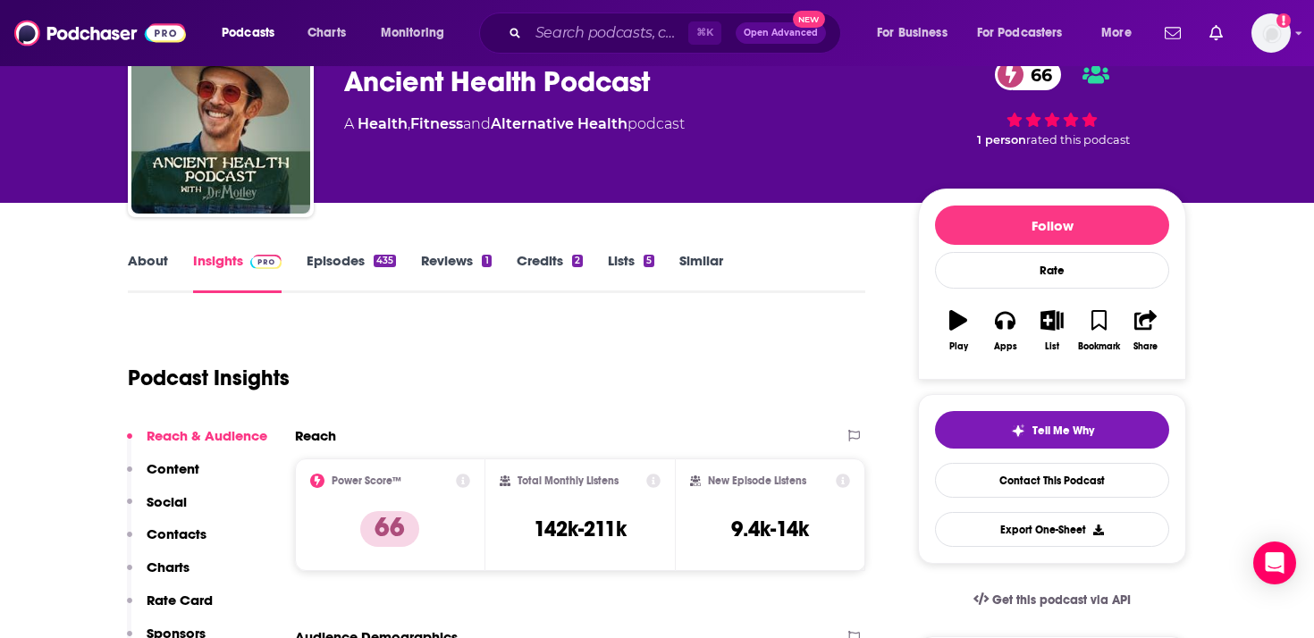
scroll to position [0, 0]
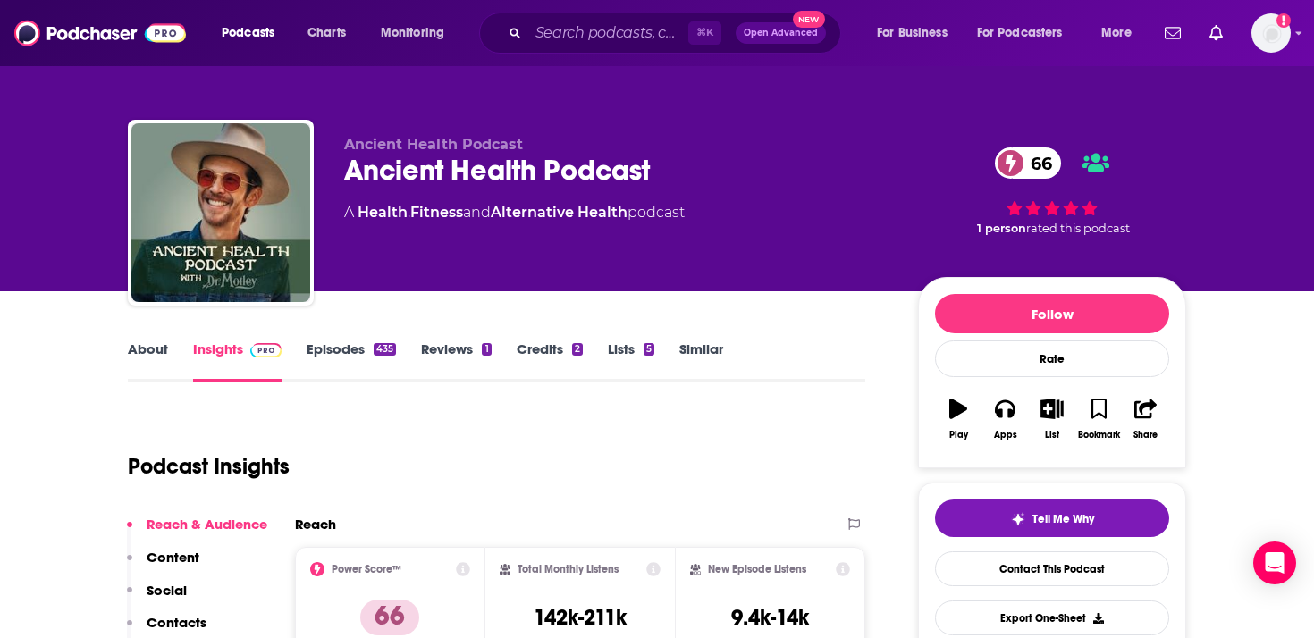
click at [130, 347] on link "About" at bounding box center [148, 361] width 40 height 41
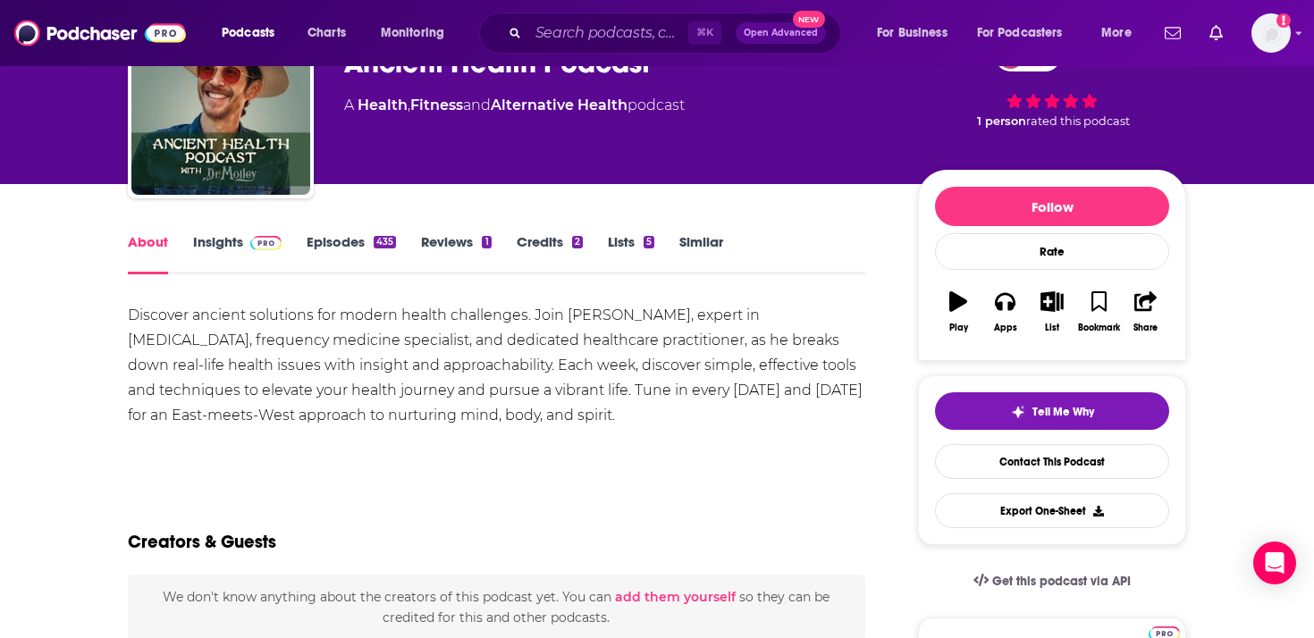
scroll to position [106, 0]
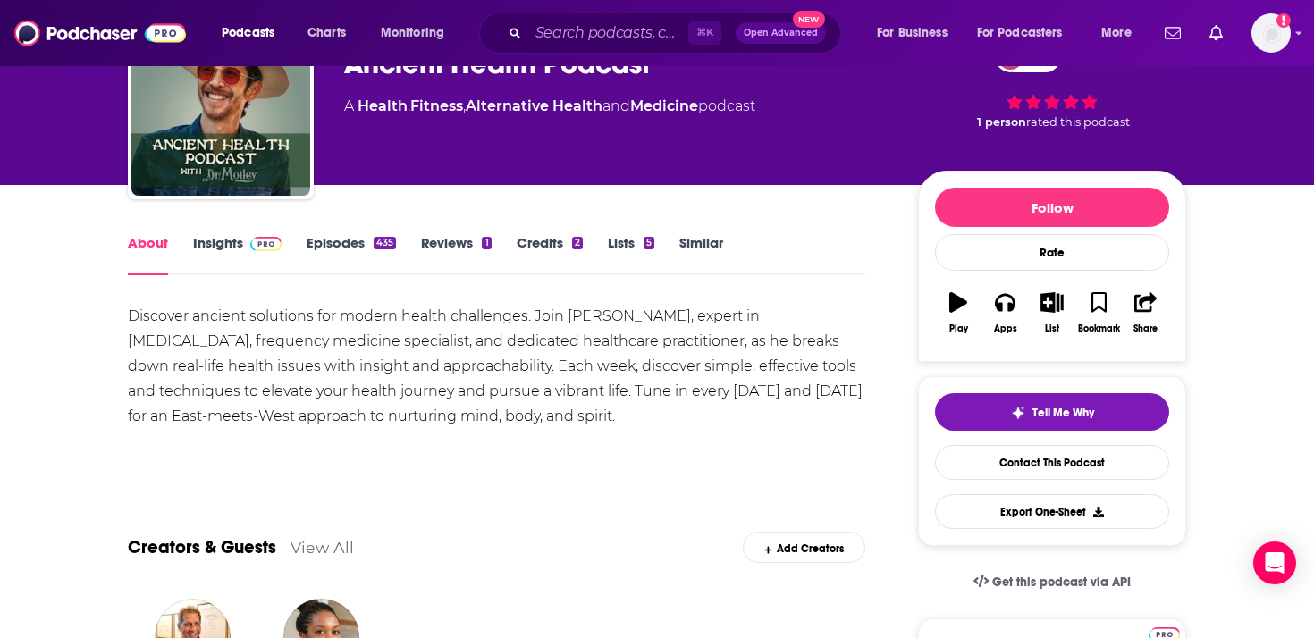
drag, startPoint x: 681, startPoint y: 417, endPoint x: 118, endPoint y: 301, distance: 575.1
copy div "Discover ancient solutions for modern health challenges. Join [PERSON_NAME], ex…"
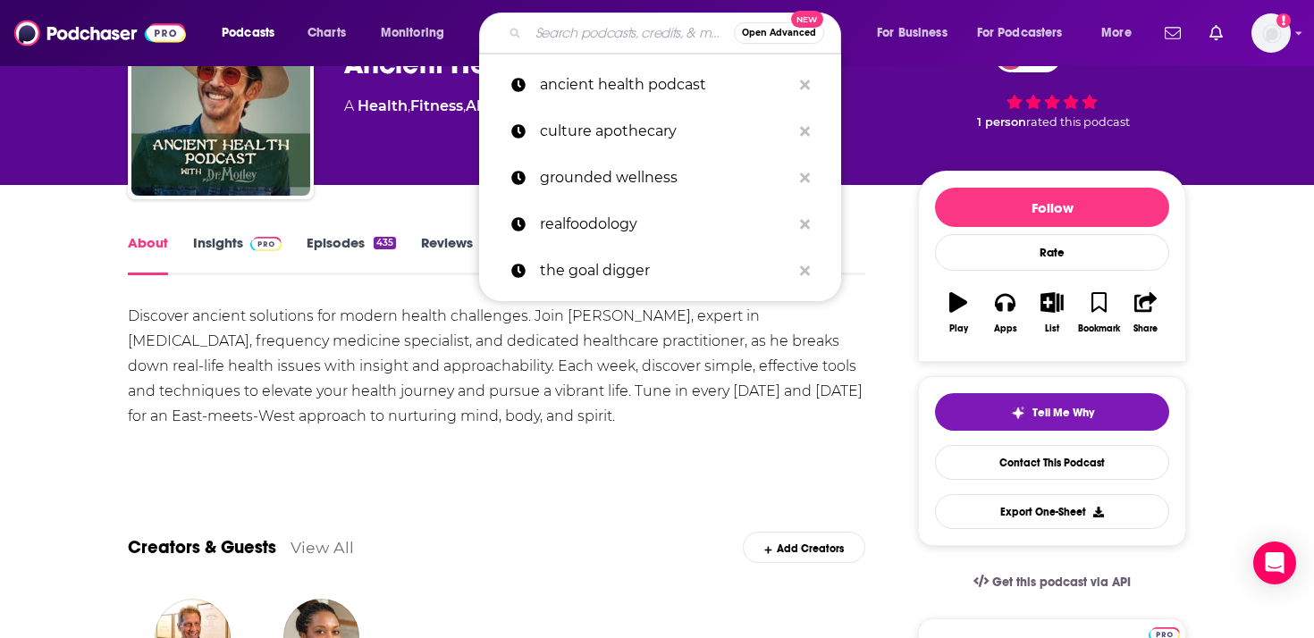
click at [582, 32] on input "Search podcasts, credits, & more..." at bounding box center [631, 33] width 206 height 29
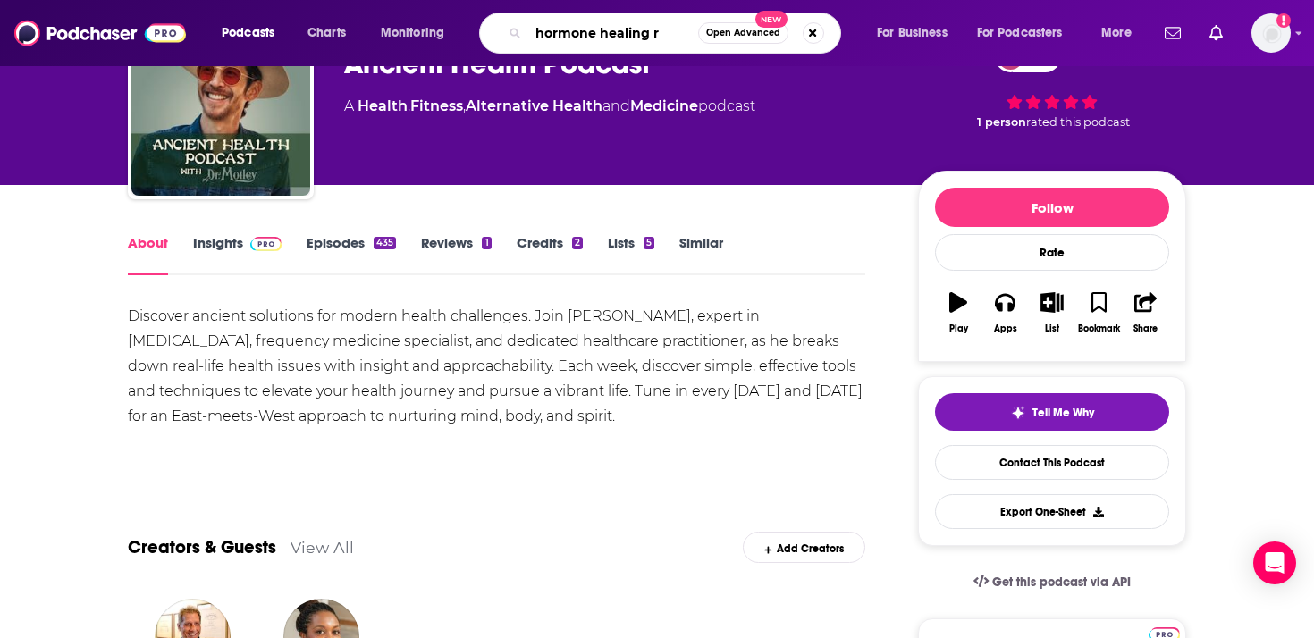
type input "hormone healing rd"
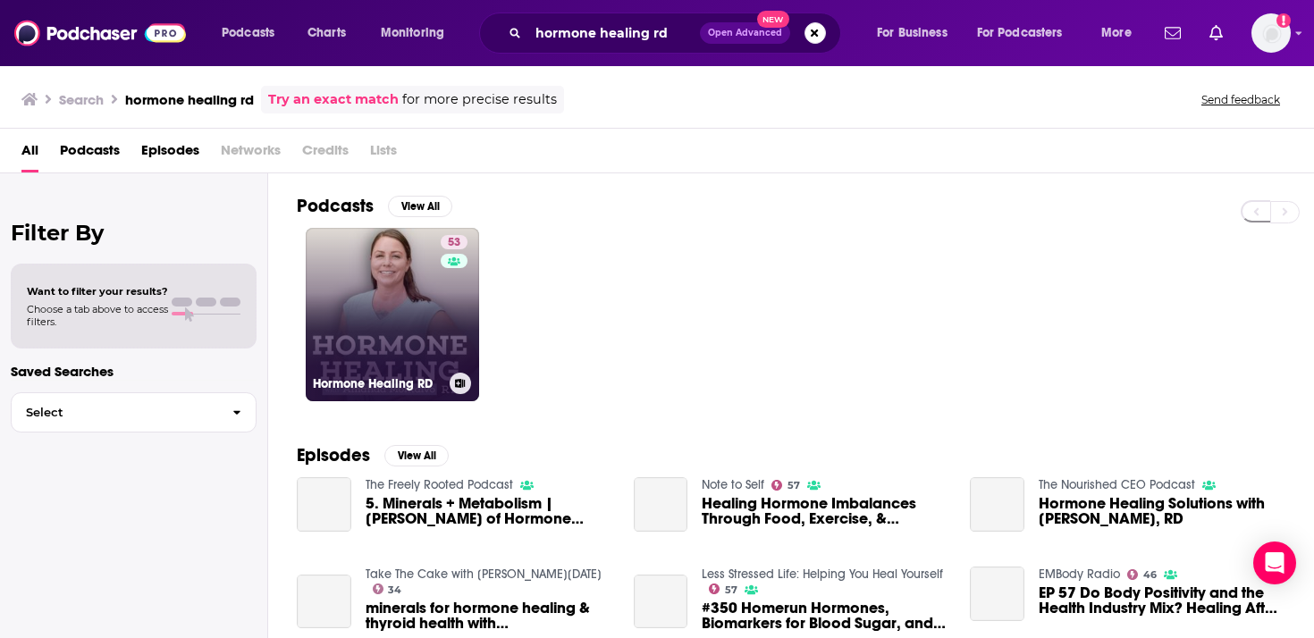
click at [349, 317] on link "[STREET_ADDRESS]" at bounding box center [392, 314] width 173 height 173
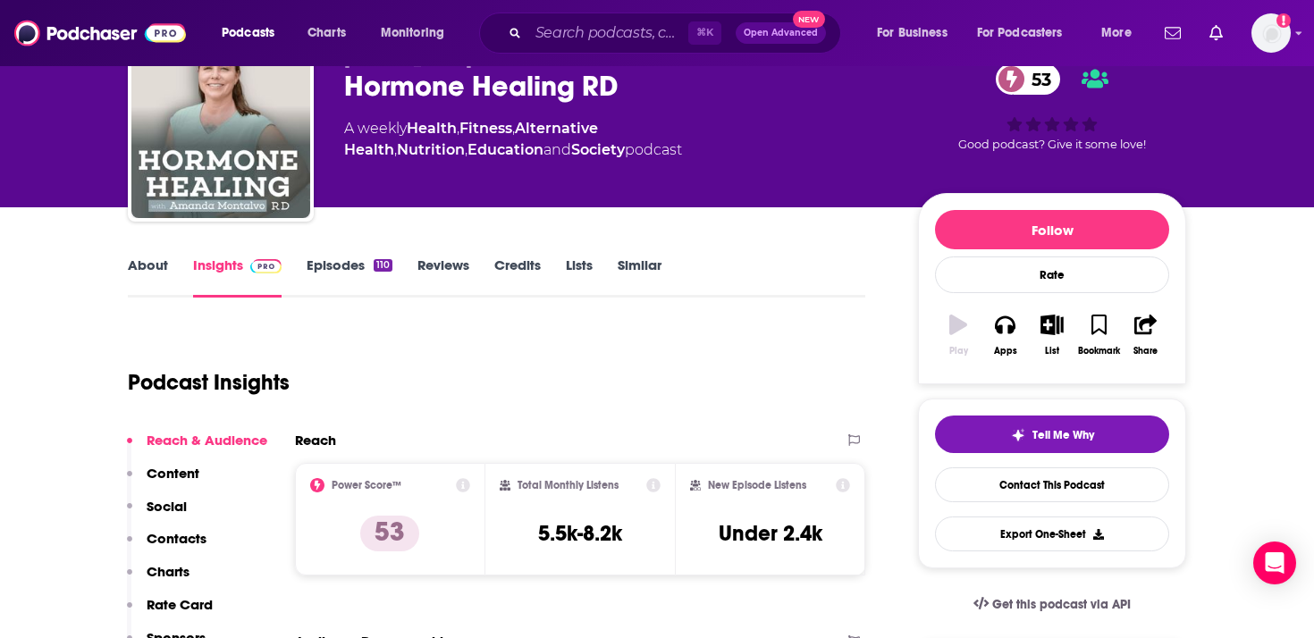
scroll to position [89, 0]
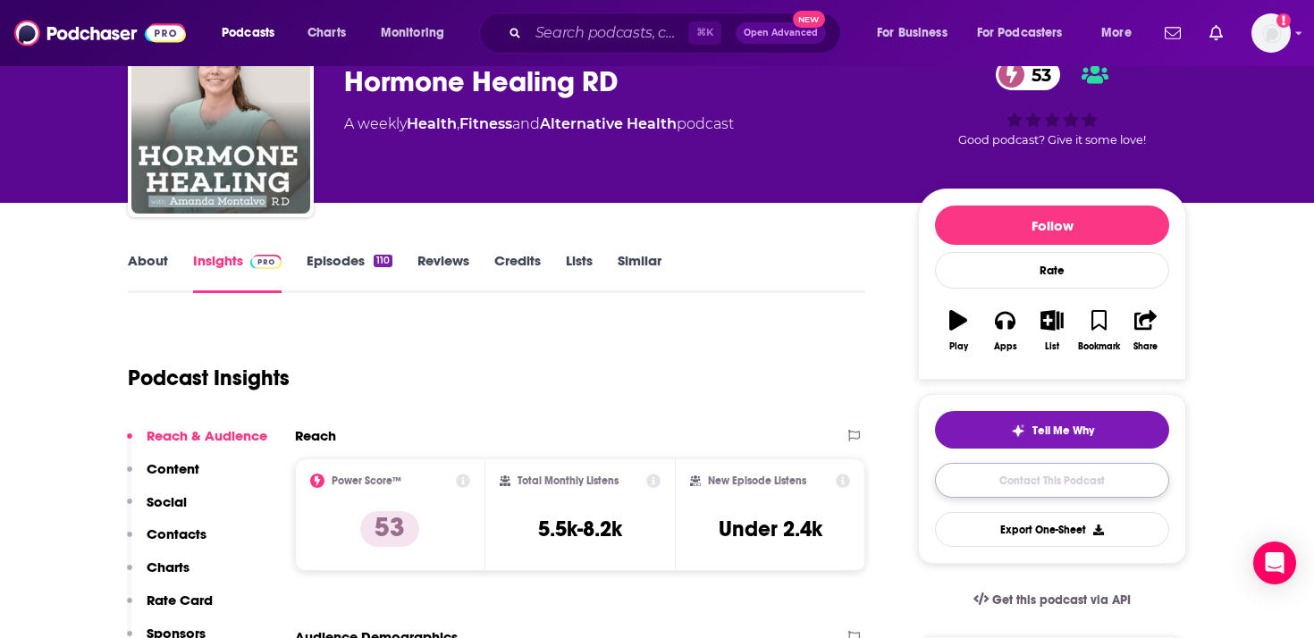
click at [1017, 491] on link "Contact This Podcast" at bounding box center [1052, 480] width 234 height 35
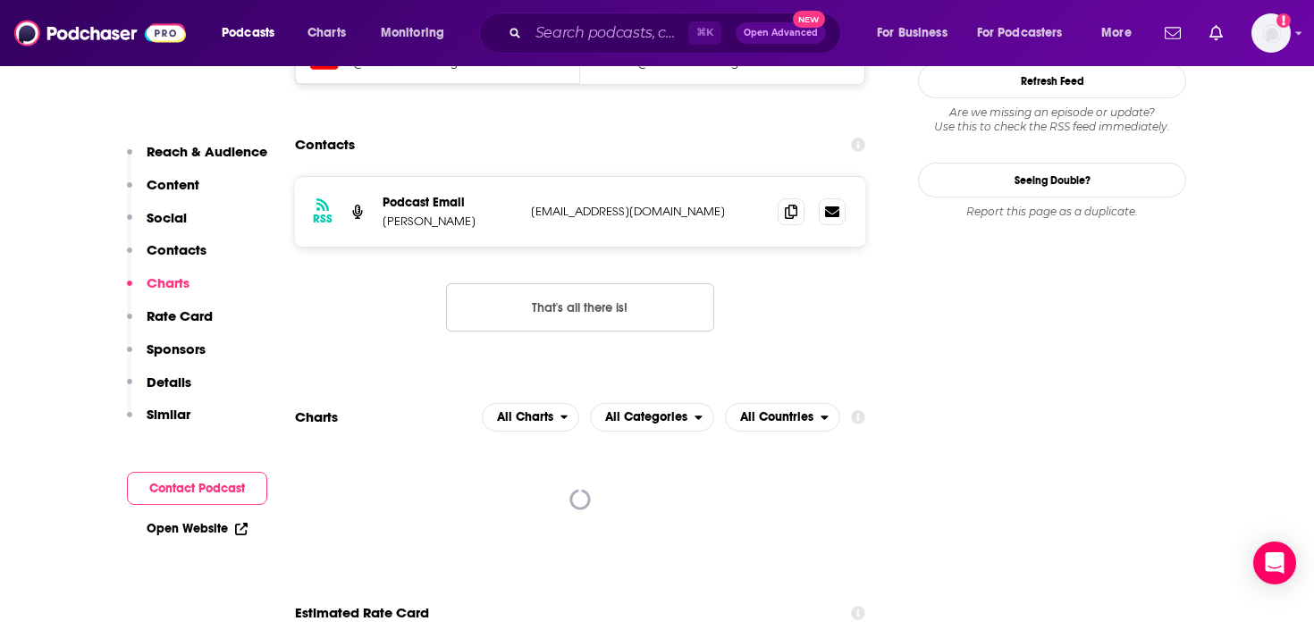
scroll to position [1659, 0]
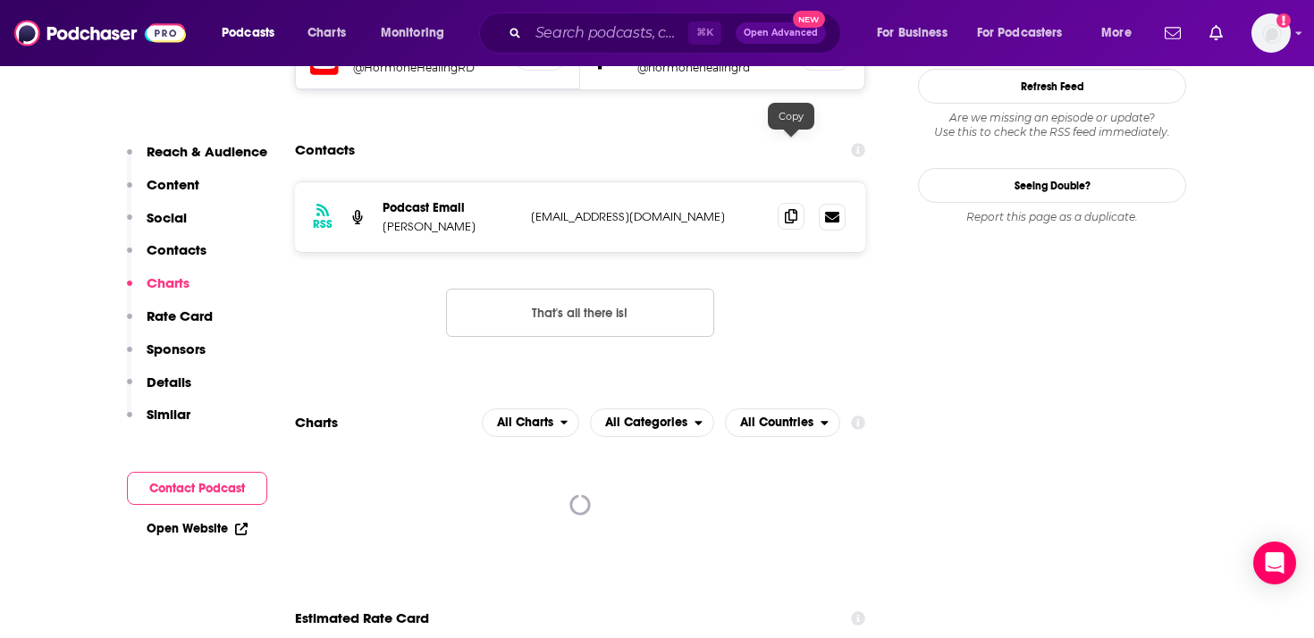
click at [797, 209] on icon at bounding box center [791, 216] width 13 height 14
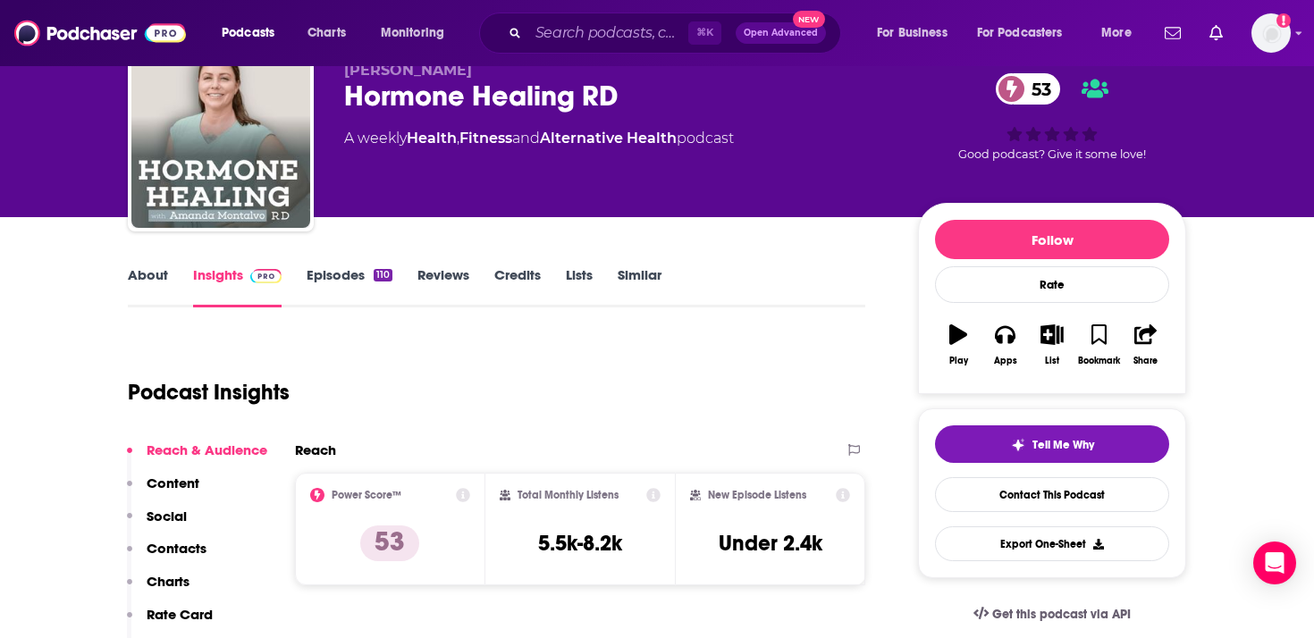
scroll to position [0, 0]
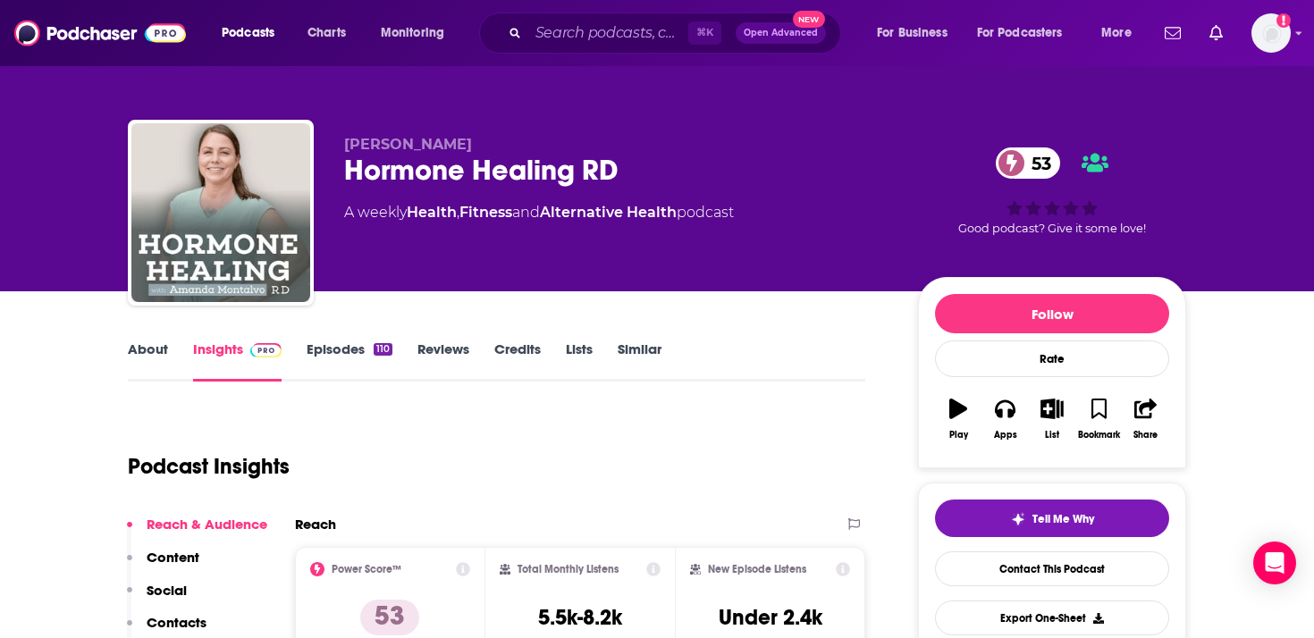
click at [147, 356] on link "About" at bounding box center [148, 361] width 40 height 41
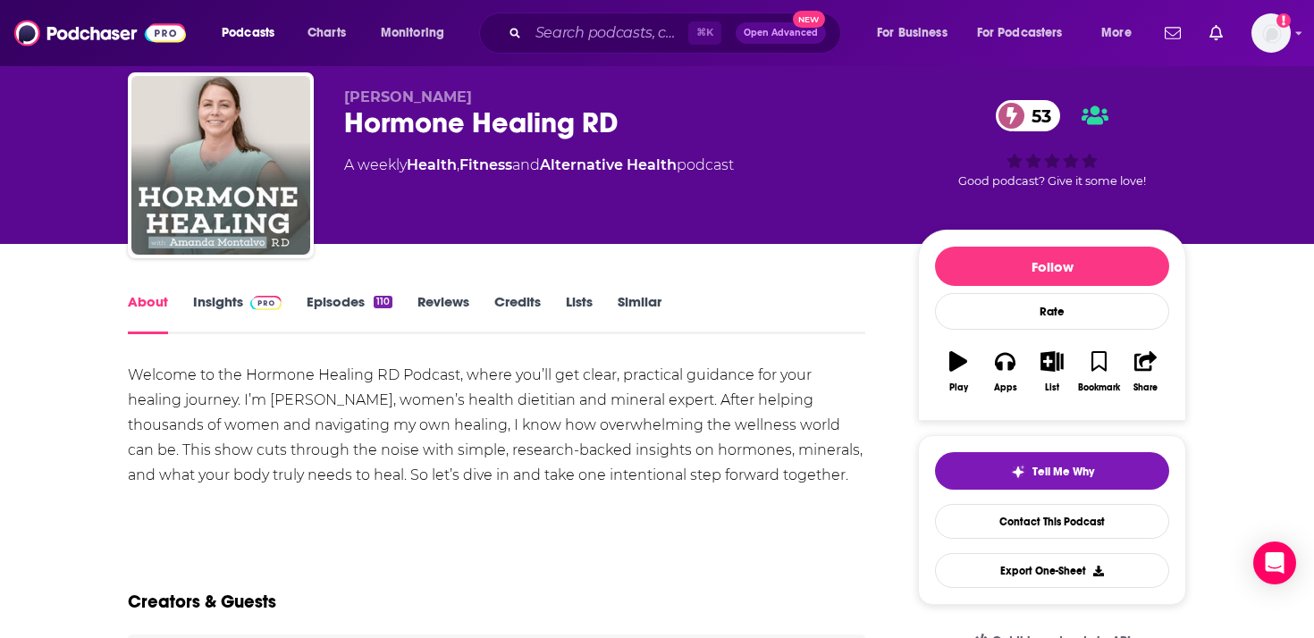
scroll to position [48, 0]
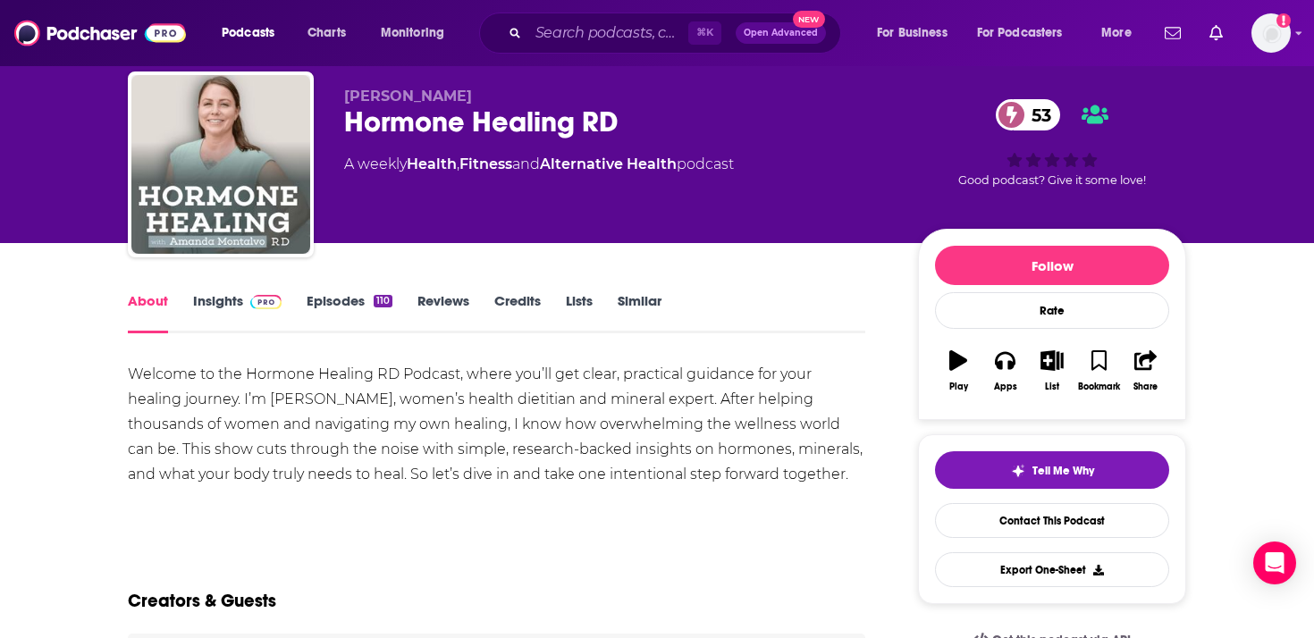
drag, startPoint x: 866, startPoint y: 476, endPoint x: 41, endPoint y: 368, distance: 832.1
copy div "Welcome to the Hormone Healing RD Podcast, where you’ll get clear, practical gu…"
click at [556, 29] on input "Search podcasts, credits, & more..." at bounding box center [608, 33] width 160 height 29
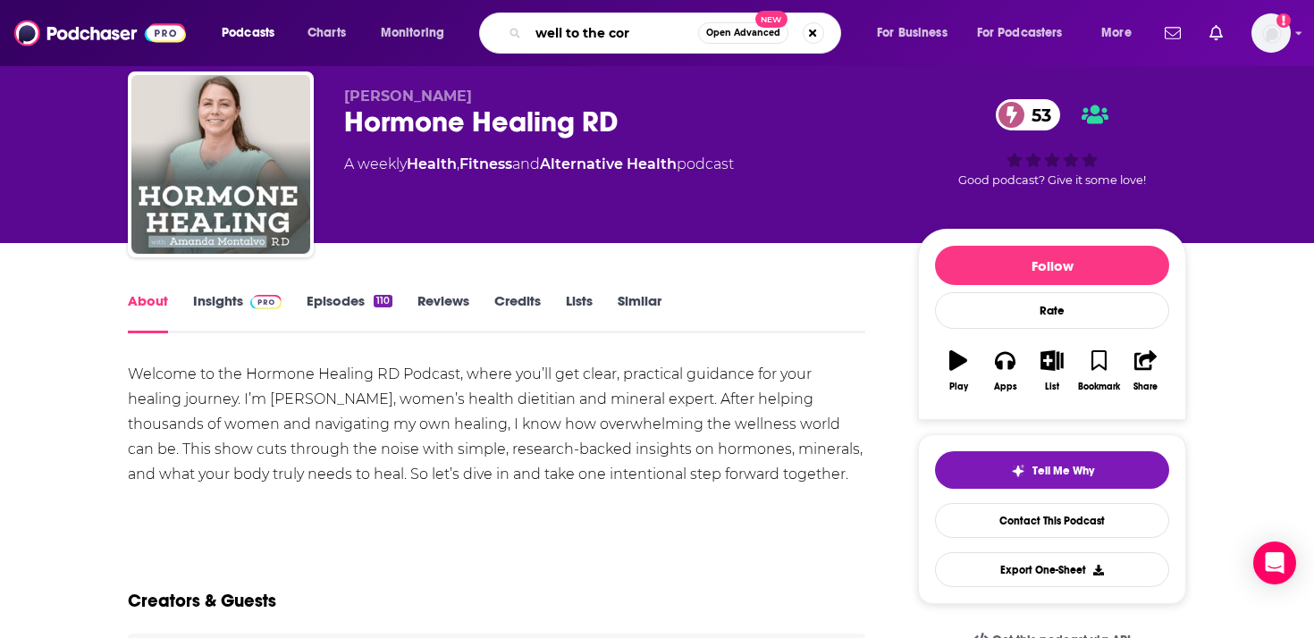
type input "well to the core"
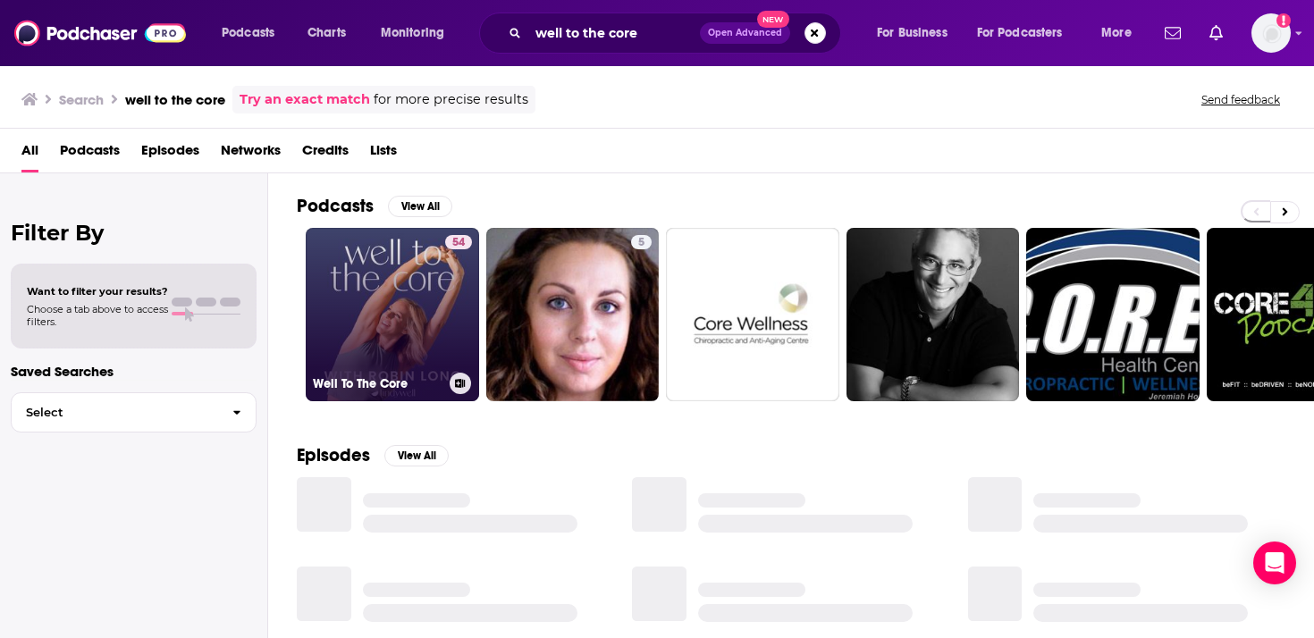
click at [377, 288] on link "54 Well To The Core" at bounding box center [392, 314] width 173 height 173
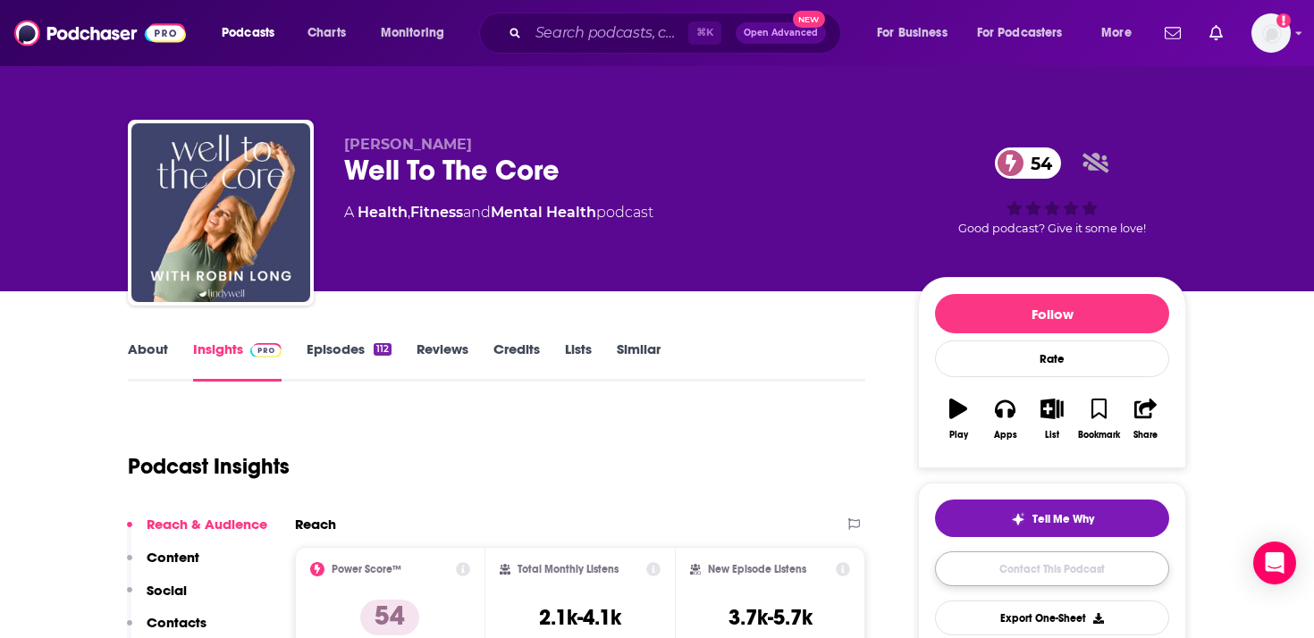
click at [1073, 565] on link "Contact This Podcast" at bounding box center [1052, 569] width 234 height 35
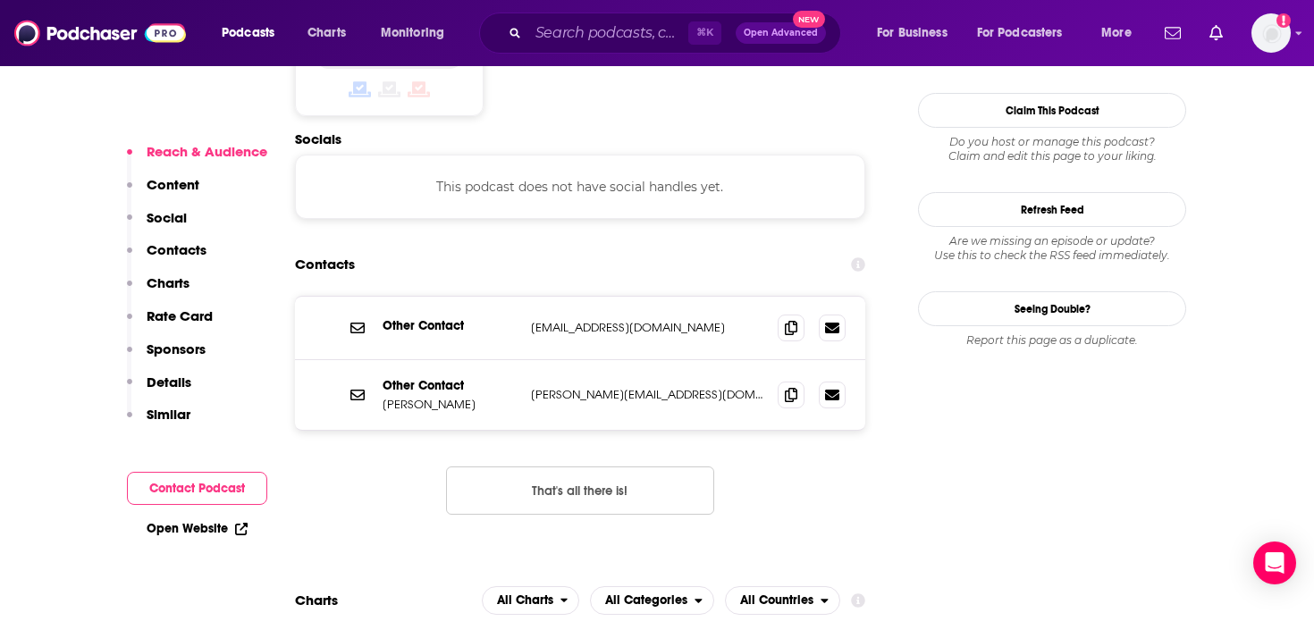
scroll to position [1590, 0]
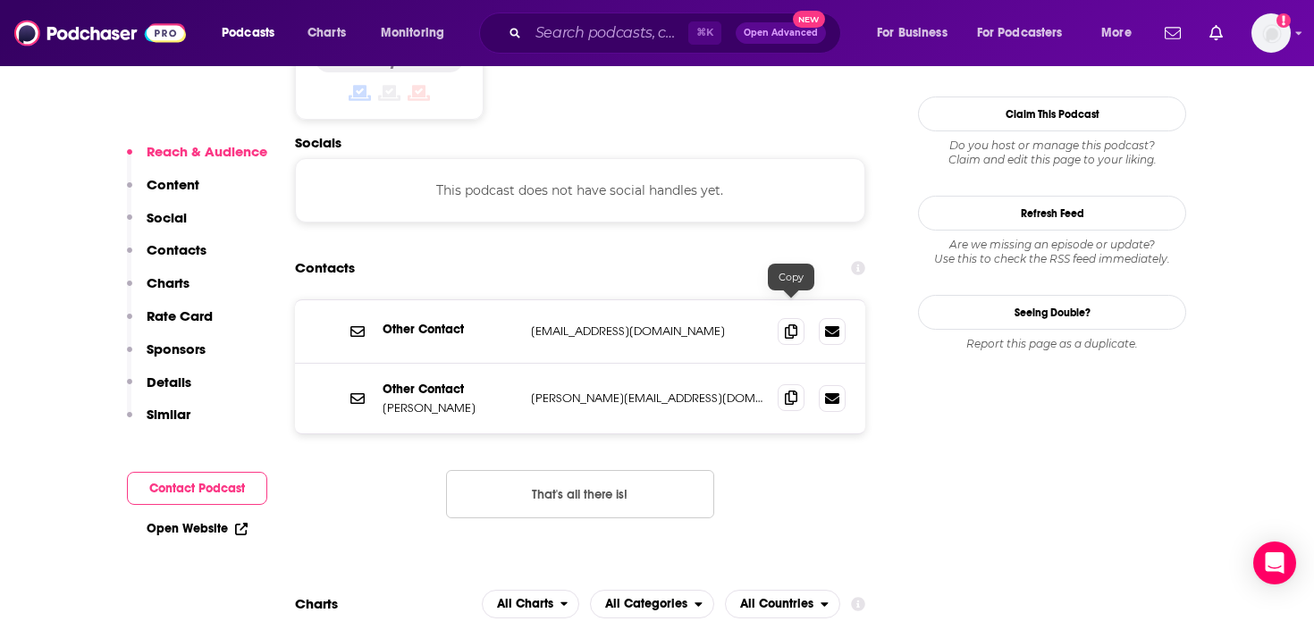
click at [791, 384] on span at bounding box center [791, 397] width 27 height 27
click at [789, 384] on span at bounding box center [791, 397] width 27 height 27
click at [786, 324] on icon at bounding box center [791, 331] width 13 height 14
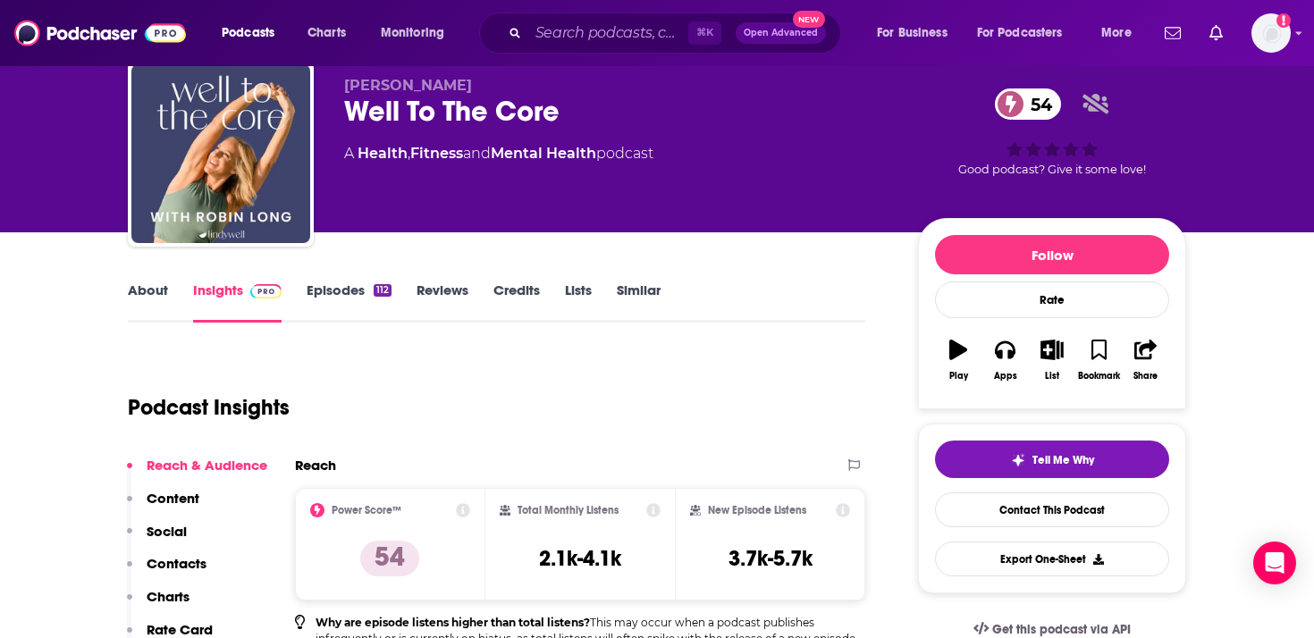
scroll to position [63, 0]
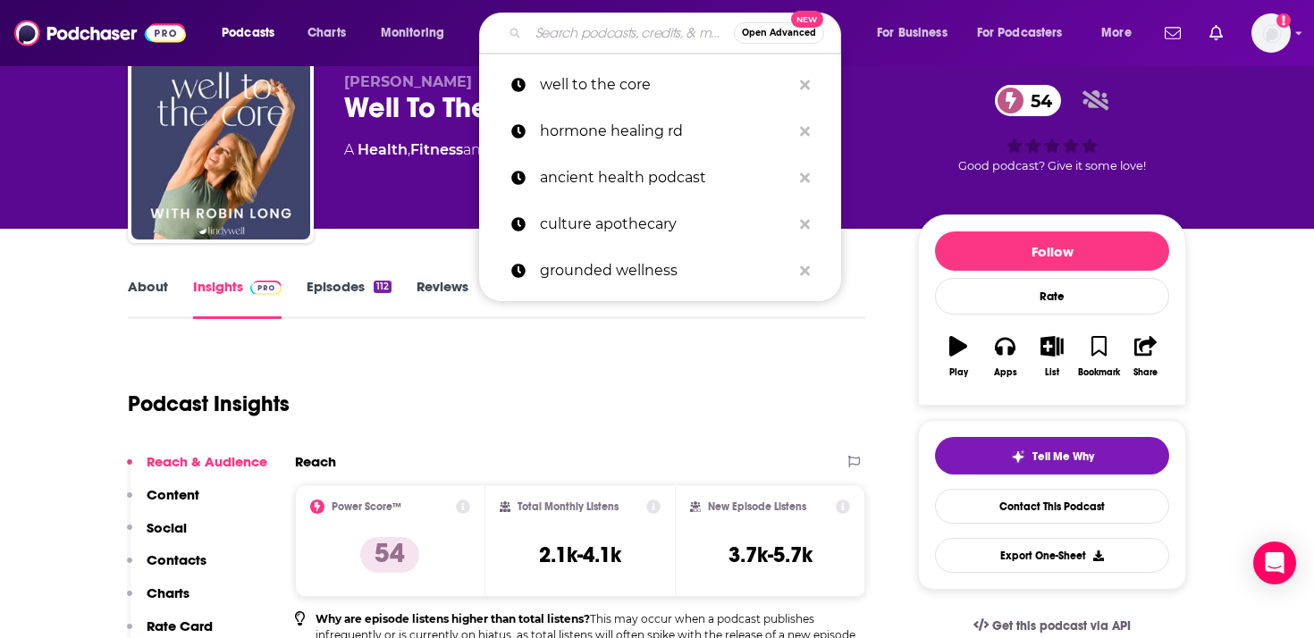
click at [582, 35] on input "Search podcasts, credits, & more..." at bounding box center [631, 33] width 206 height 29
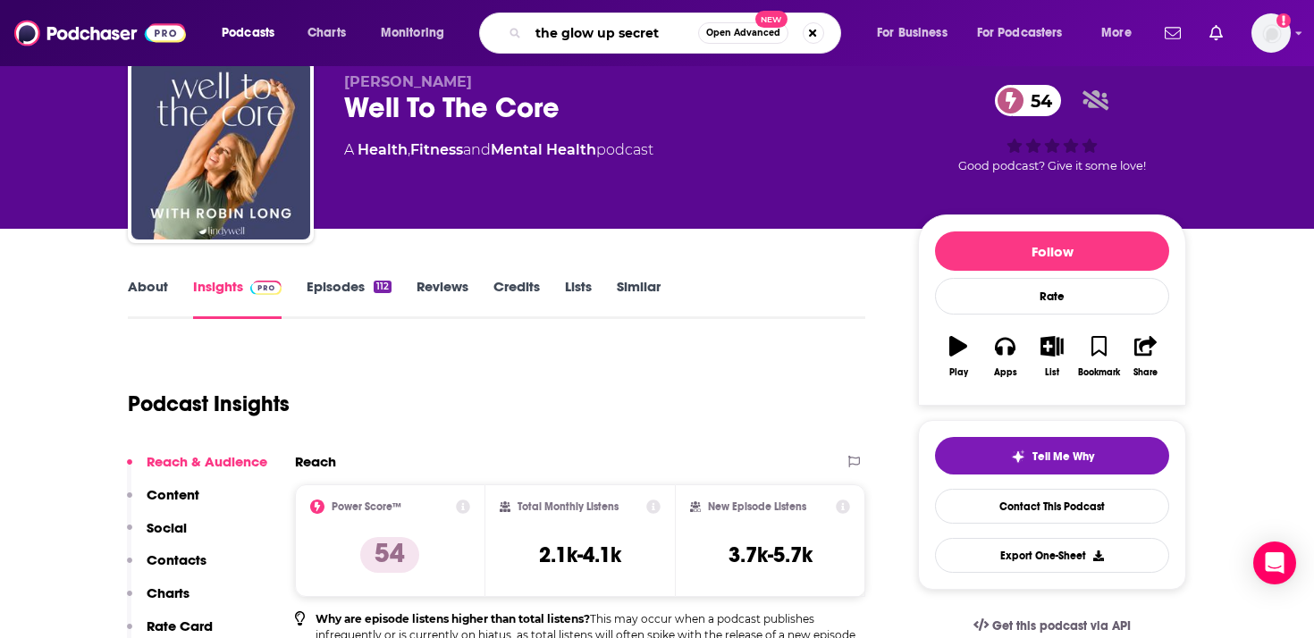
type input "the glow up secrets"
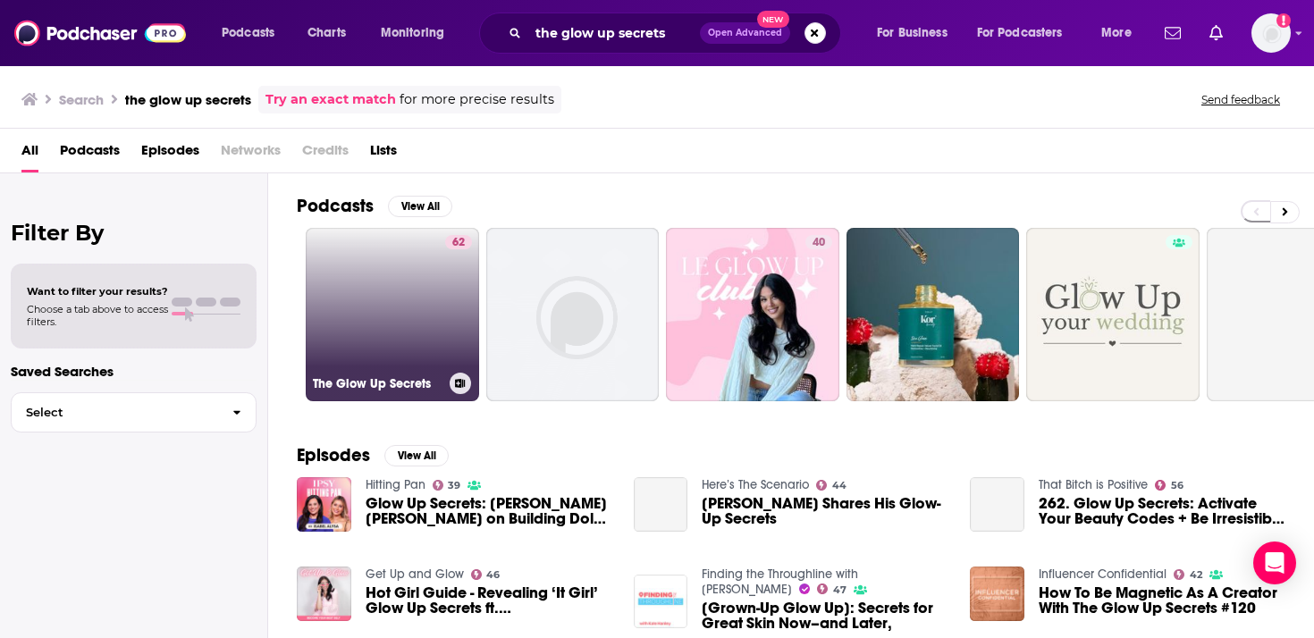
click at [413, 325] on link "62 The Glow Up Secrets" at bounding box center [392, 314] width 173 height 173
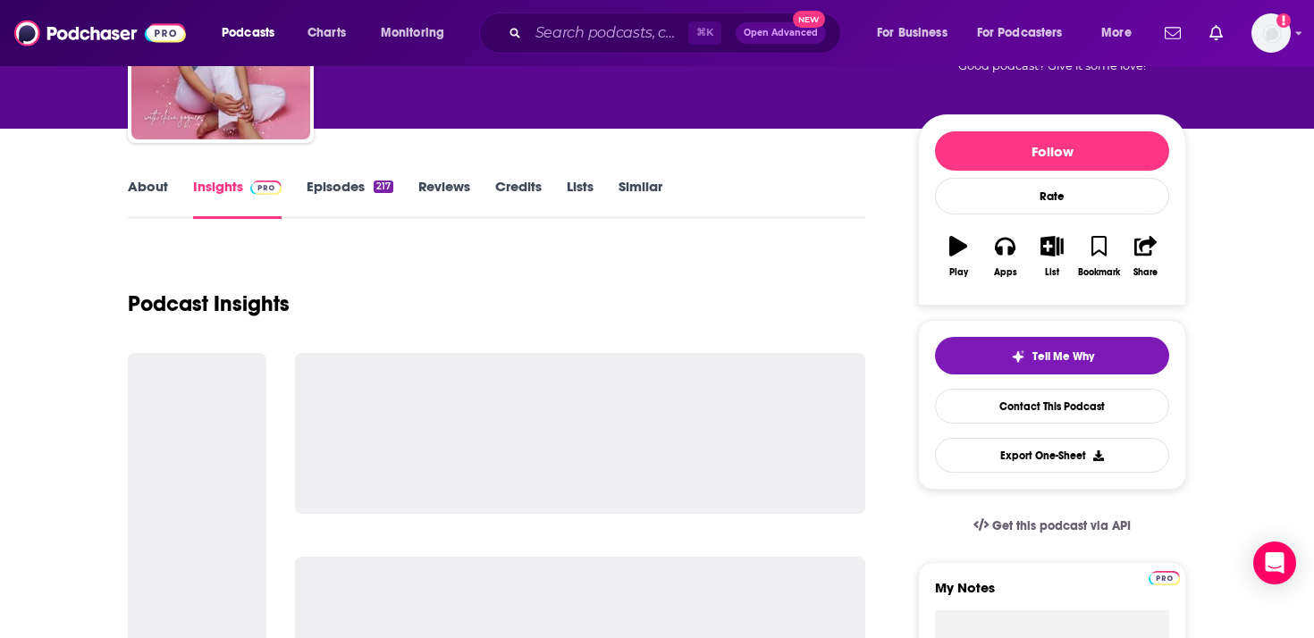
scroll to position [162, 0]
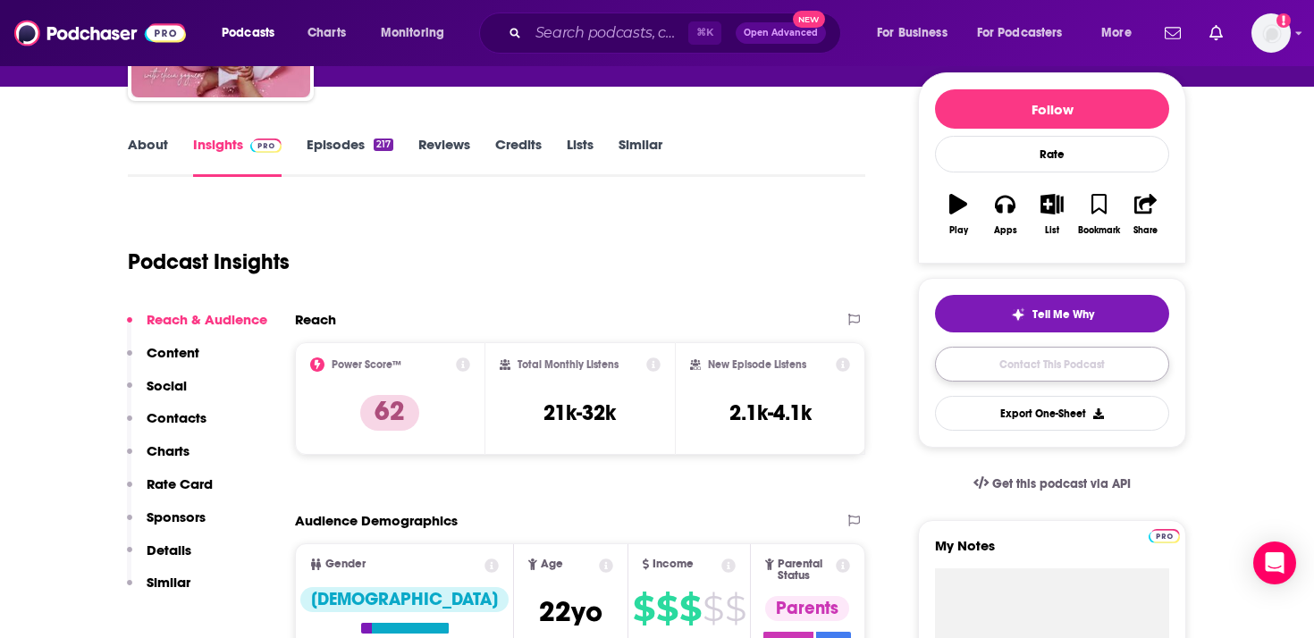
click at [1037, 358] on link "Contact This Podcast" at bounding box center [1052, 364] width 234 height 35
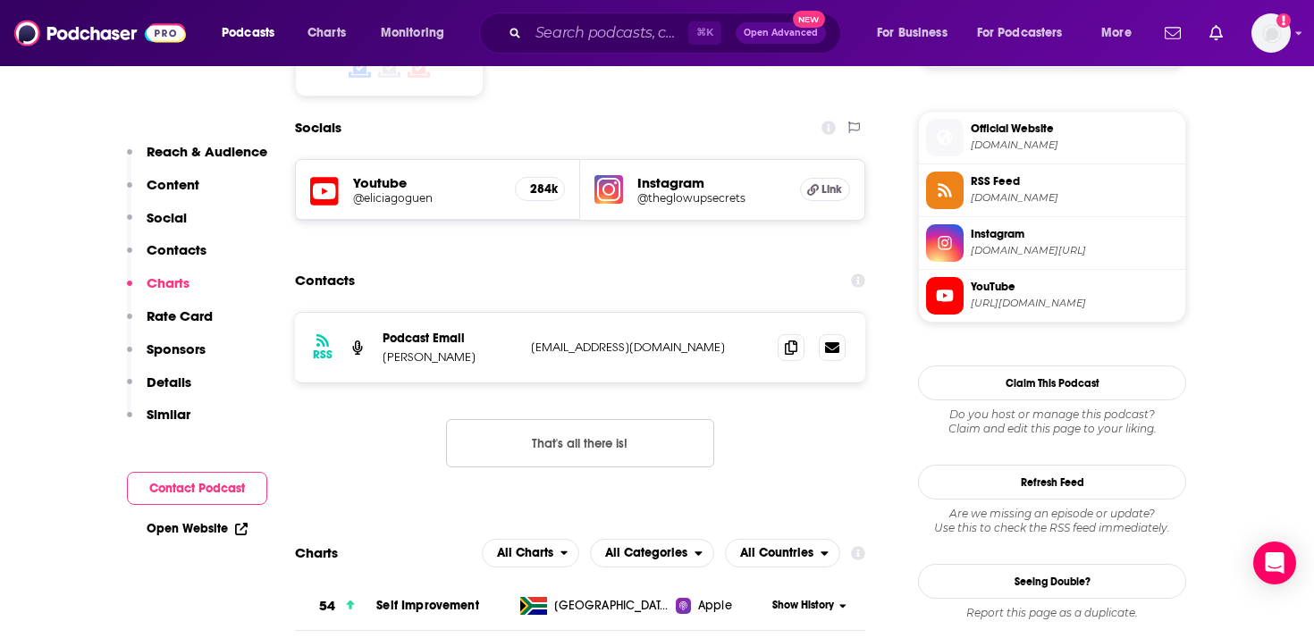
scroll to position [1556, 0]
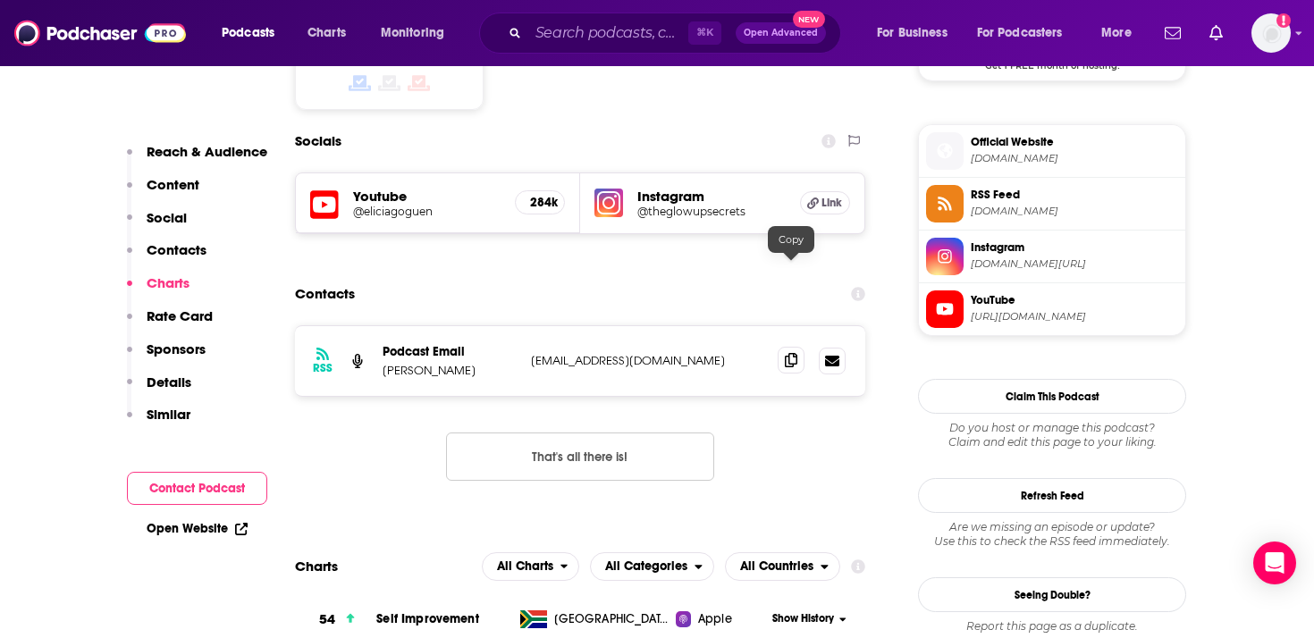
click at [794, 353] on icon at bounding box center [791, 360] width 13 height 14
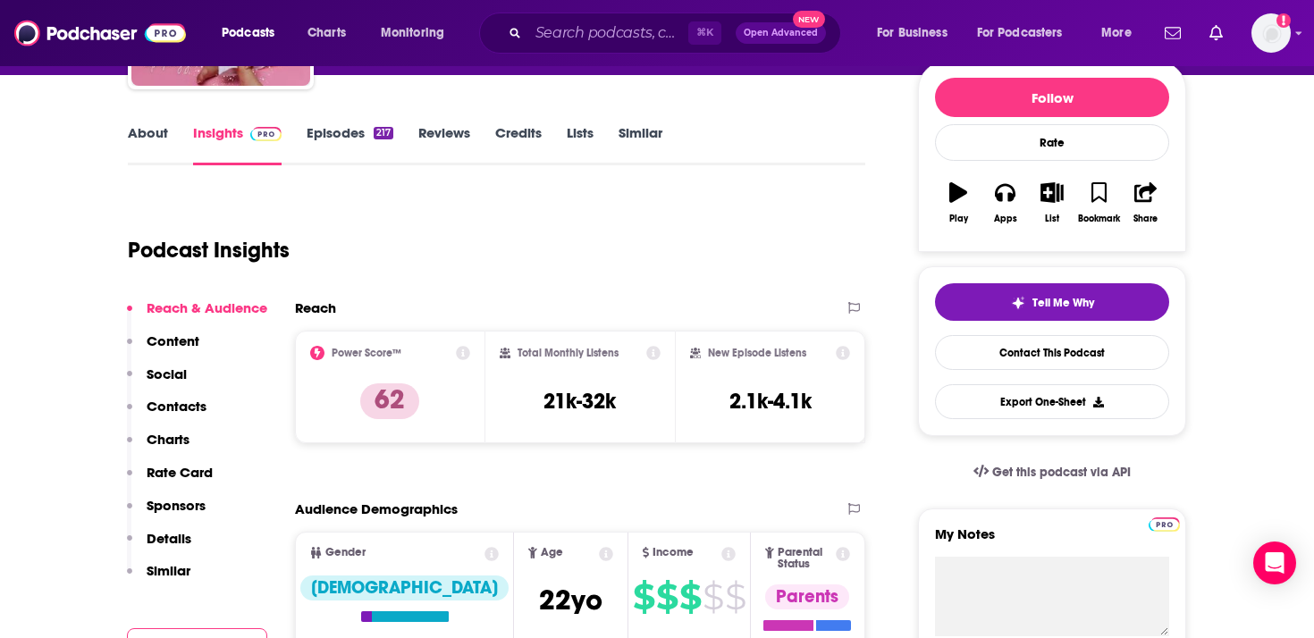
scroll to position [0, 0]
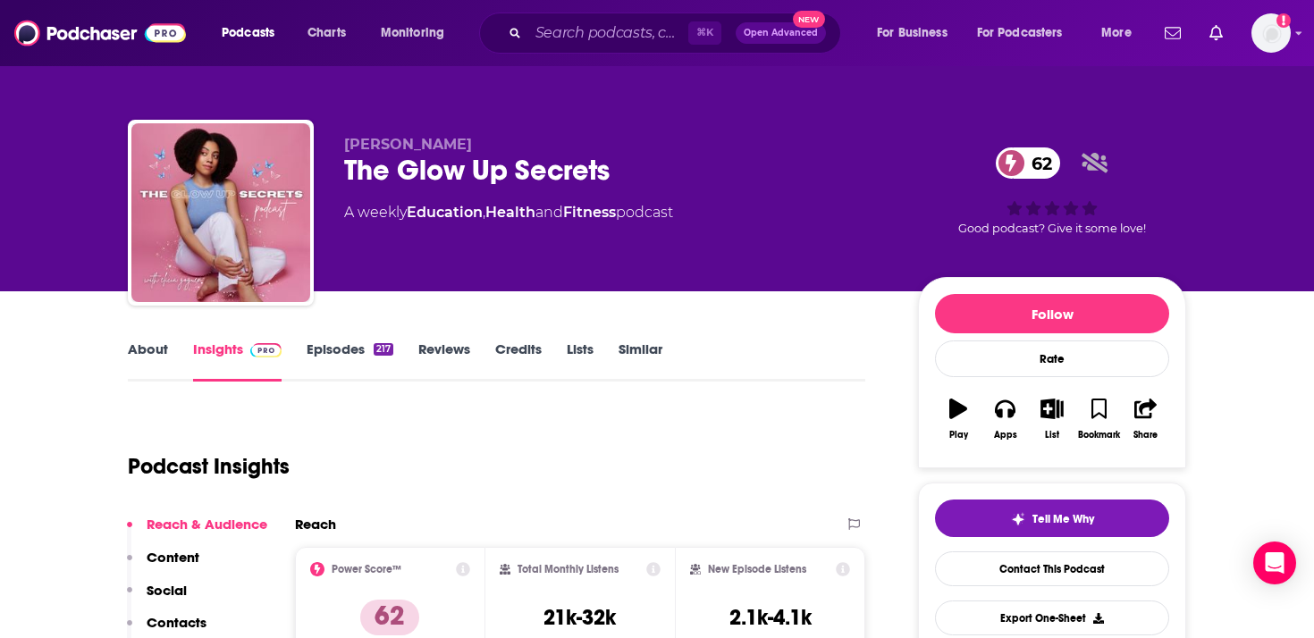
click at [140, 353] on link "About" at bounding box center [148, 361] width 40 height 41
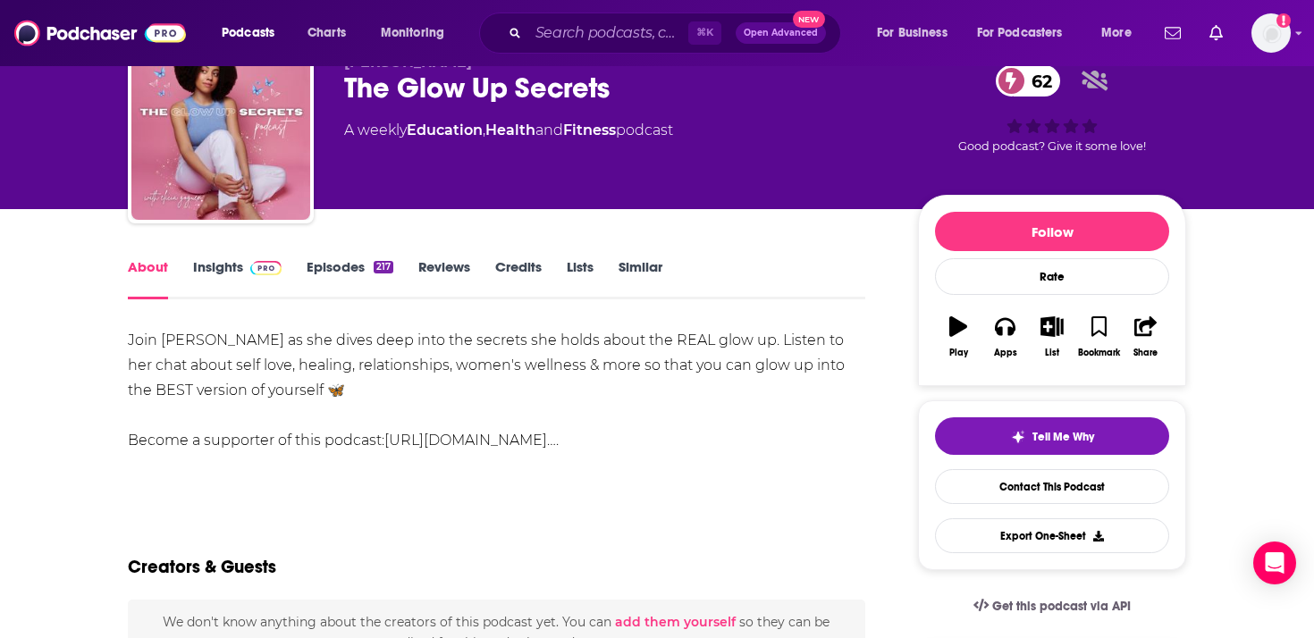
scroll to position [84, 0]
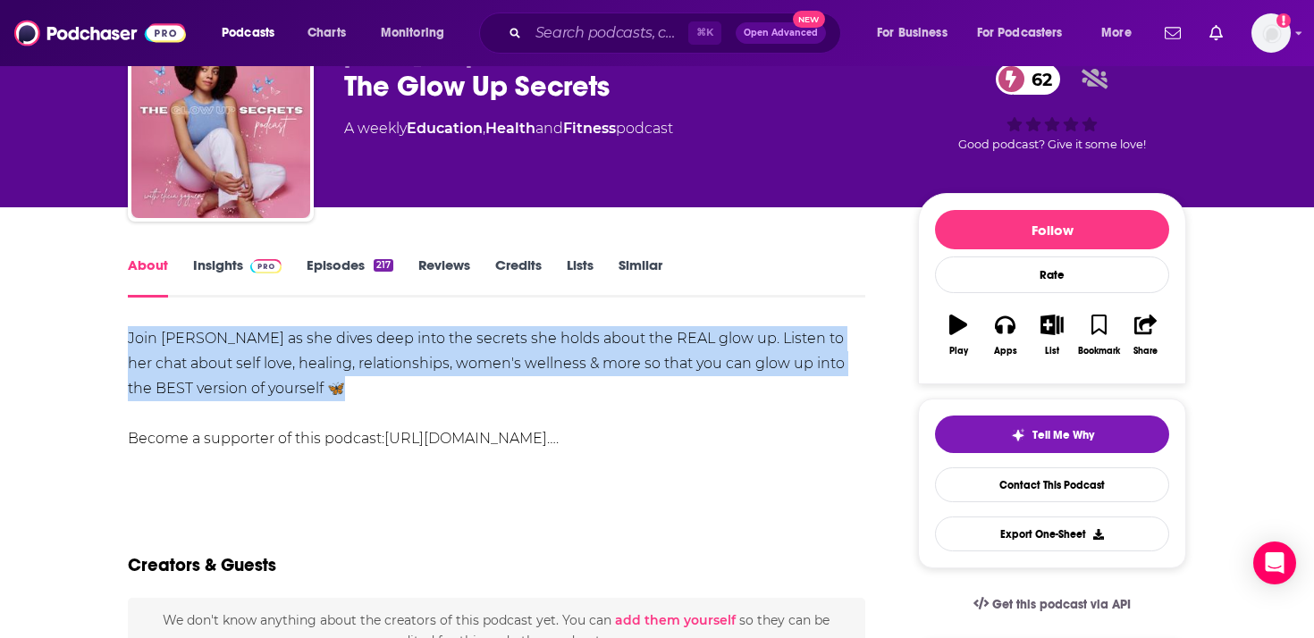
drag, startPoint x: 358, startPoint y: 389, endPoint x: 109, endPoint y: 341, distance: 253.0
copy div "Join [PERSON_NAME] as she dives deep into the secrets she holds about the REAL …"
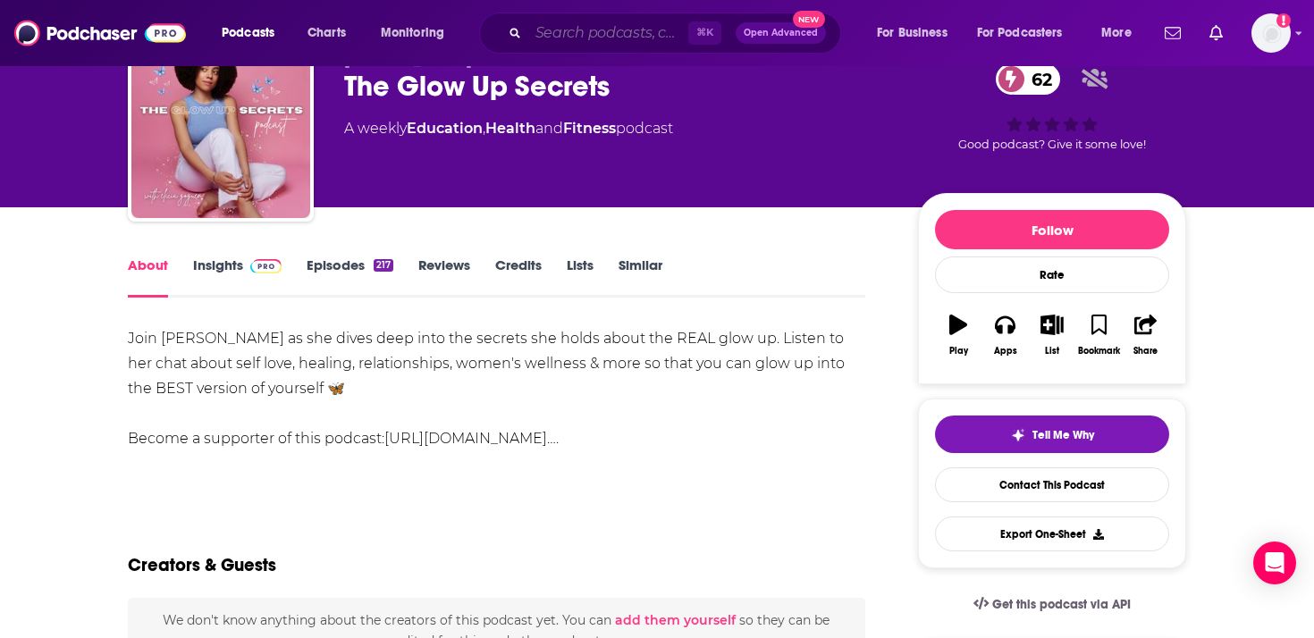
click at [563, 39] on input "Search podcasts, credits, & more..." at bounding box center [608, 33] width 160 height 29
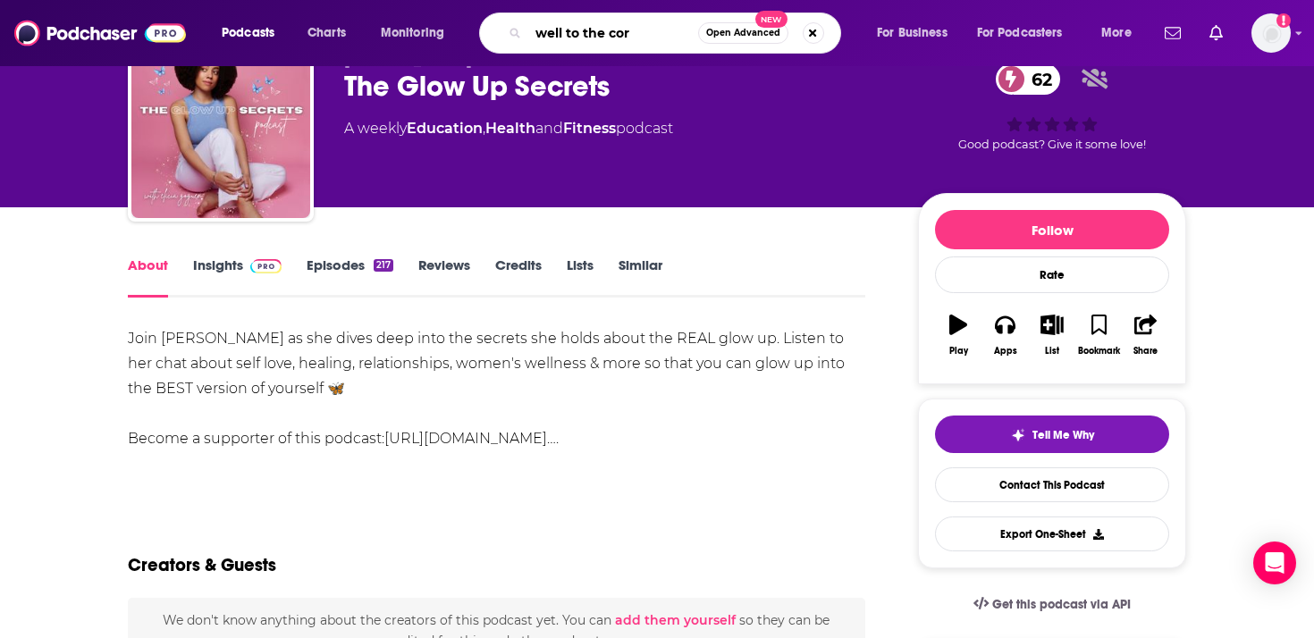
type input "well to the core"
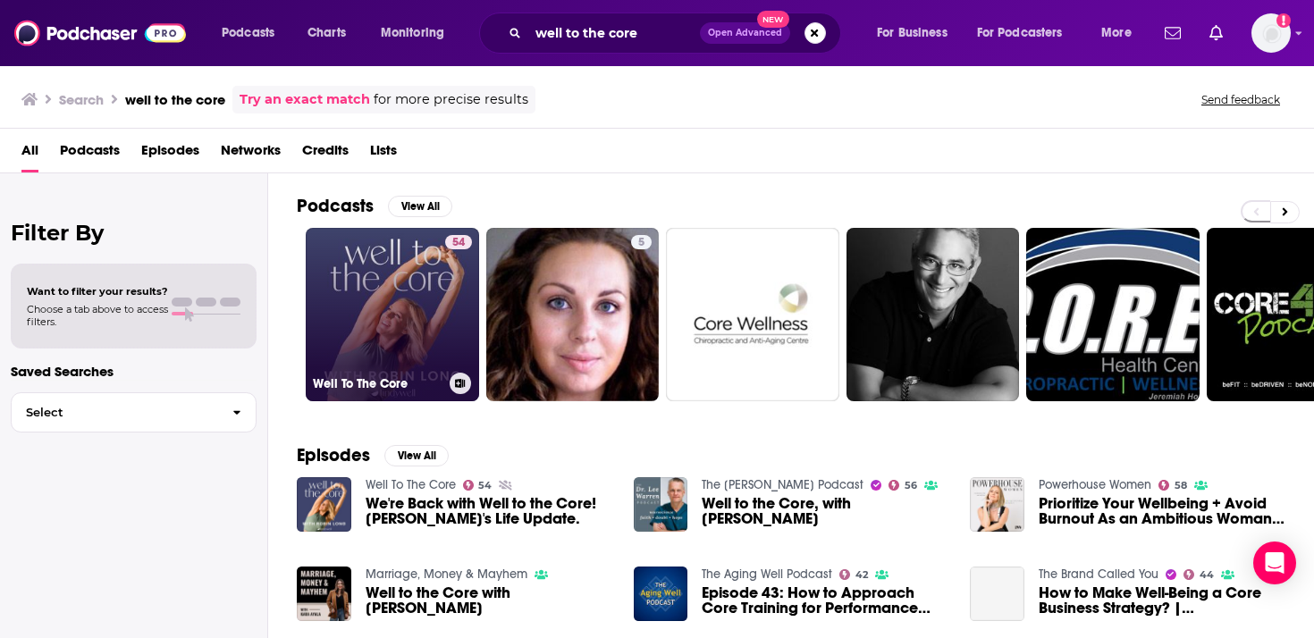
click at [409, 305] on link "54 Well To The Core" at bounding box center [392, 314] width 173 height 173
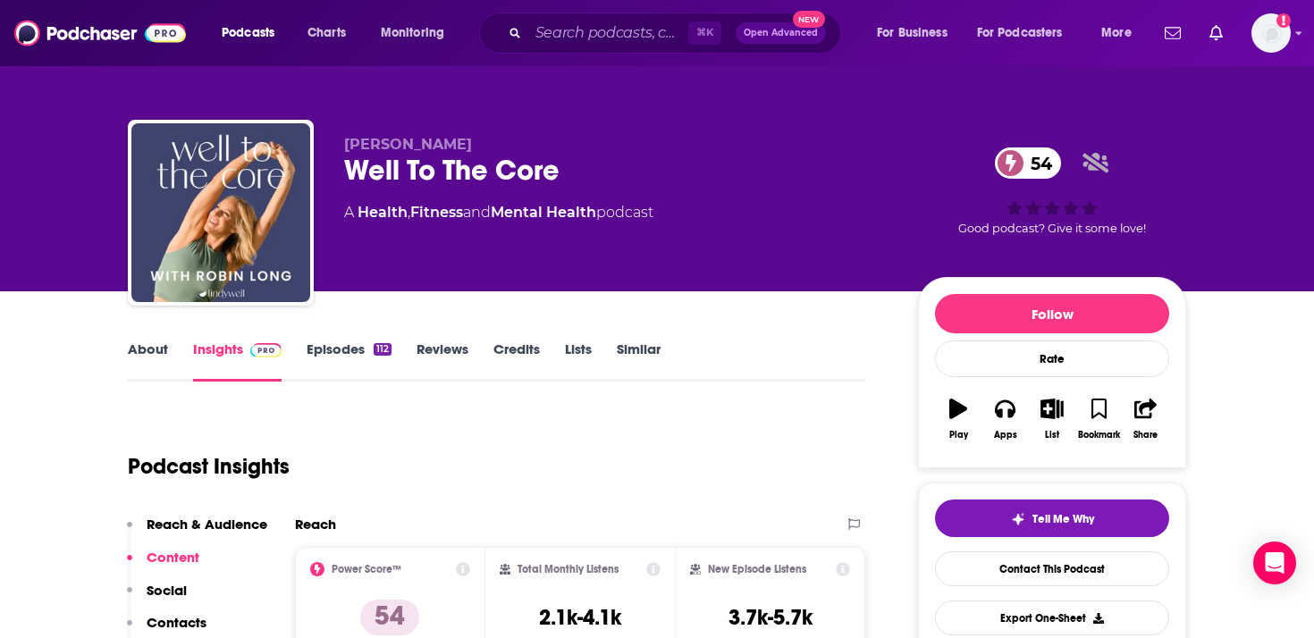
click at [150, 353] on link "About" at bounding box center [148, 361] width 40 height 41
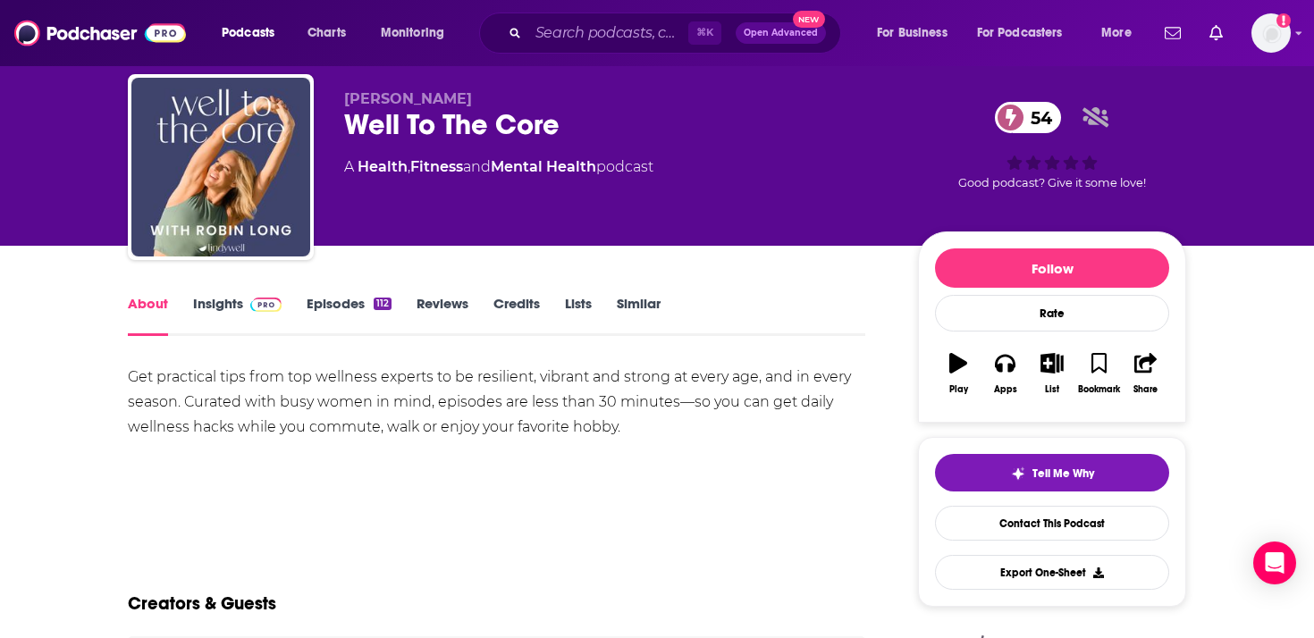
scroll to position [46, 0]
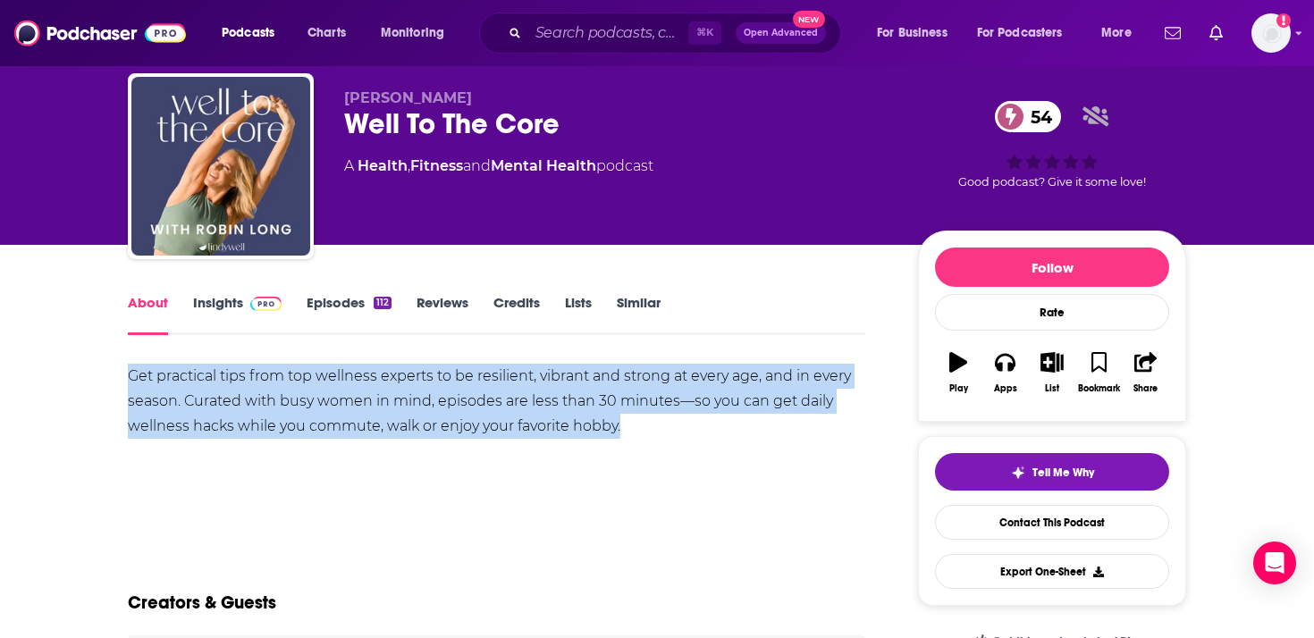
drag, startPoint x: 628, startPoint y: 434, endPoint x: 37, endPoint y: 381, distance: 593.3
click at [601, 428] on div "Get practical tips from top wellness experts to be resilient, vibrant and stron…" at bounding box center [497, 401] width 738 height 75
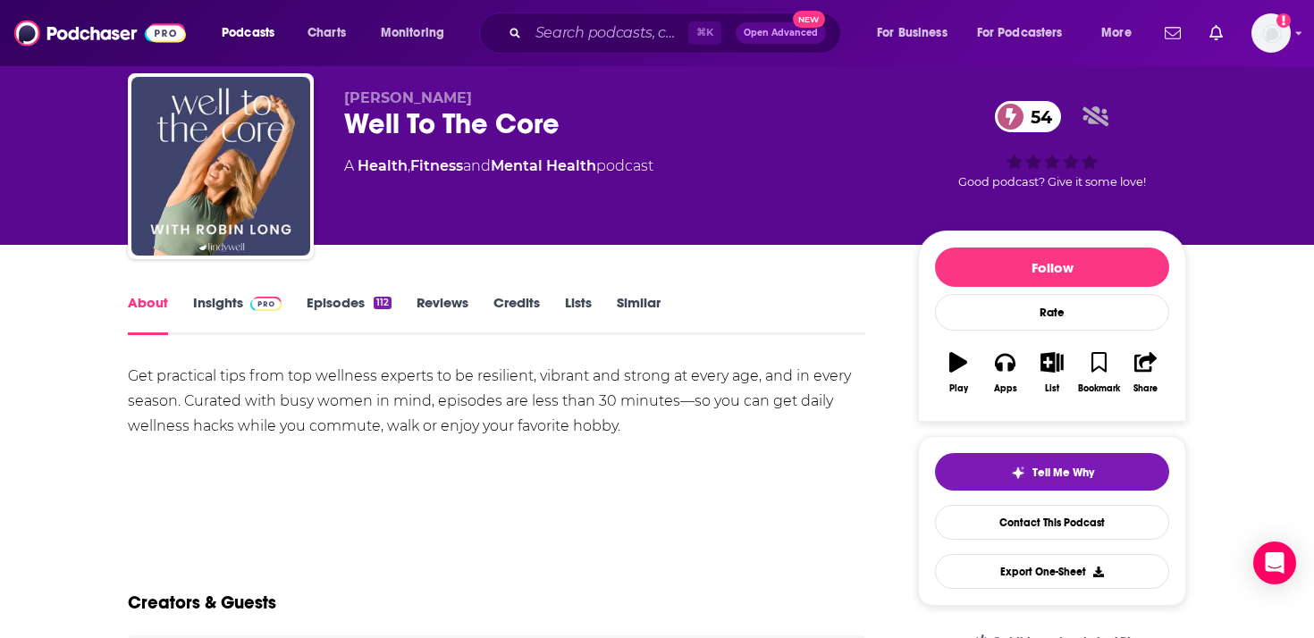
scroll to position [0, 0]
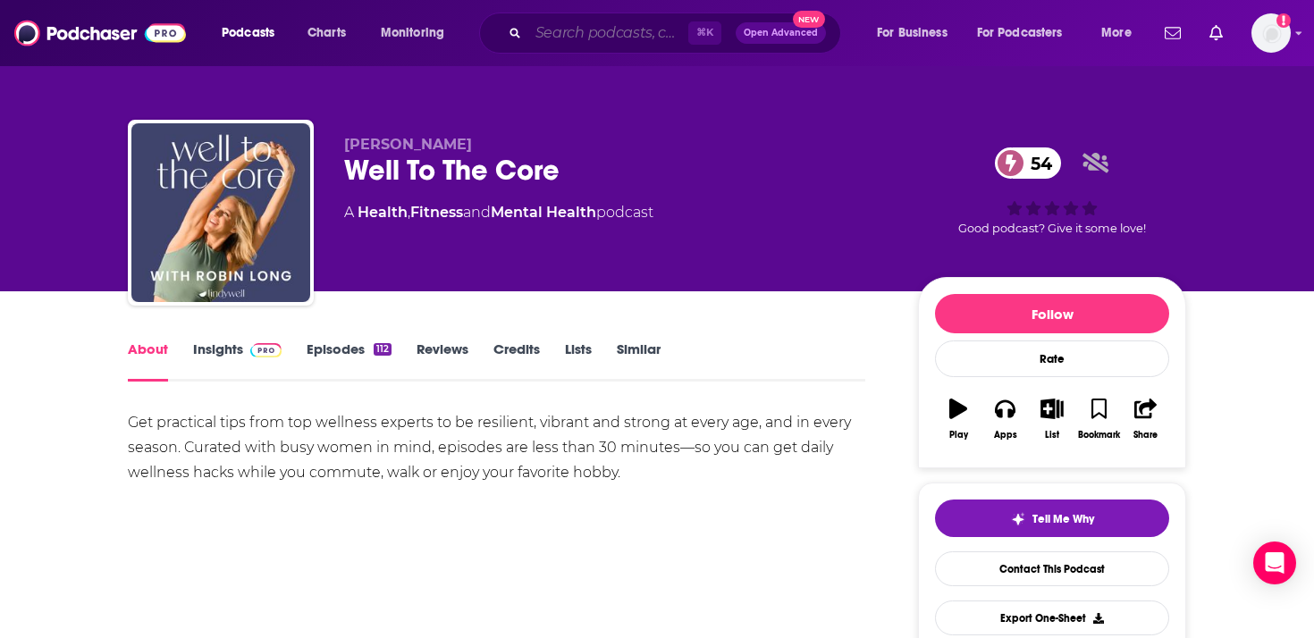
click at [586, 29] on input "Search podcasts, credits, & more..." at bounding box center [608, 33] width 160 height 29
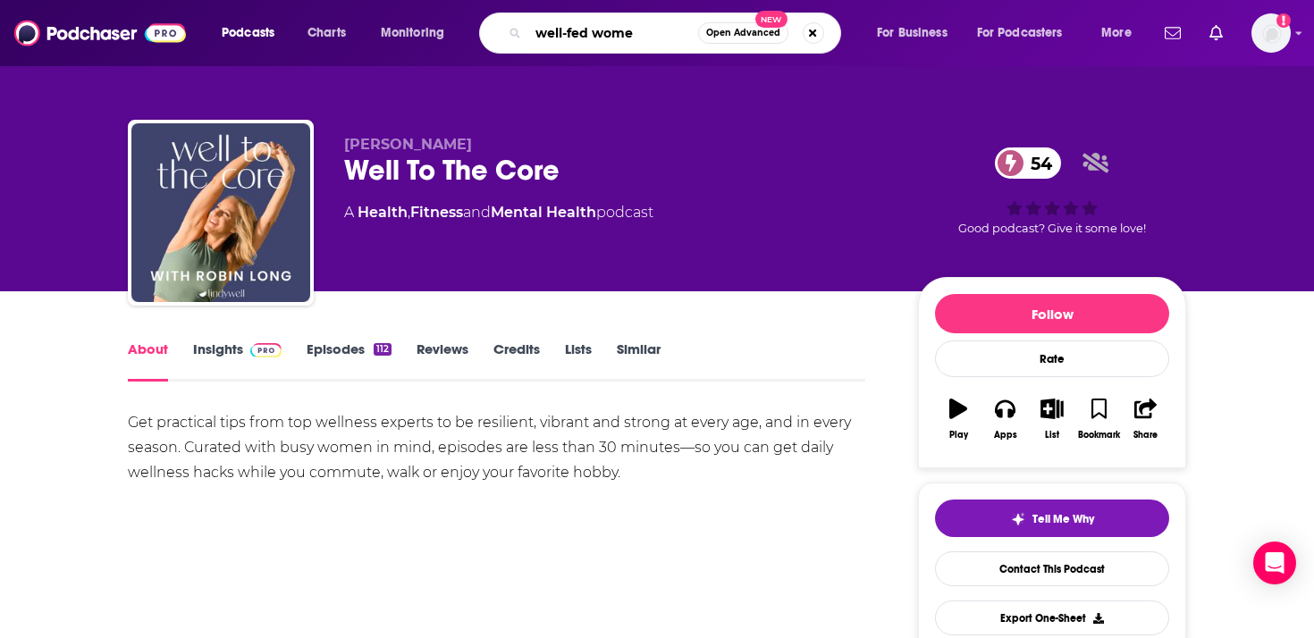
type input "well-fed women"
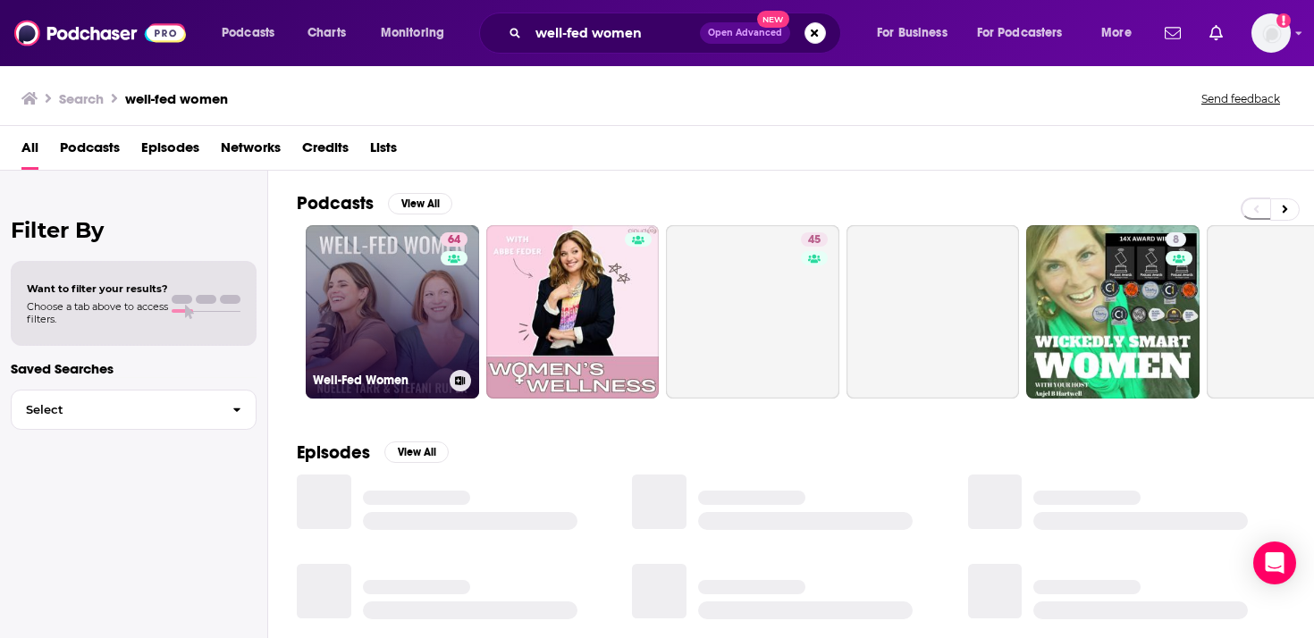
click at [411, 316] on link "64 Well-Fed Women" at bounding box center [392, 311] width 173 height 173
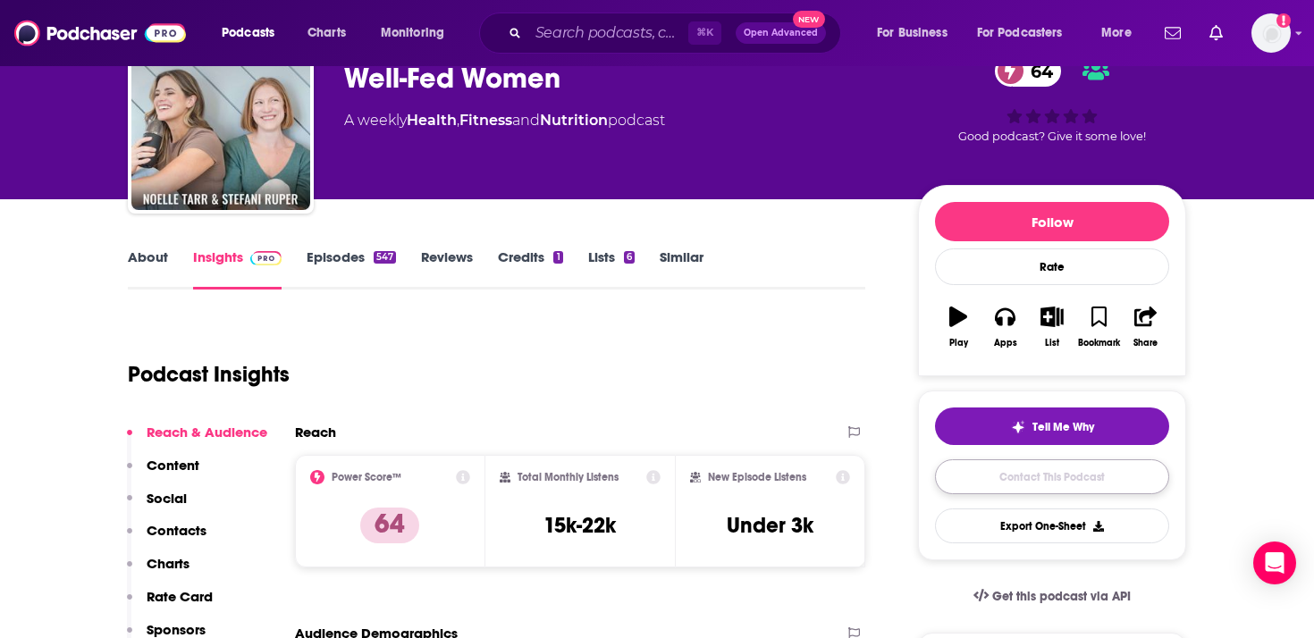
click at [1051, 476] on link "Contact This Podcast" at bounding box center [1052, 477] width 234 height 35
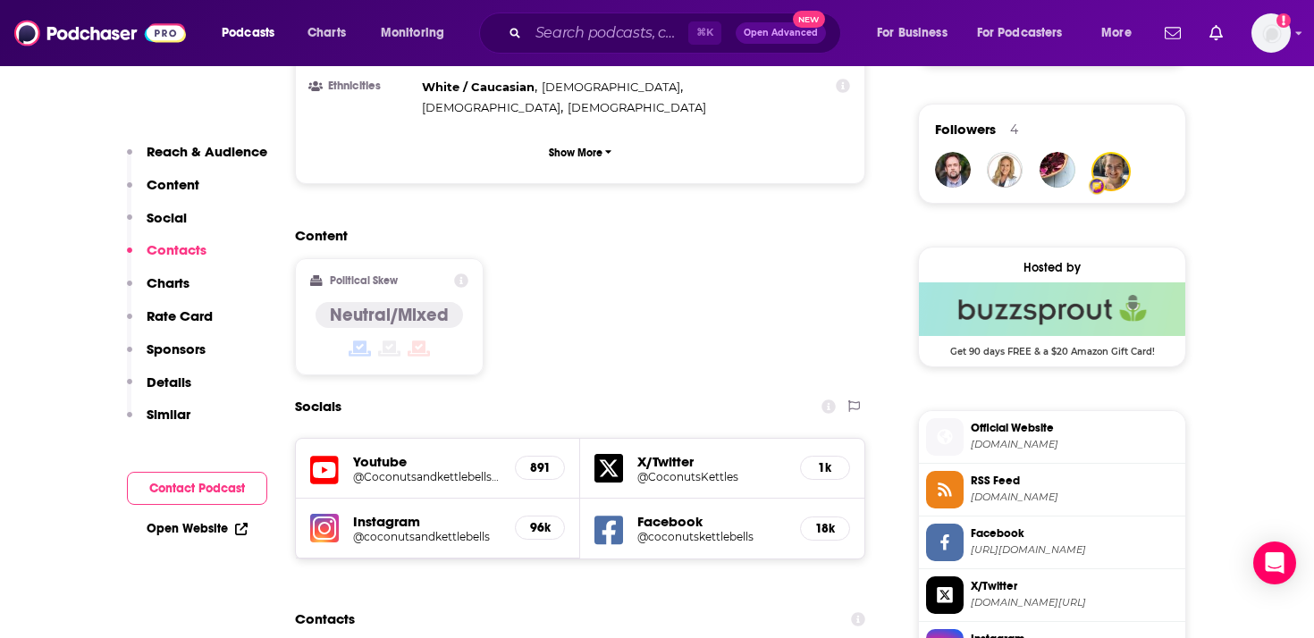
scroll to position [1530, 0]
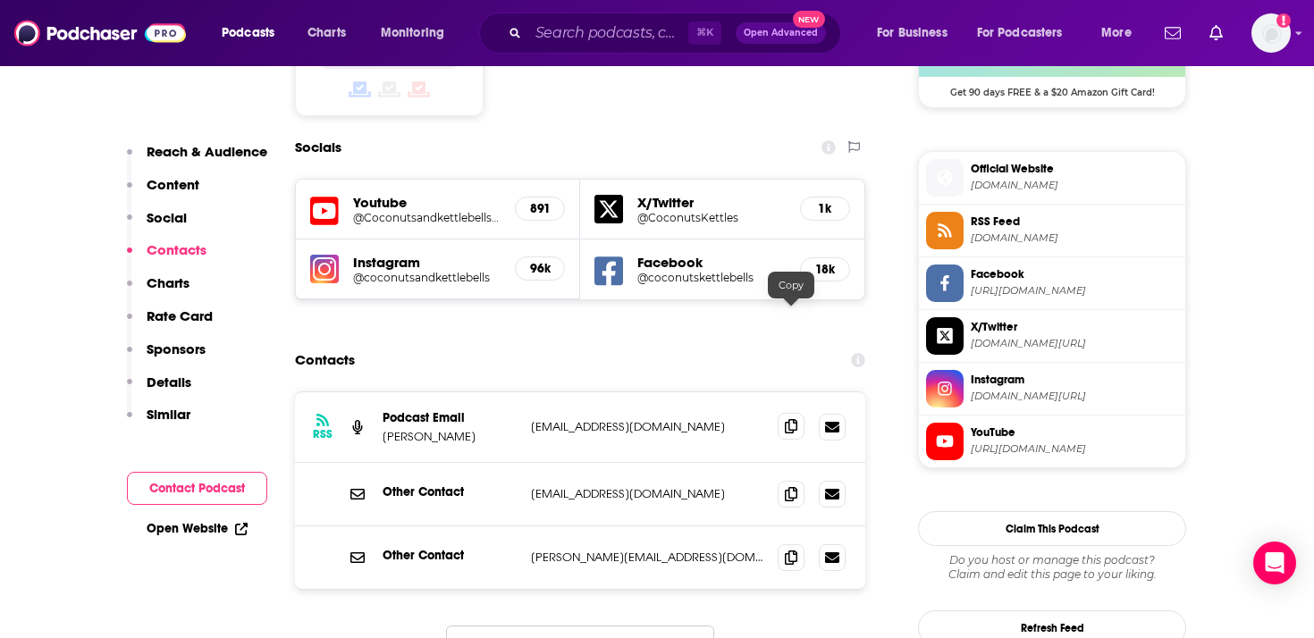
click at [783, 413] on span at bounding box center [791, 426] width 27 height 27
click at [789, 486] on icon at bounding box center [791, 493] width 13 height 14
click at [781, 544] on span at bounding box center [791, 557] width 27 height 27
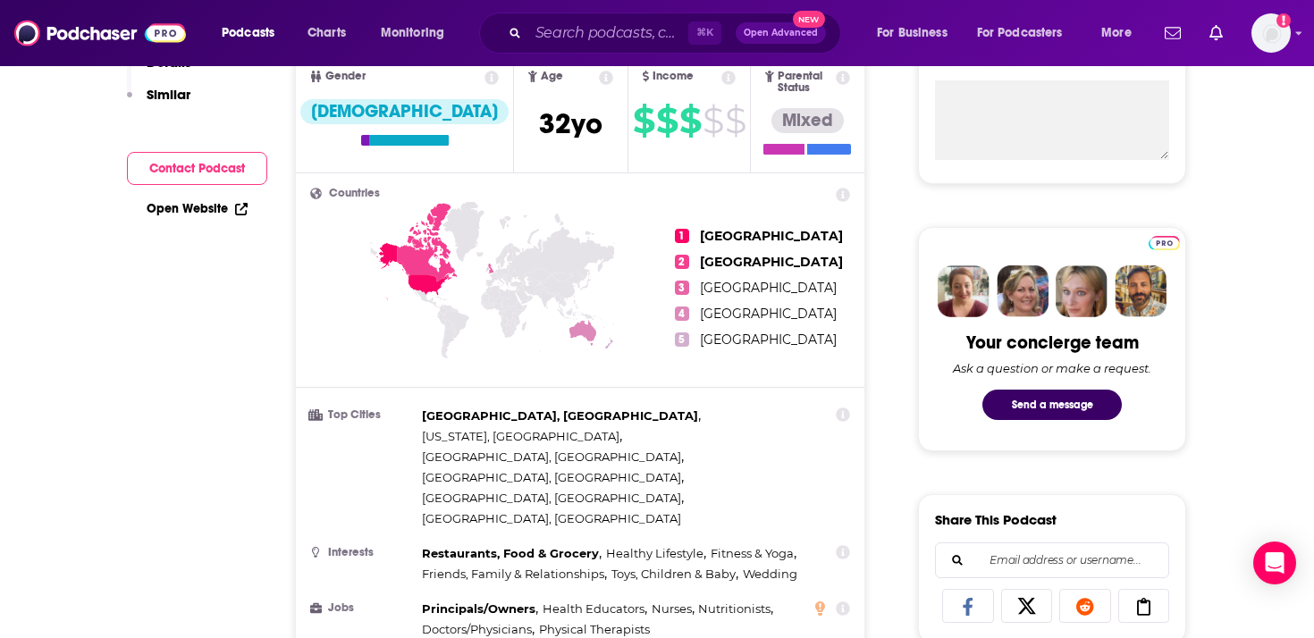
scroll to position [0, 0]
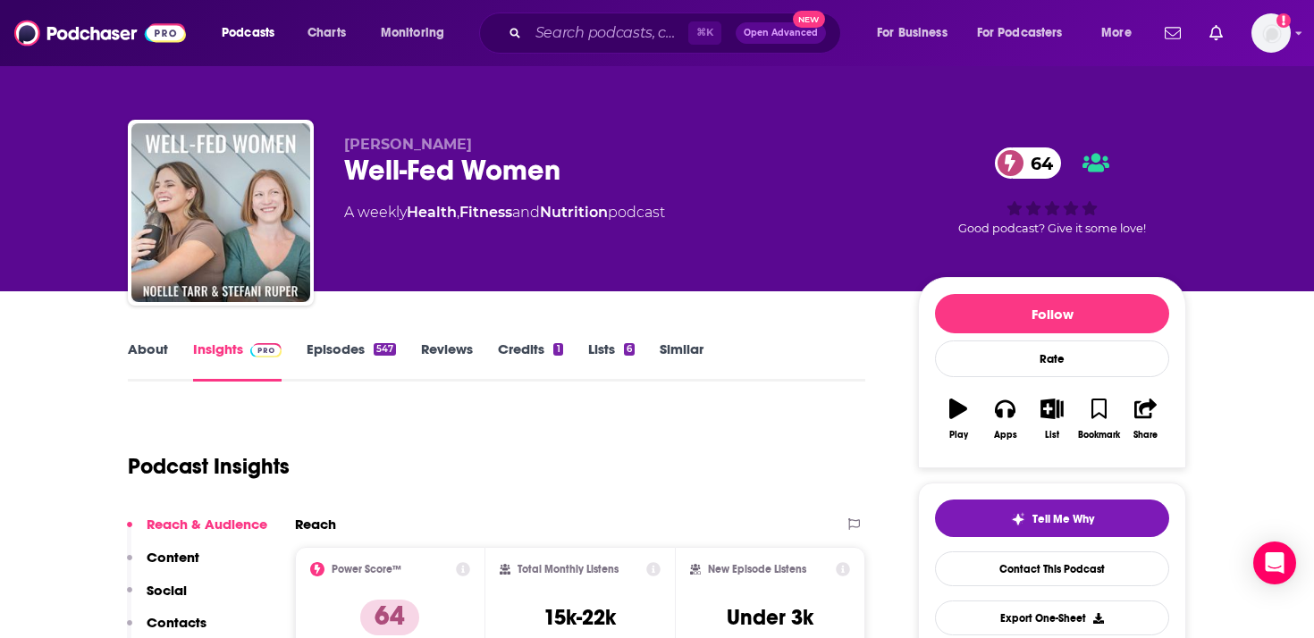
click at [144, 358] on link "About" at bounding box center [148, 361] width 40 height 41
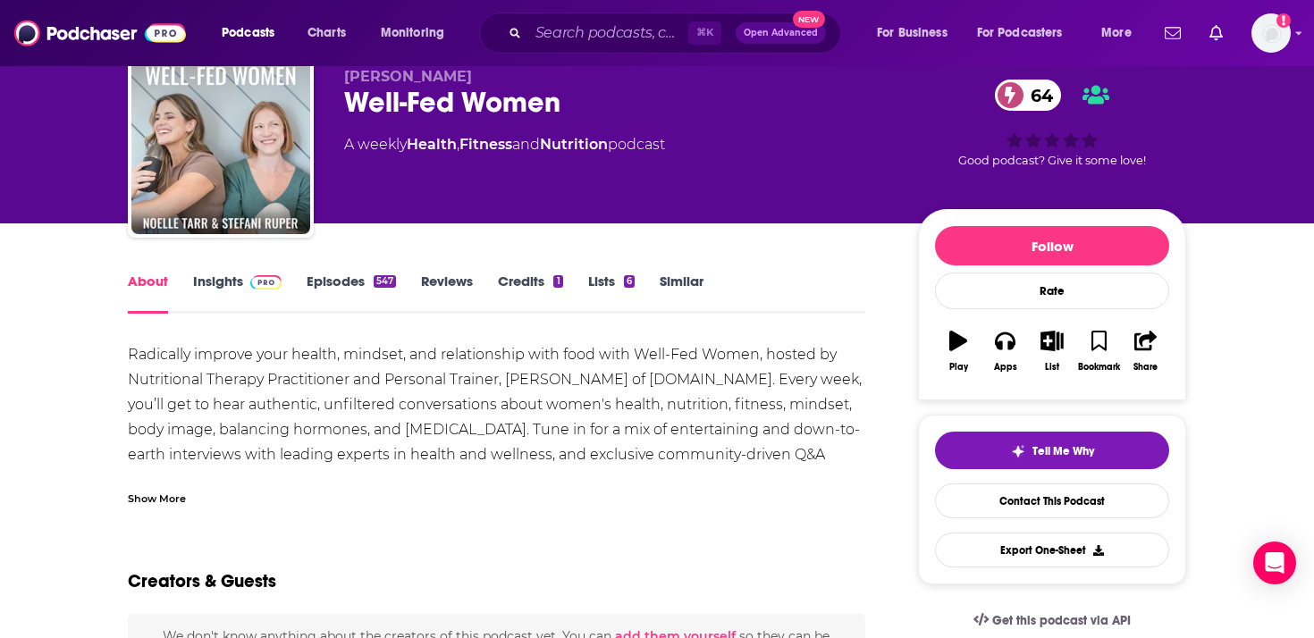
scroll to position [75, 0]
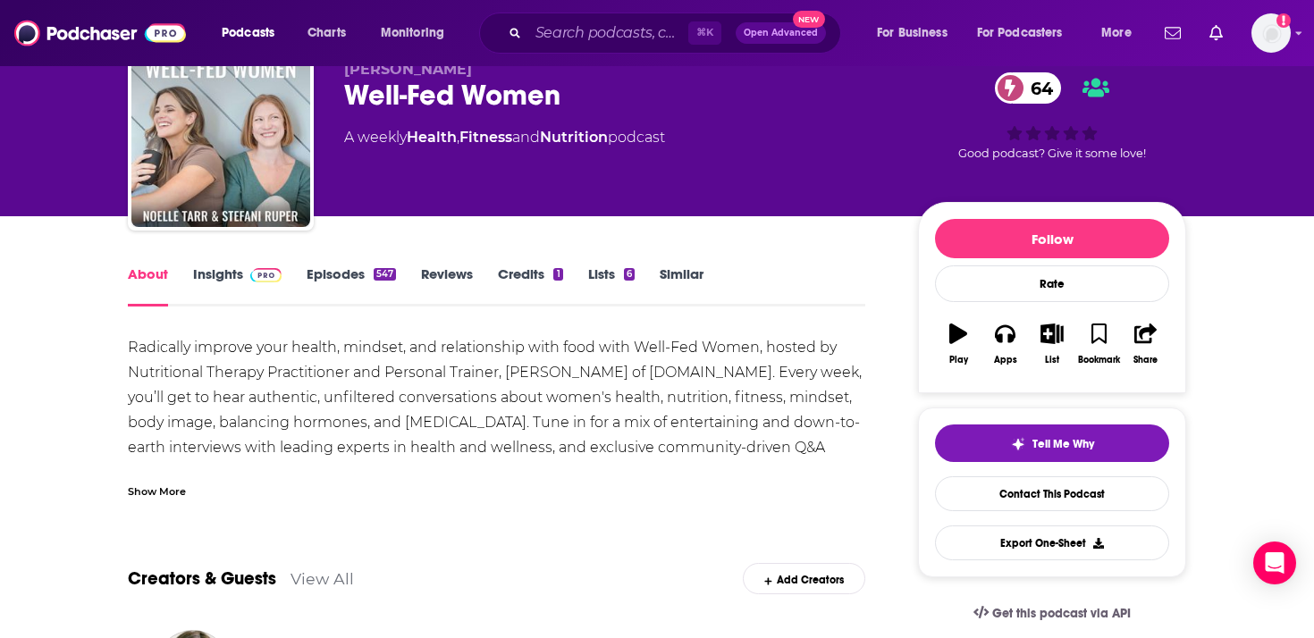
click at [152, 489] on div "Show More" at bounding box center [157, 490] width 58 height 17
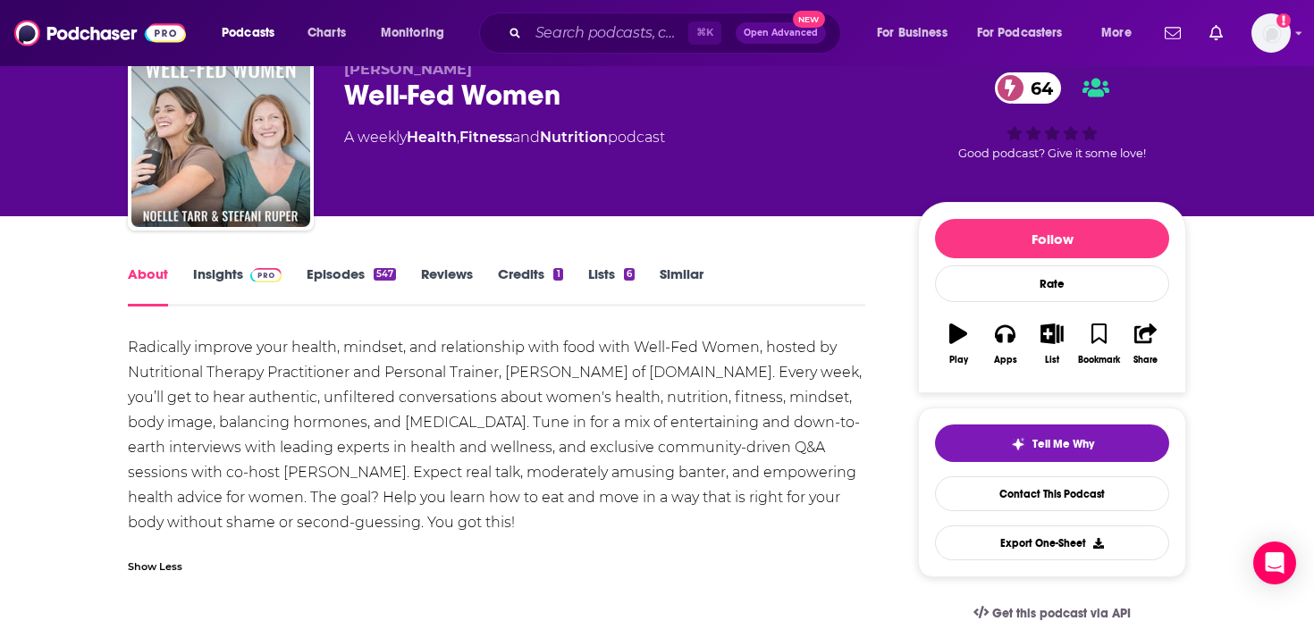
drag, startPoint x: 645, startPoint y: 527, endPoint x: 109, endPoint y: 351, distance: 564.6
